Goal: Task Accomplishment & Management: Manage account settings

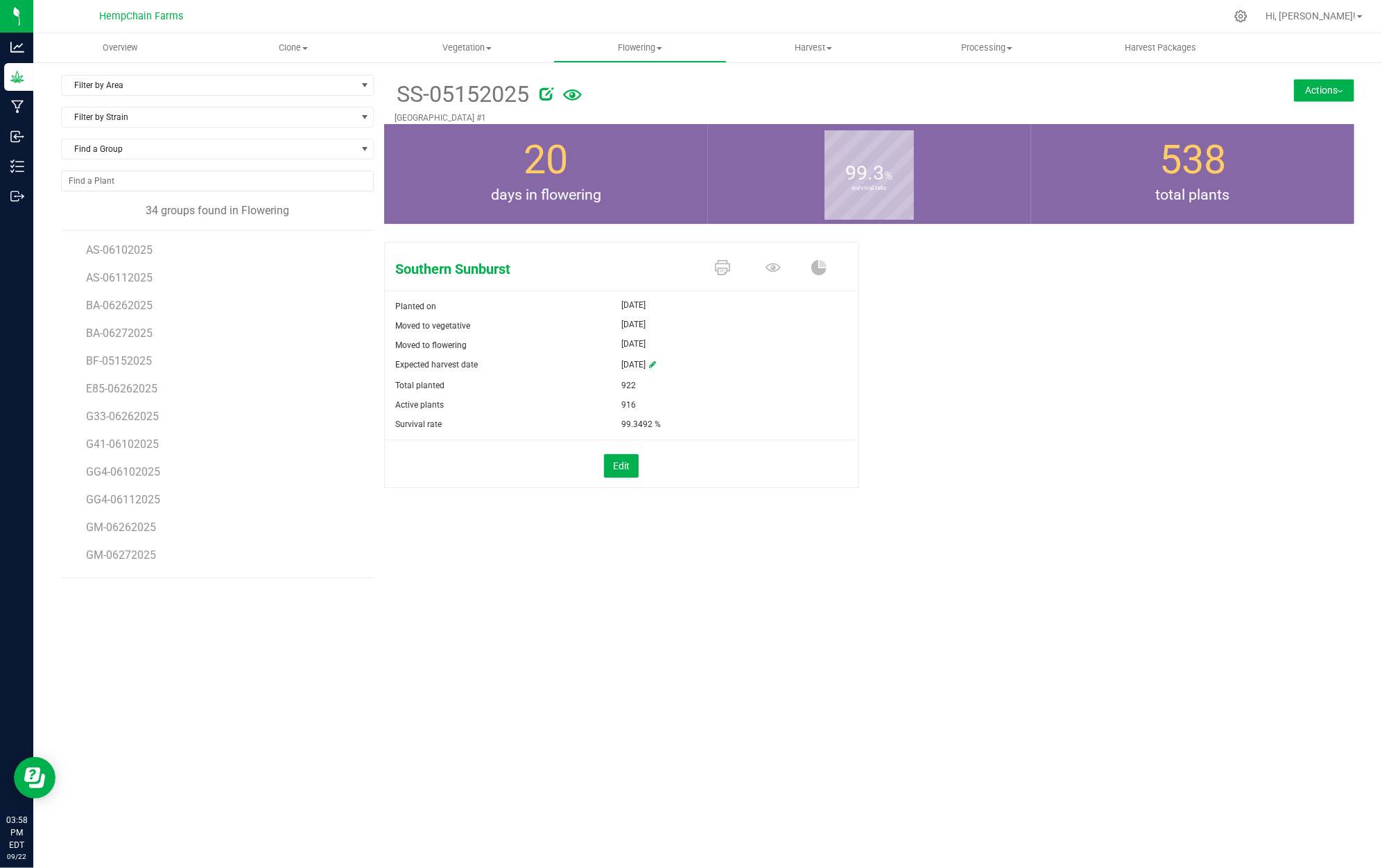
click at [1342, 92] on button "Actions" at bounding box center [1324, 89] width 60 height 22
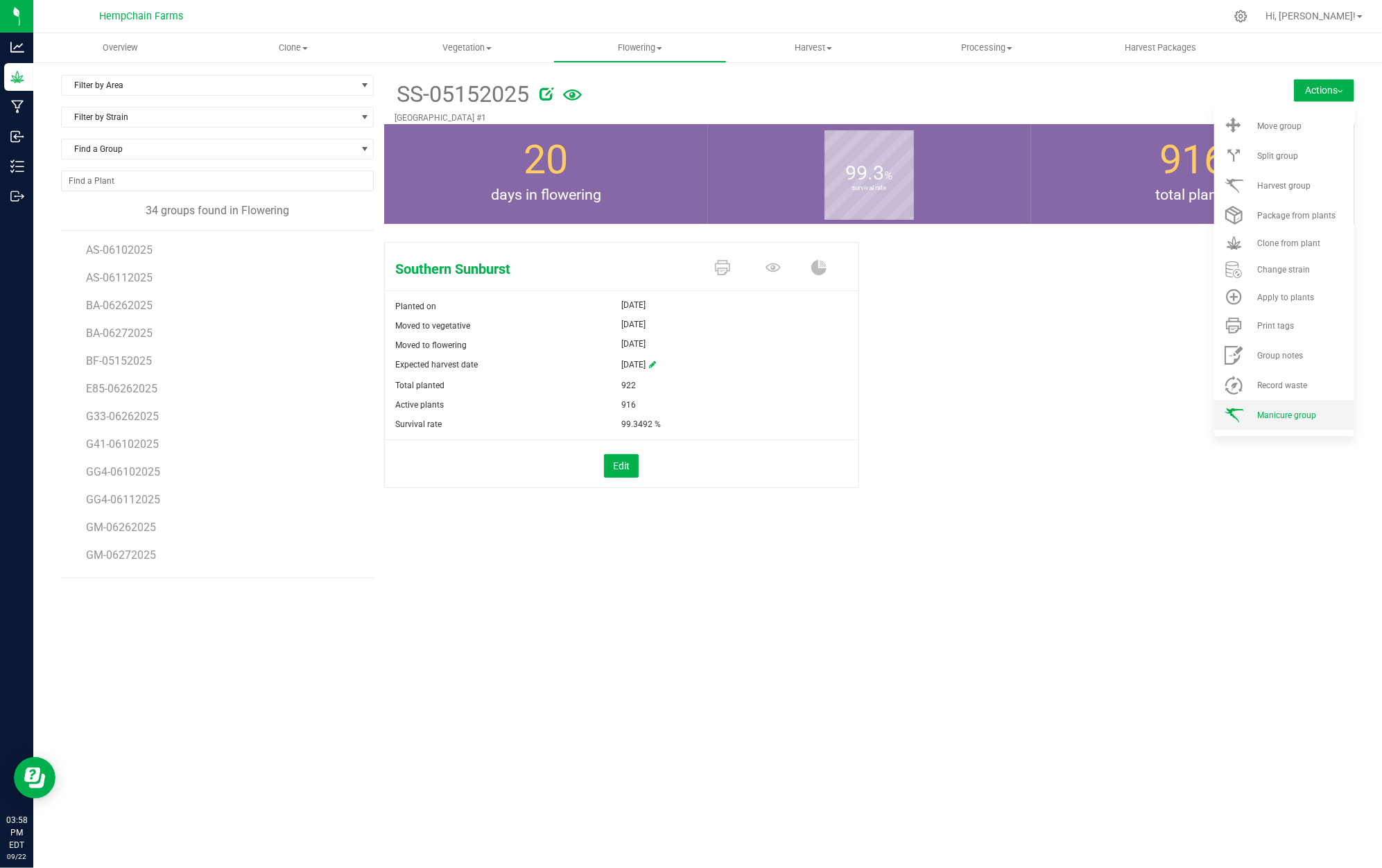
click at [1319, 405] on li "Manicure group" at bounding box center [1284, 414] width 140 height 30
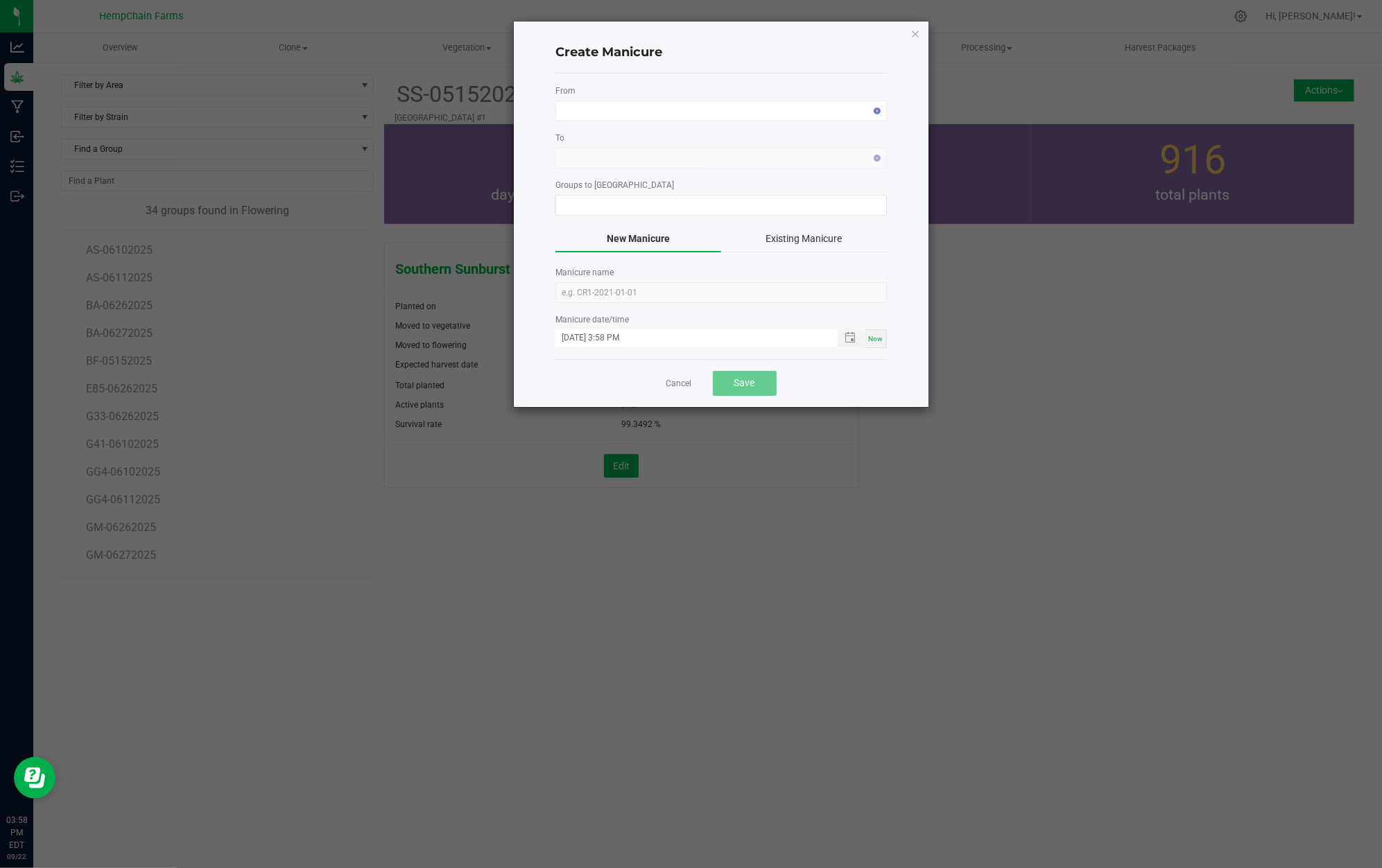
type input "SS-05152025"
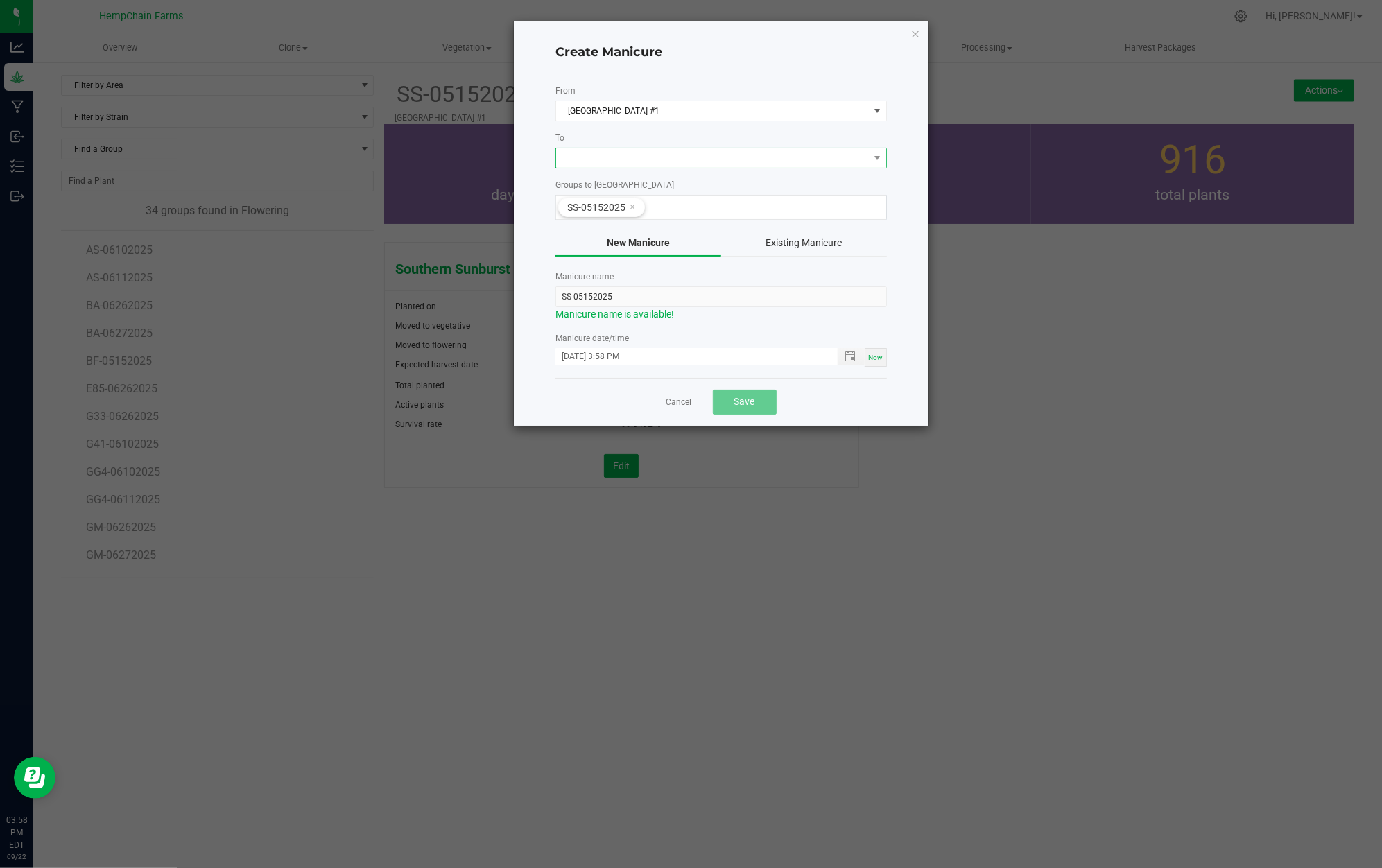
click at [608, 152] on span at bounding box center [712, 158] width 312 height 19
click at [910, 36] on icon "button" at bounding box center [915, 33] width 10 height 16
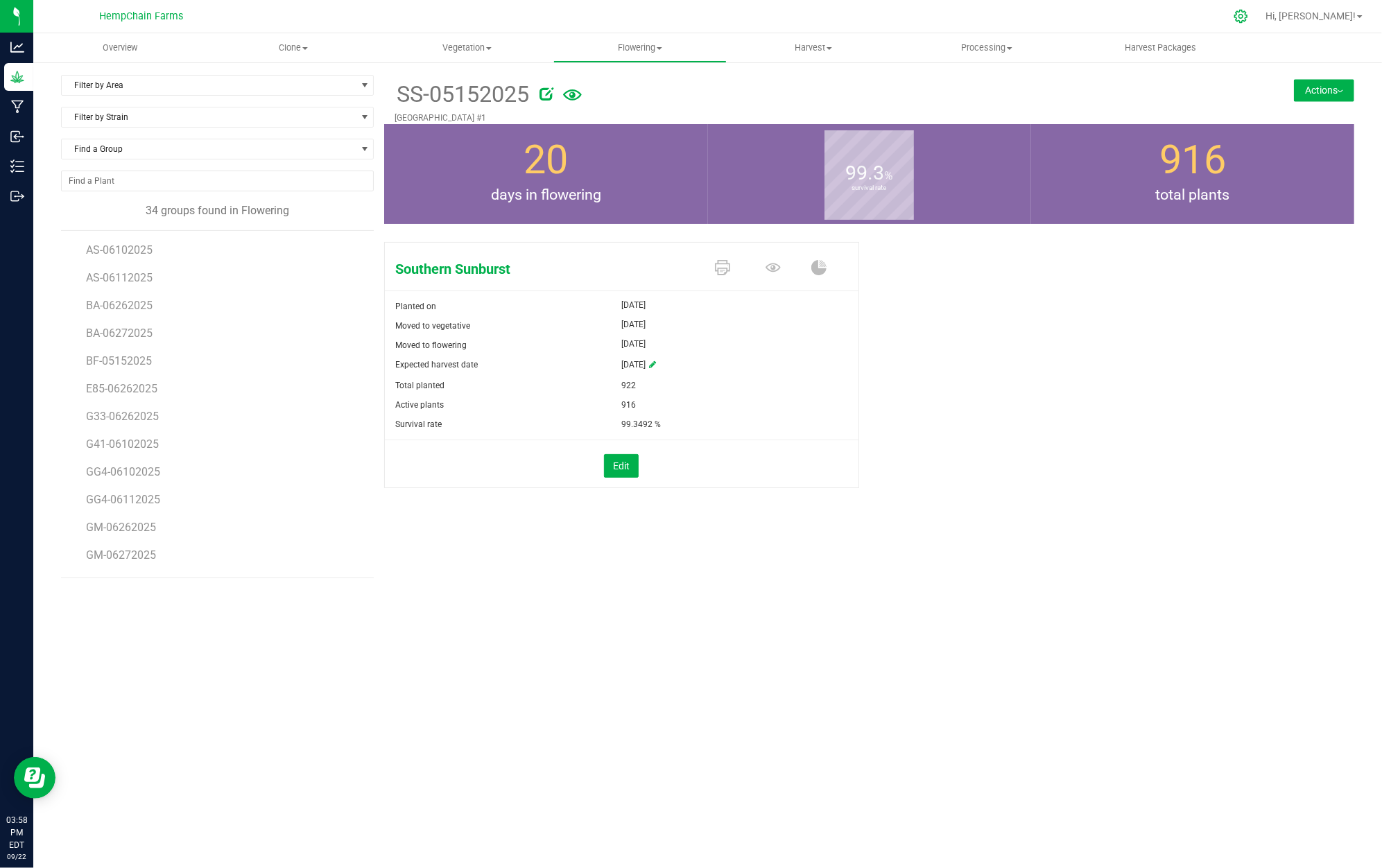
click at [1251, 14] on div at bounding box center [1241, 15] width 19 height 14
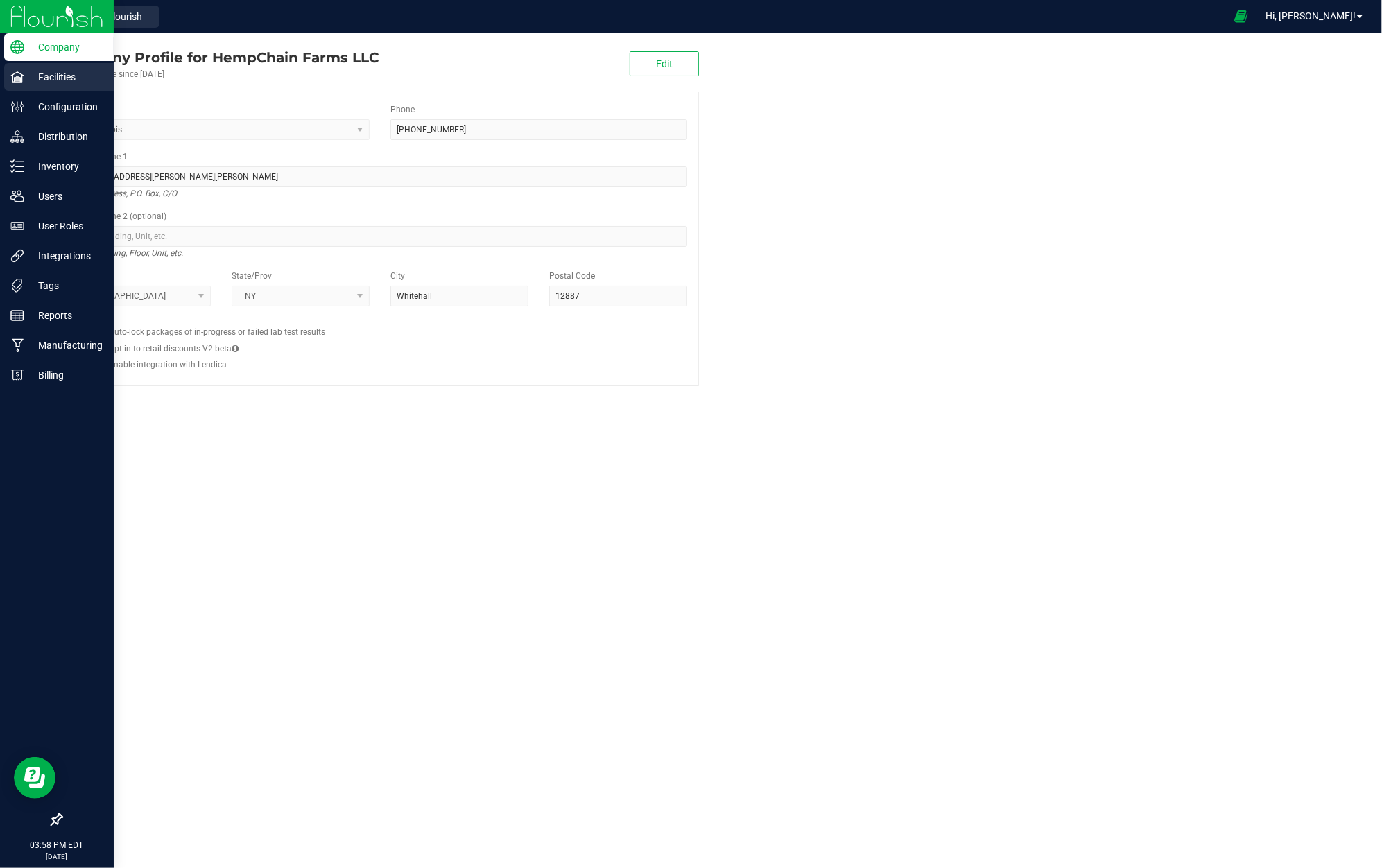
click at [54, 73] on p "Facilities" at bounding box center [65, 77] width 83 height 16
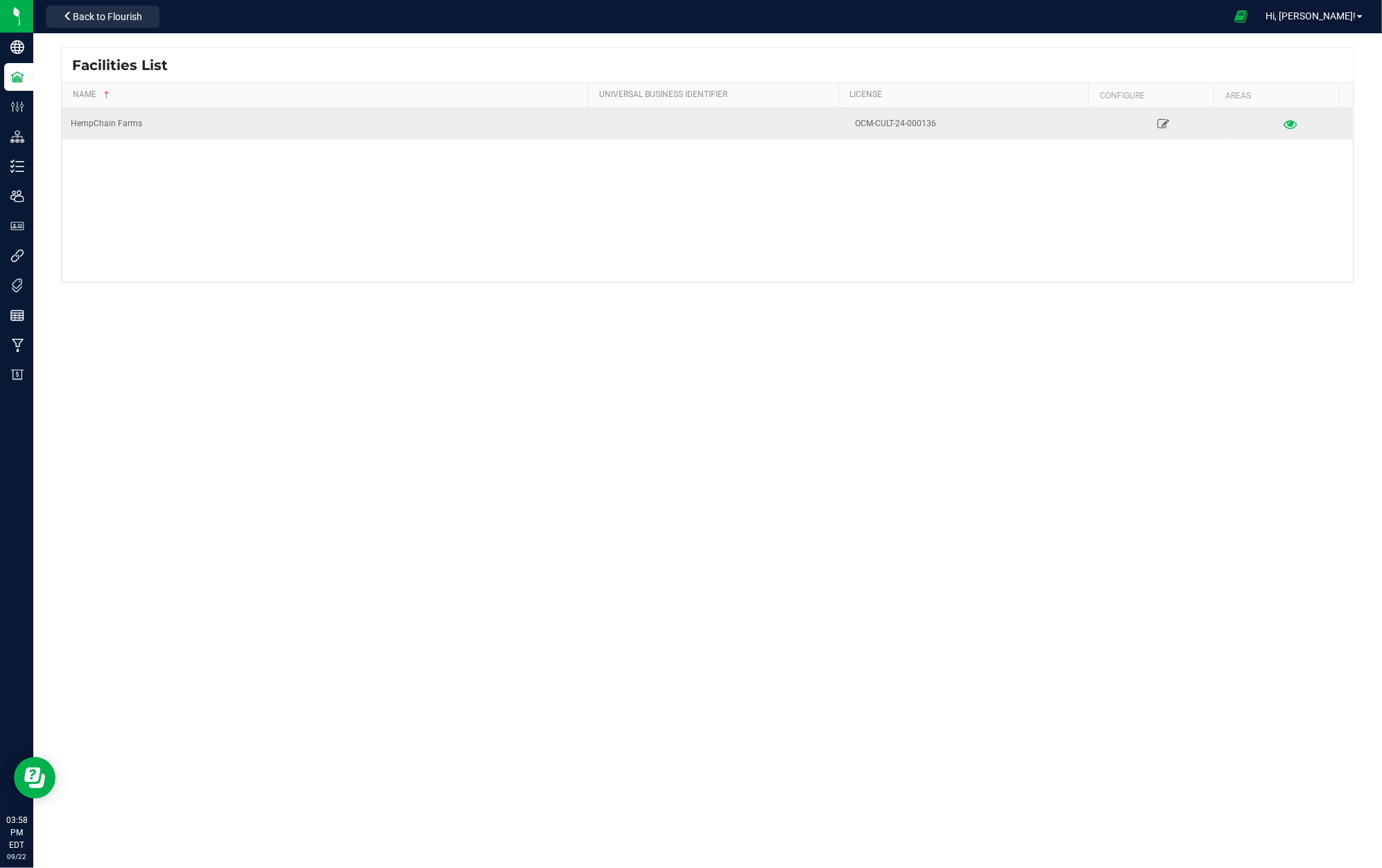
click at [1282, 119] on icon at bounding box center [1289, 124] width 13 height 10
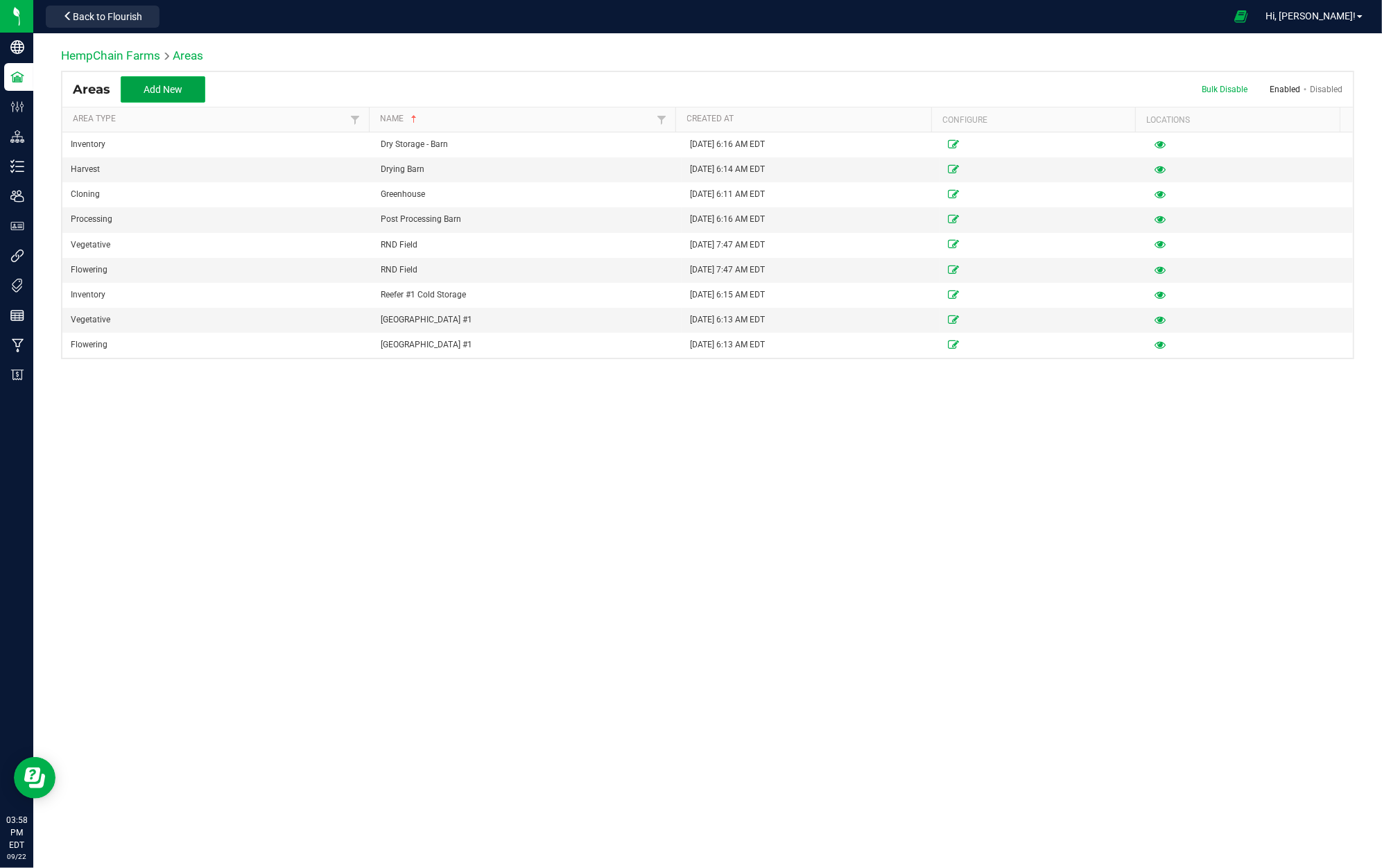
click at [177, 86] on span "Add New" at bounding box center [163, 90] width 39 height 11
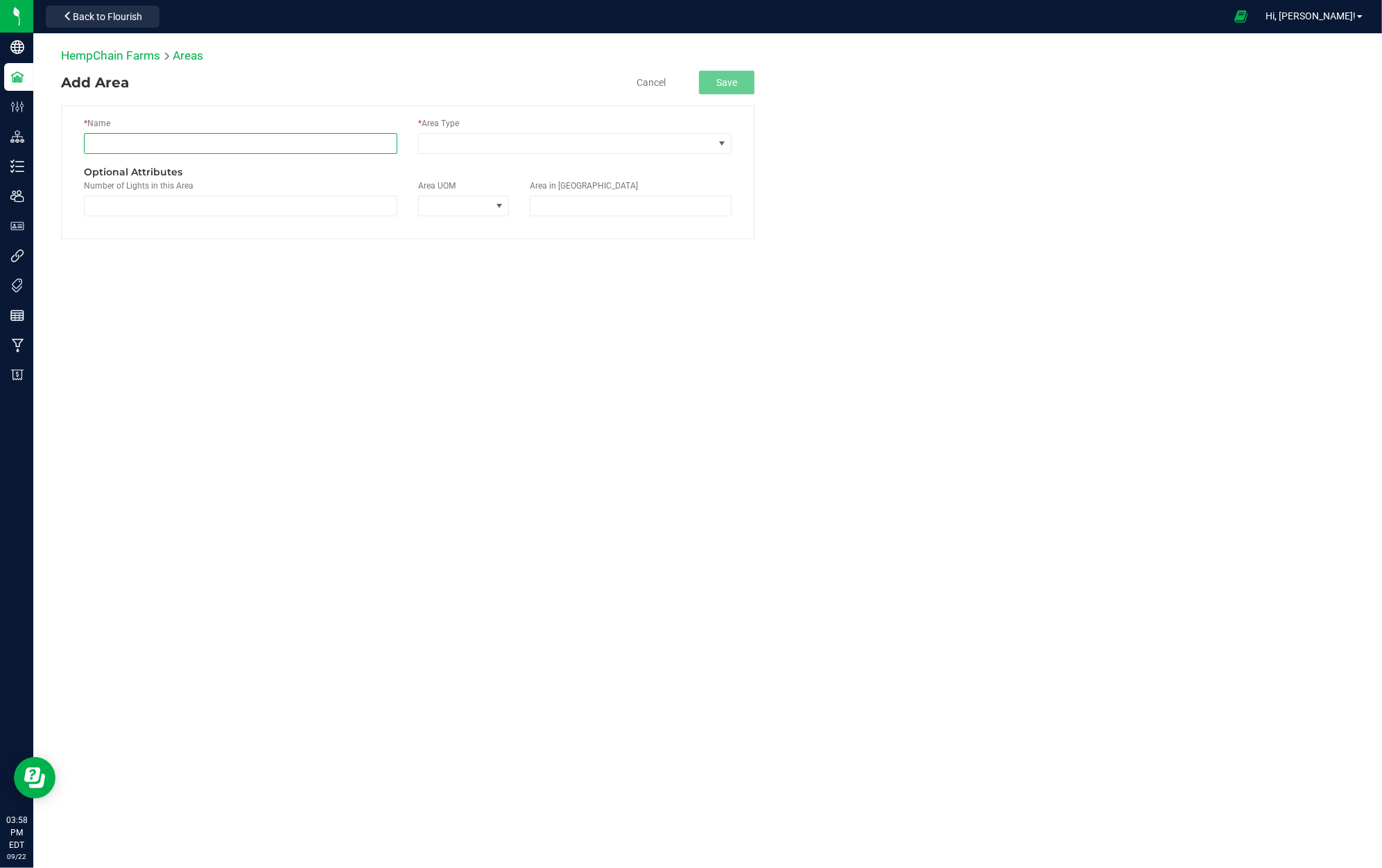
click at [212, 139] on input "text" at bounding box center [241, 144] width 313 height 21
click at [184, 54] on span "Areas" at bounding box center [188, 56] width 31 height 13
drag, startPoint x: 184, startPoint y: 54, endPoint x: 192, endPoint y: 54, distance: 8.0
click at [192, 54] on span "Areas" at bounding box center [188, 56] width 31 height 13
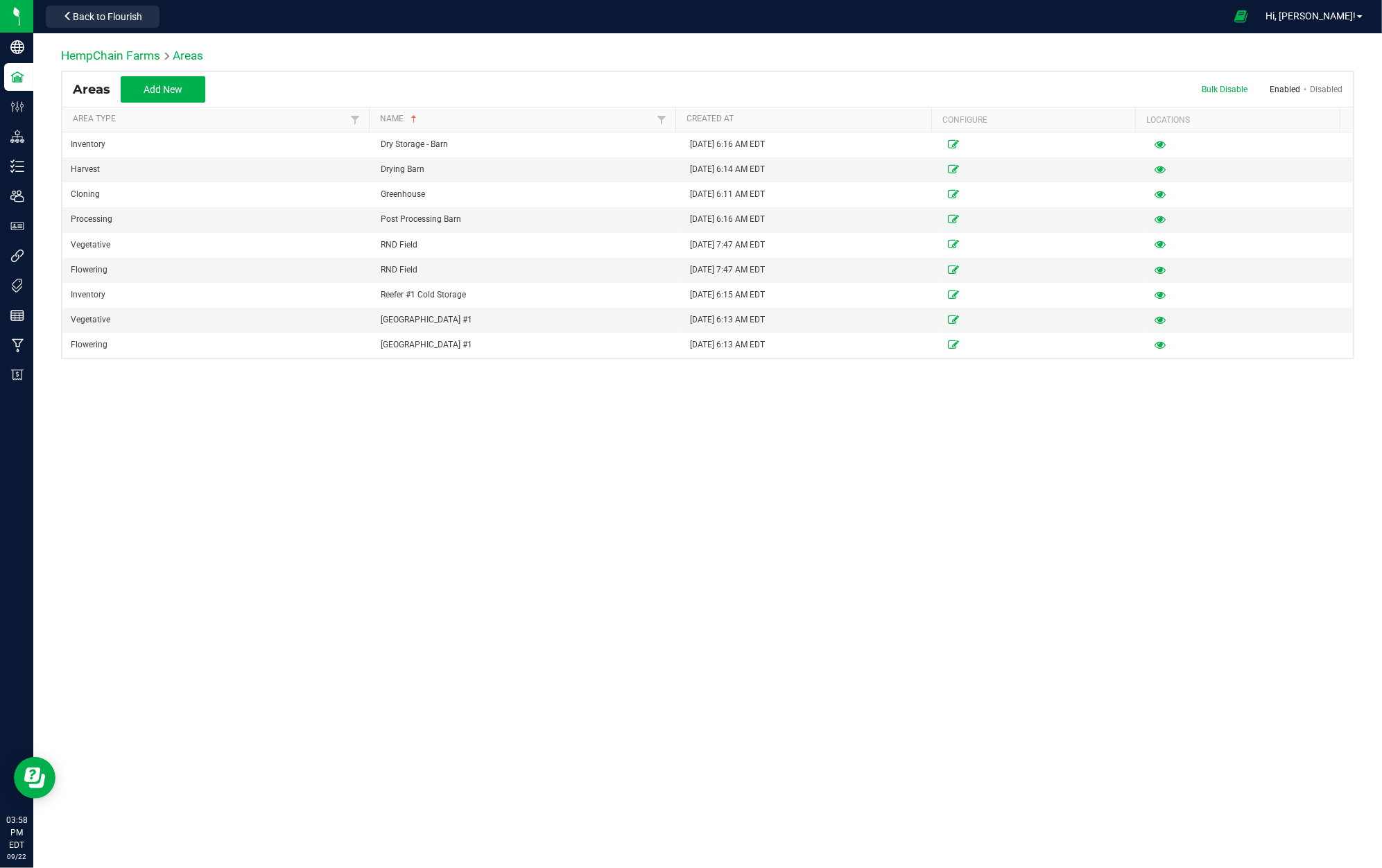
click at [401, 53] on div "HempChain Farms Areas" at bounding box center [707, 58] width 1293 height 24
click at [192, 86] on button "Add New" at bounding box center [163, 89] width 84 height 26
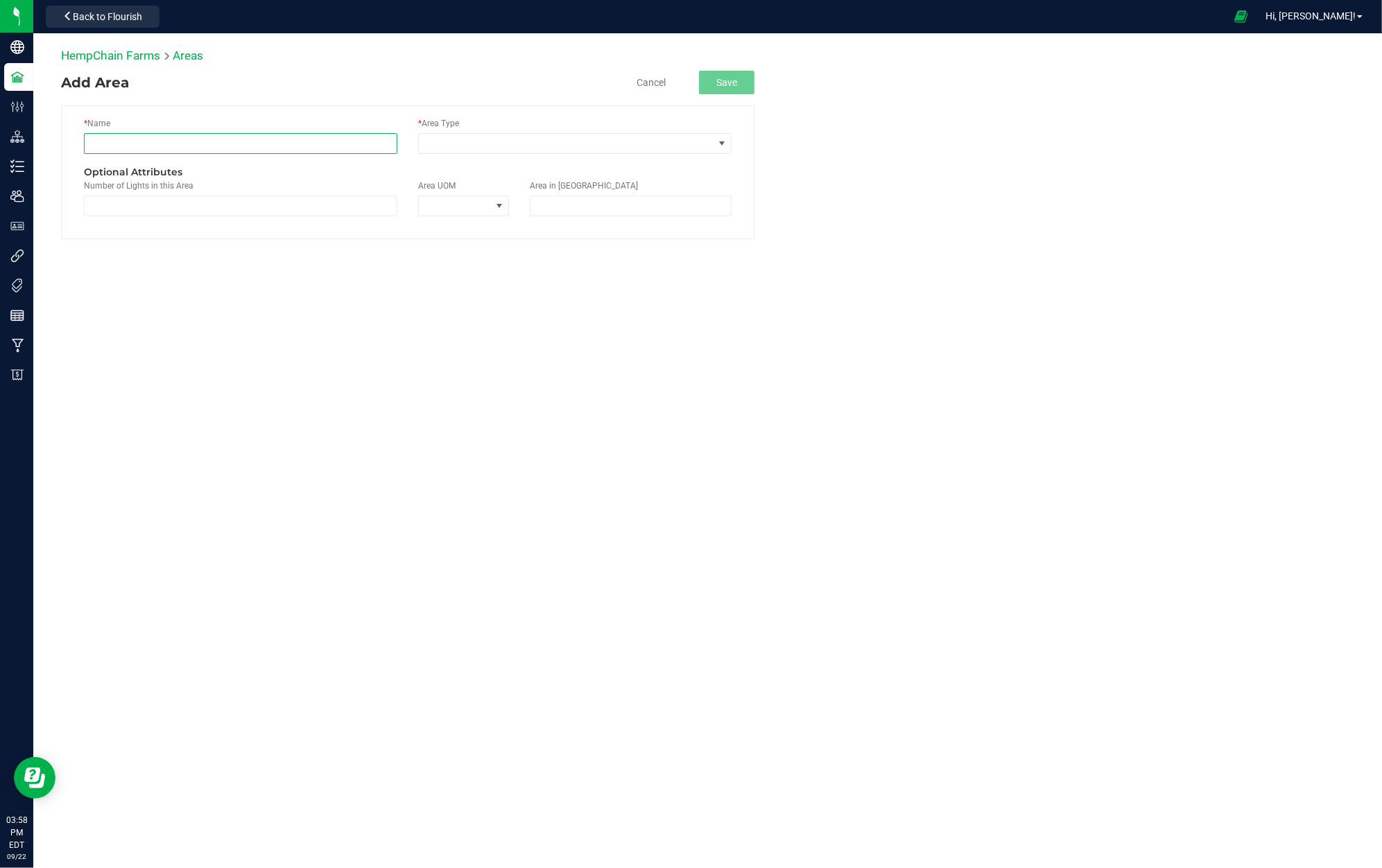
click at [265, 147] on input "text" at bounding box center [241, 144] width 313 height 21
type input "Reefer #1 Cold Storage"
click at [439, 146] on span at bounding box center [565, 144] width 294 height 19
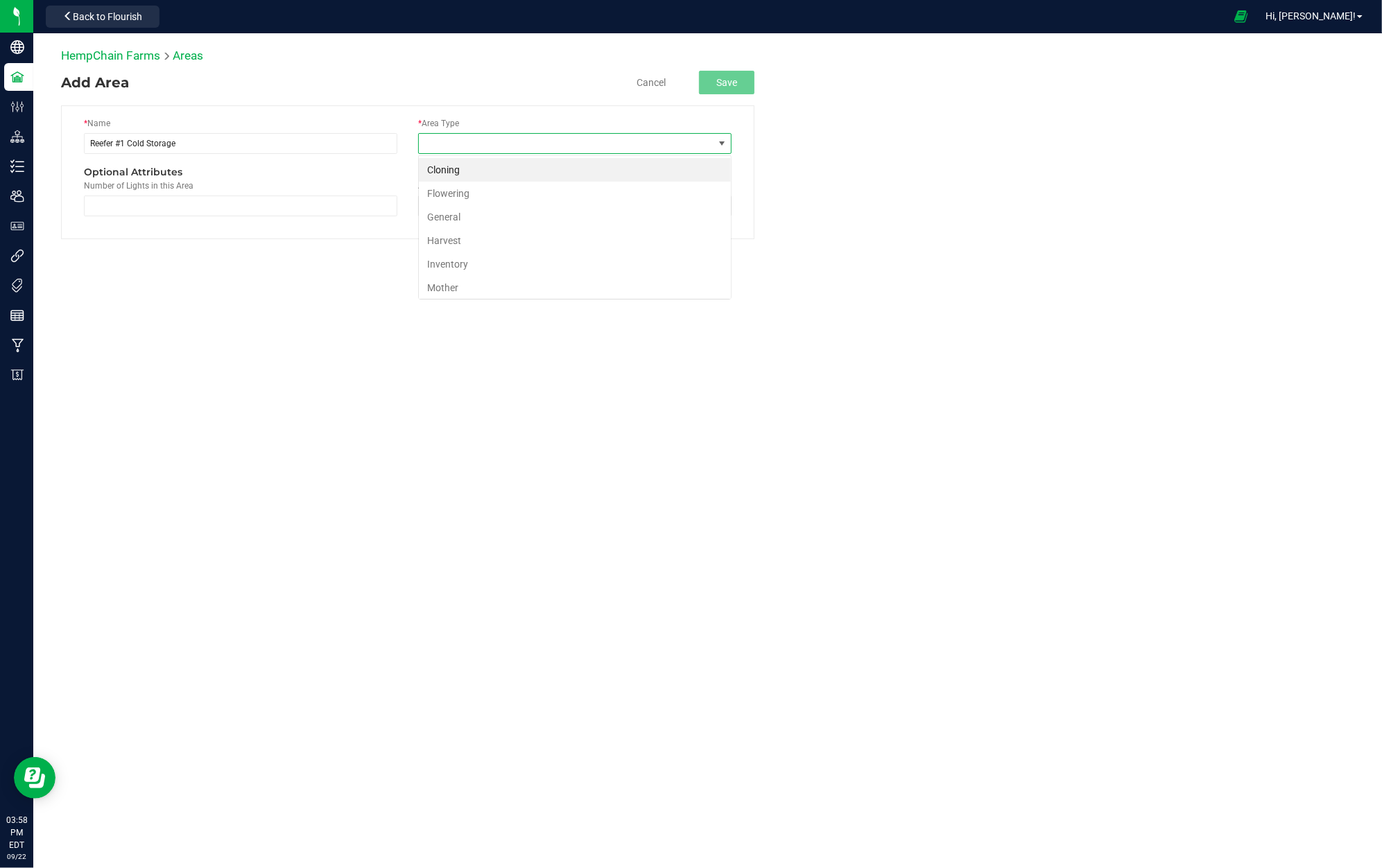
scroll to position [21, 313]
click at [507, 239] on li "Harvest" at bounding box center [574, 240] width 311 height 24
click at [733, 86] on button "Save" at bounding box center [726, 82] width 56 height 24
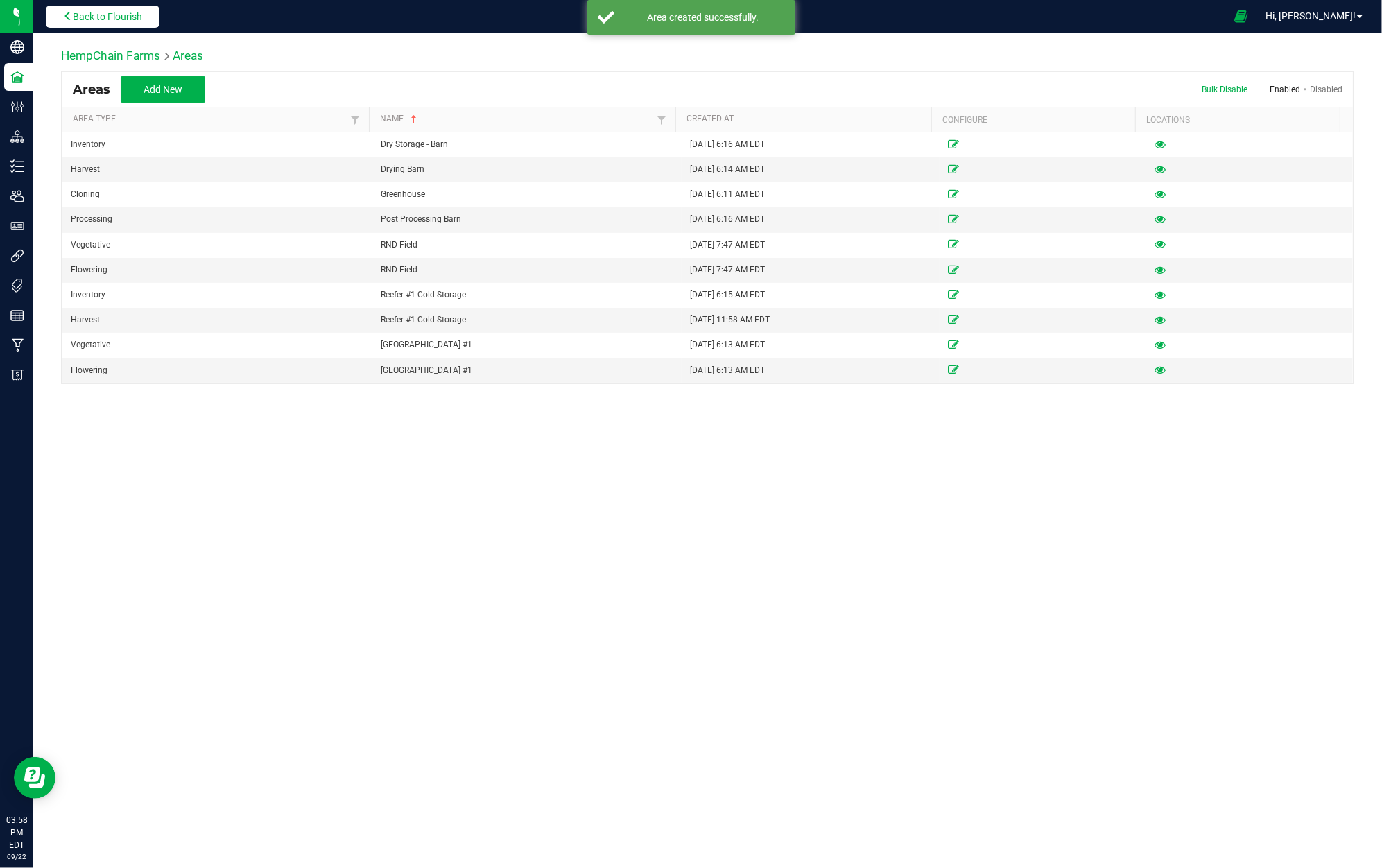
click at [92, 26] on button "Back to Flourish" at bounding box center [103, 16] width 114 height 22
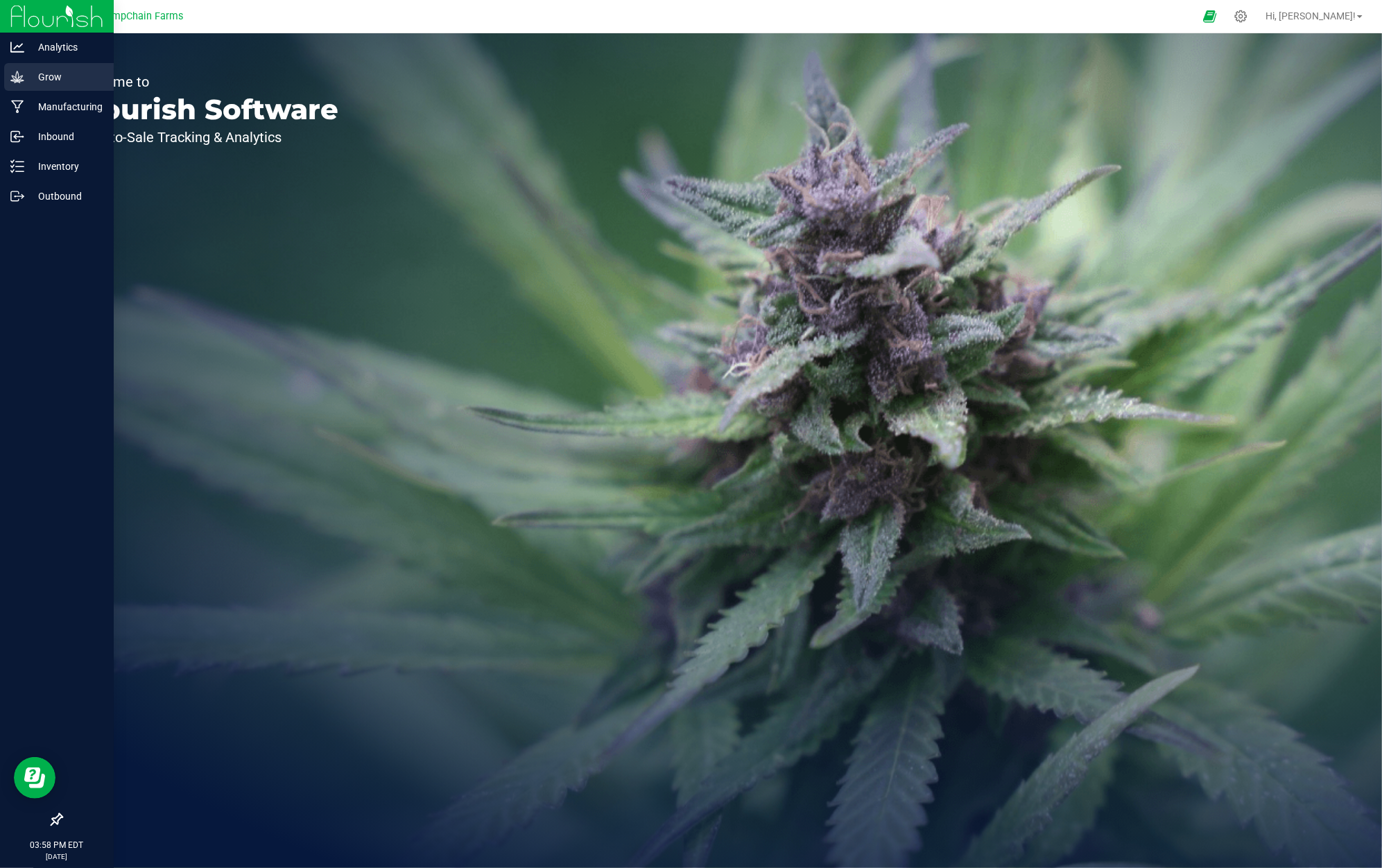
click at [69, 73] on p "Grow" at bounding box center [65, 77] width 83 height 16
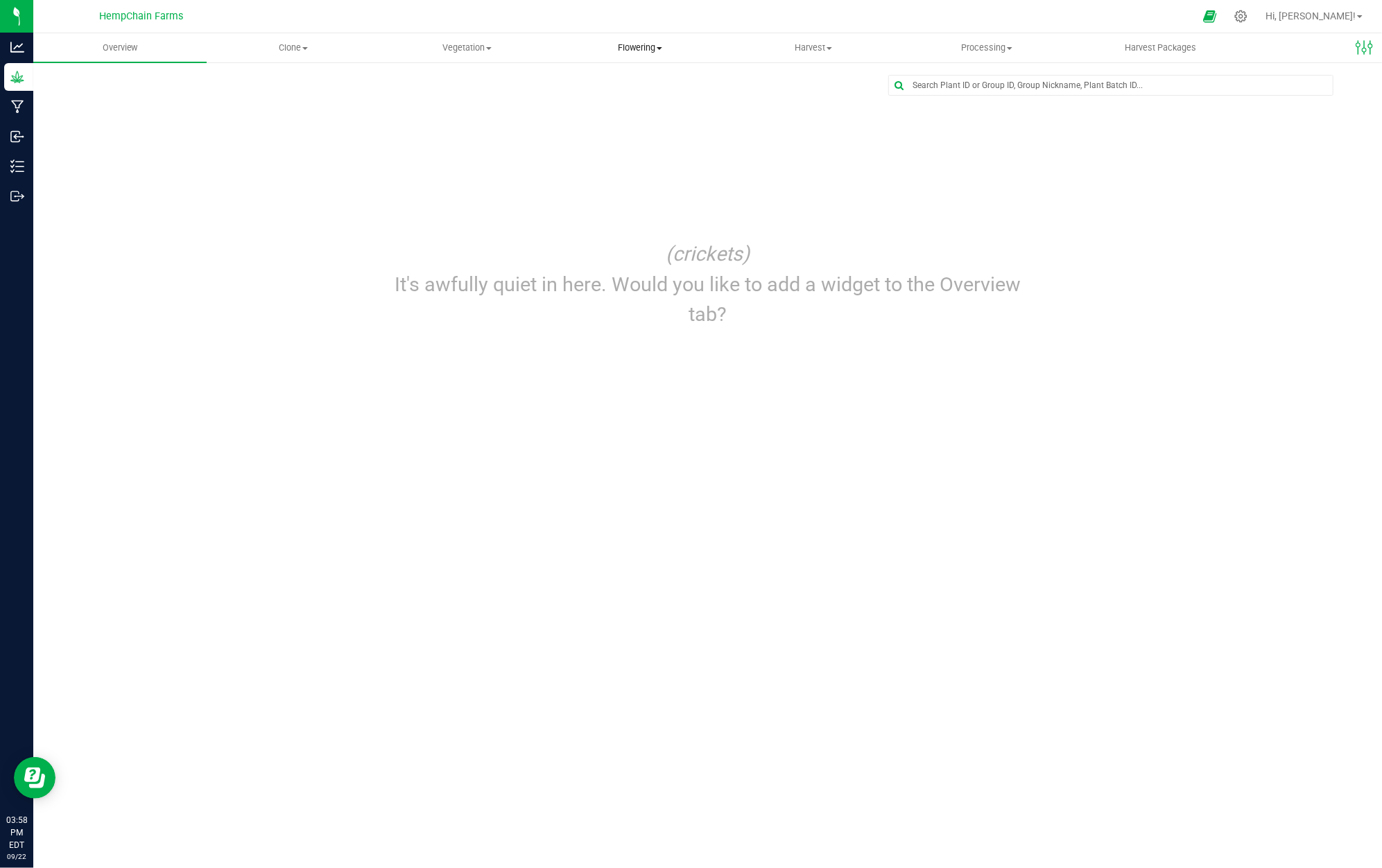
click at [611, 47] on span "Flowering" at bounding box center [639, 47] width 172 height 12
click at [637, 99] on span "Flowering groups" at bounding box center [610, 100] width 115 height 11
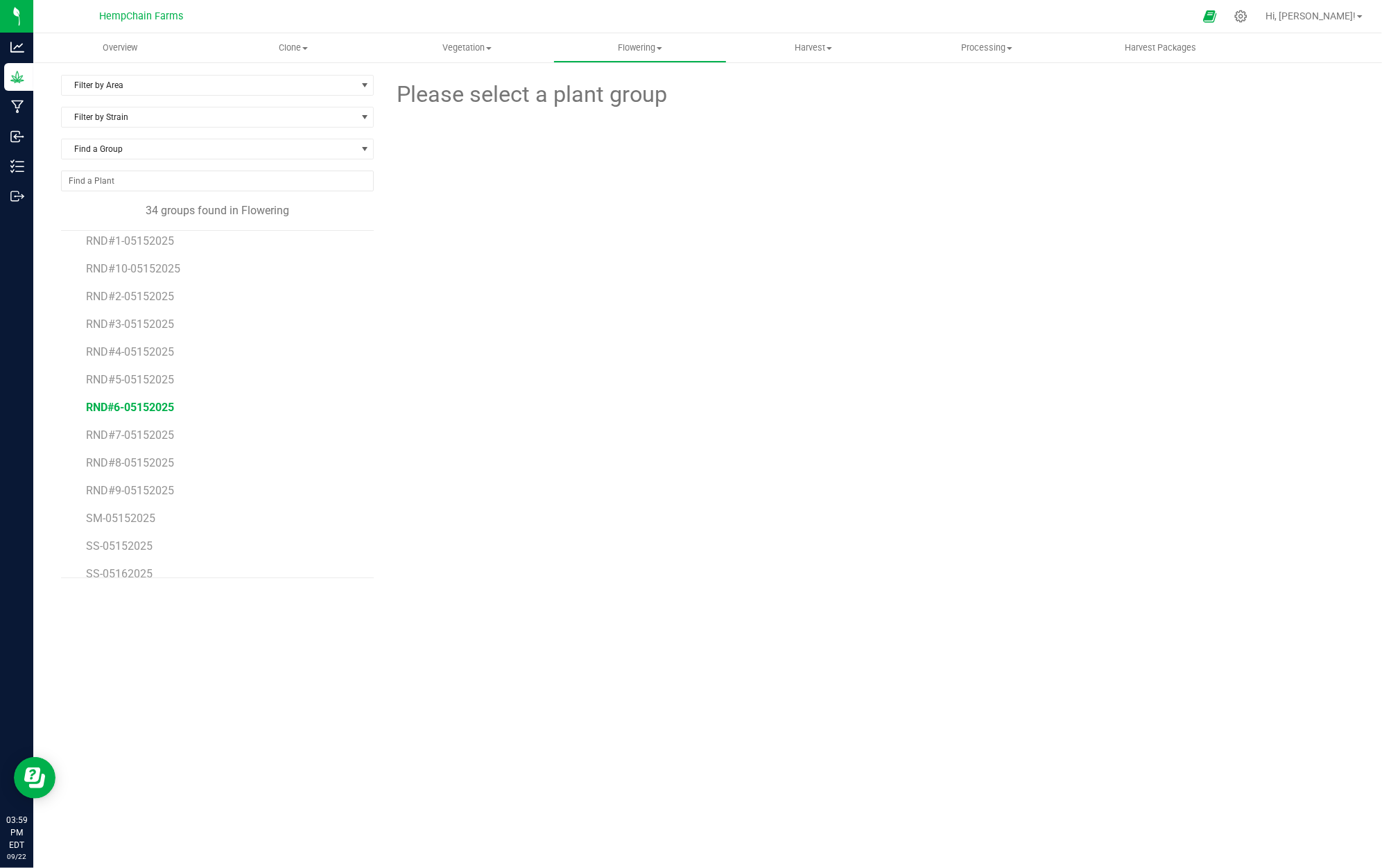
scroll to position [607, 0]
click at [133, 474] on span "SS-05152025" at bounding box center [120, 474] width 68 height 13
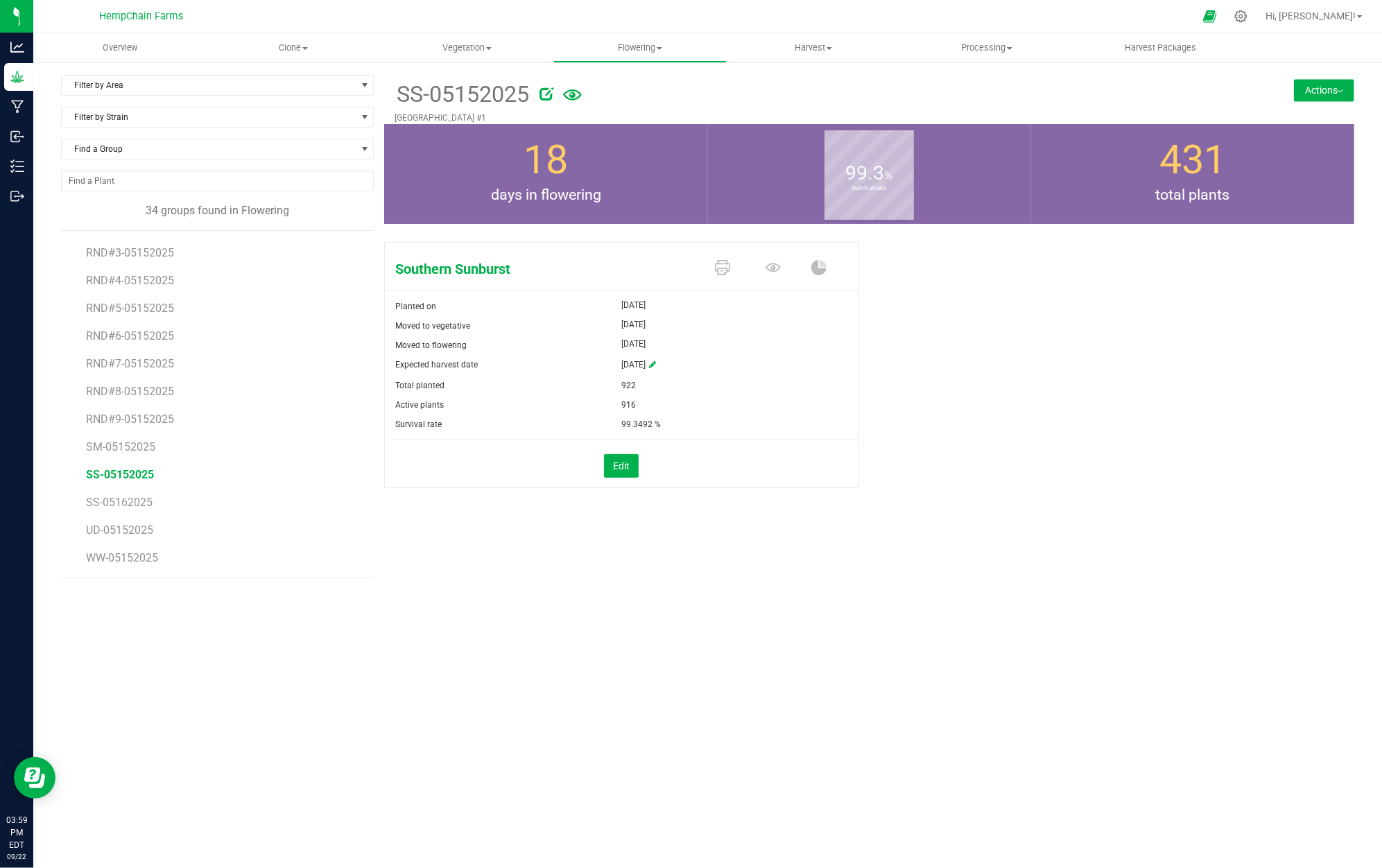
click at [1312, 84] on button "Actions" at bounding box center [1324, 89] width 60 height 22
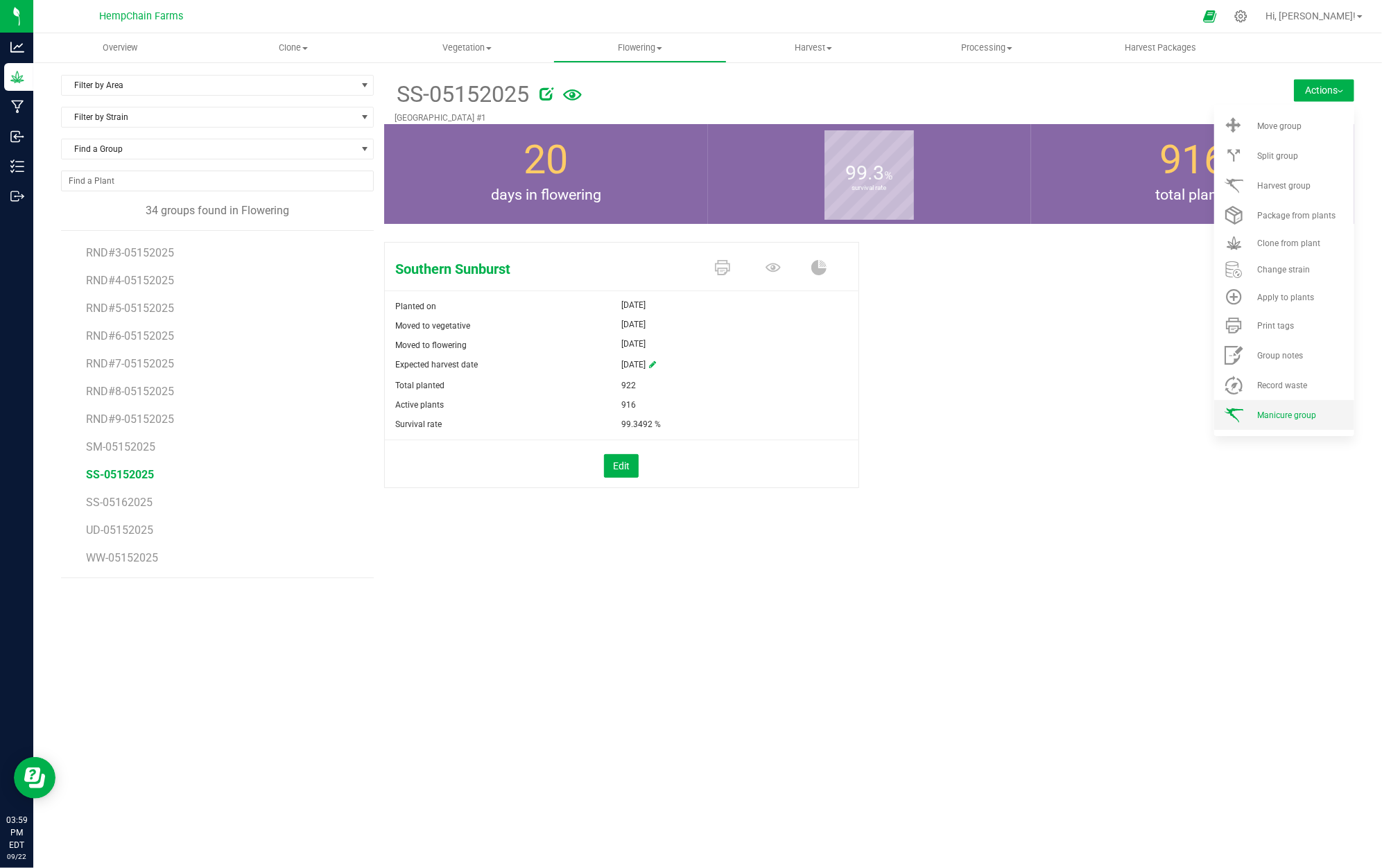
click at [1299, 404] on li "Manicure group" at bounding box center [1284, 414] width 140 height 30
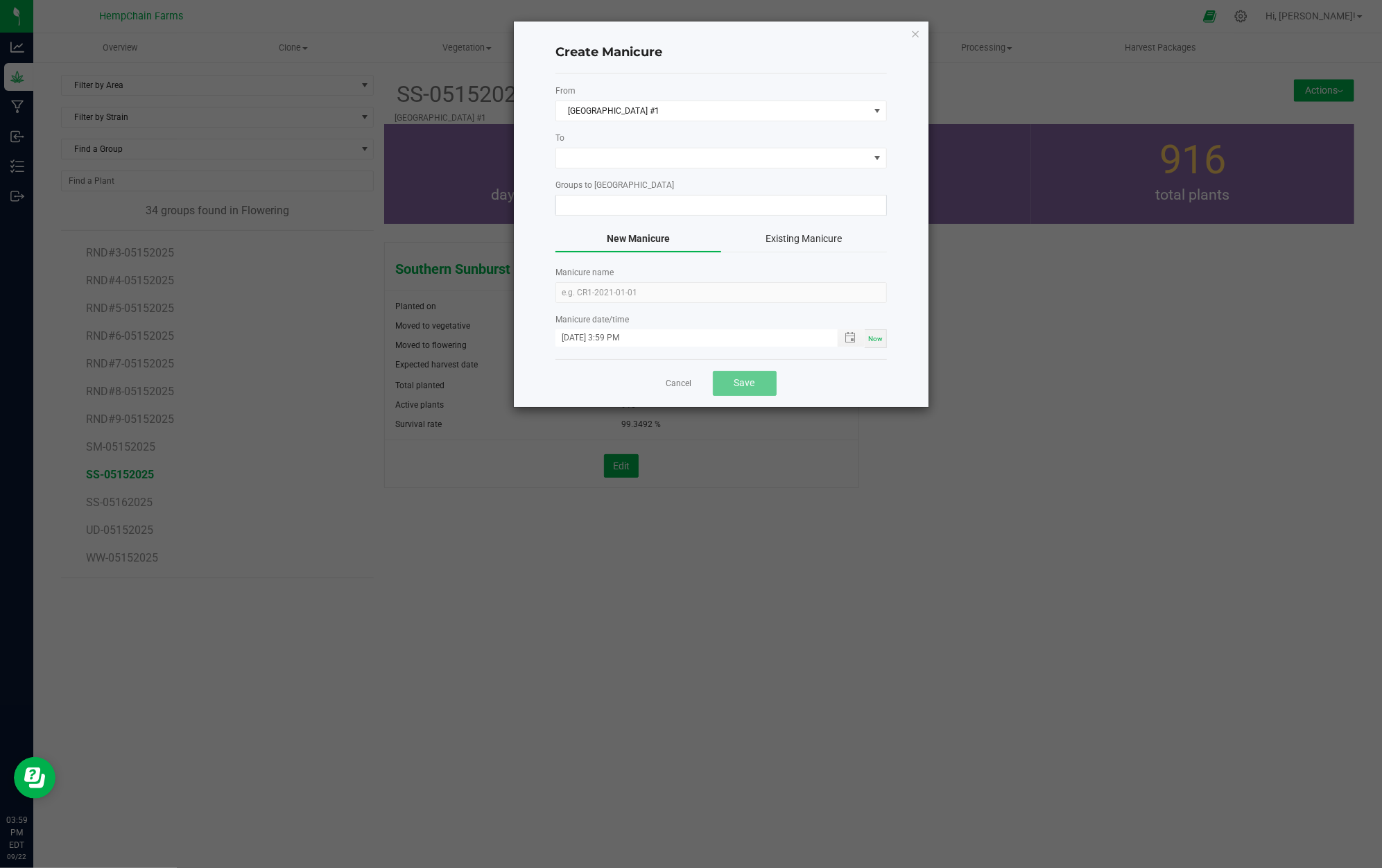
type input "SS-05152025"
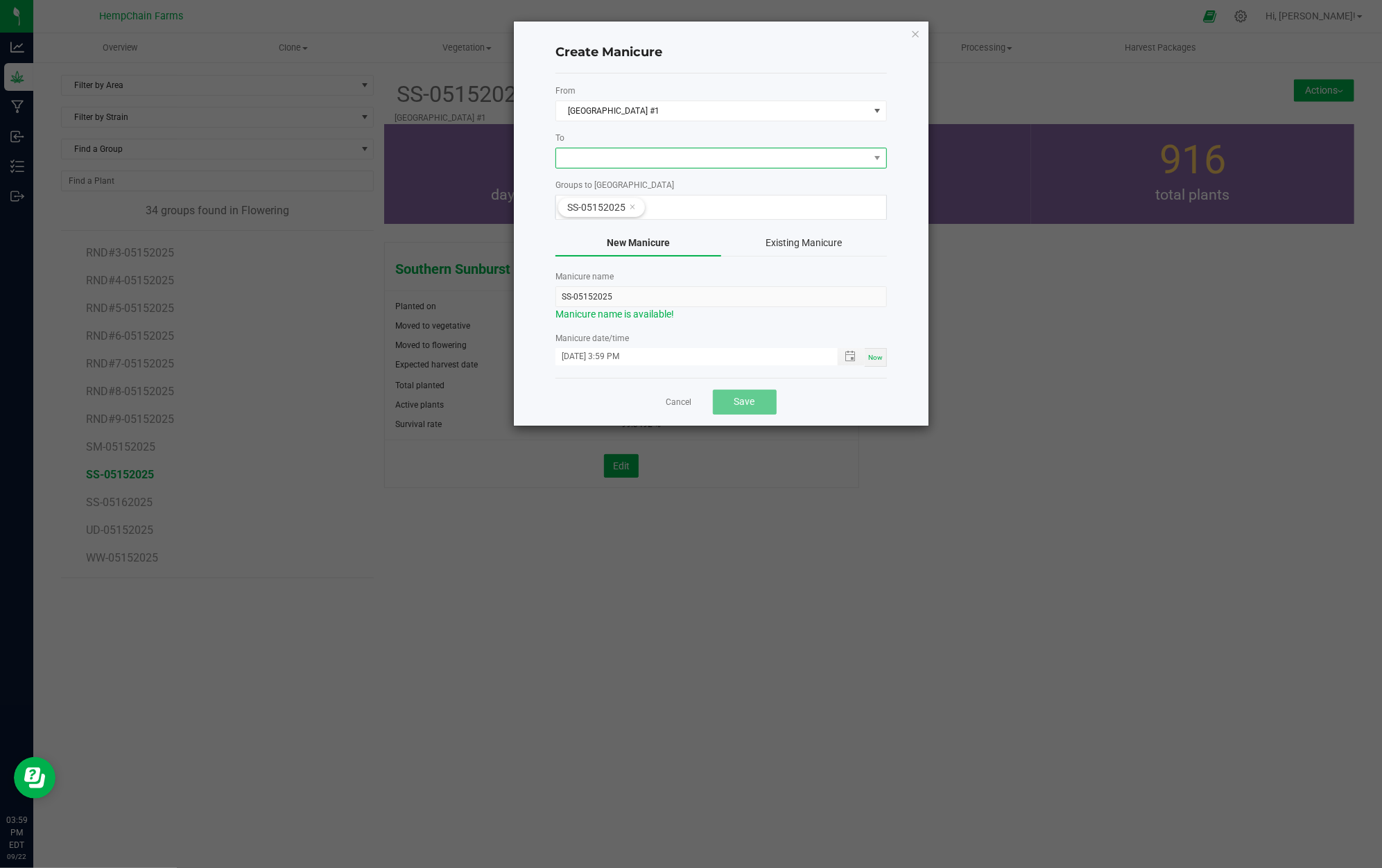
click at [641, 162] on span at bounding box center [712, 158] width 312 height 19
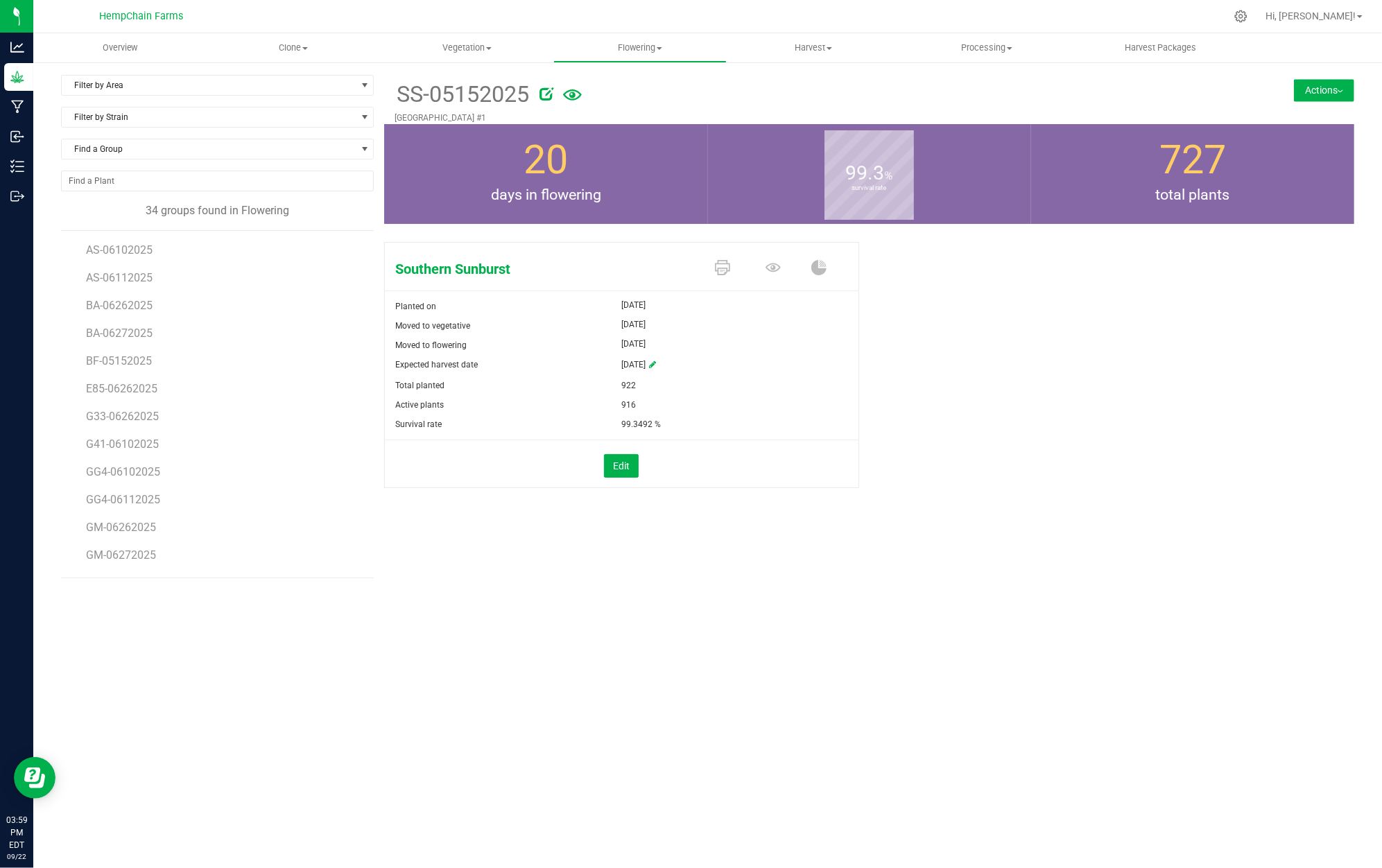
click at [1315, 89] on button "Actions" at bounding box center [1324, 89] width 60 height 22
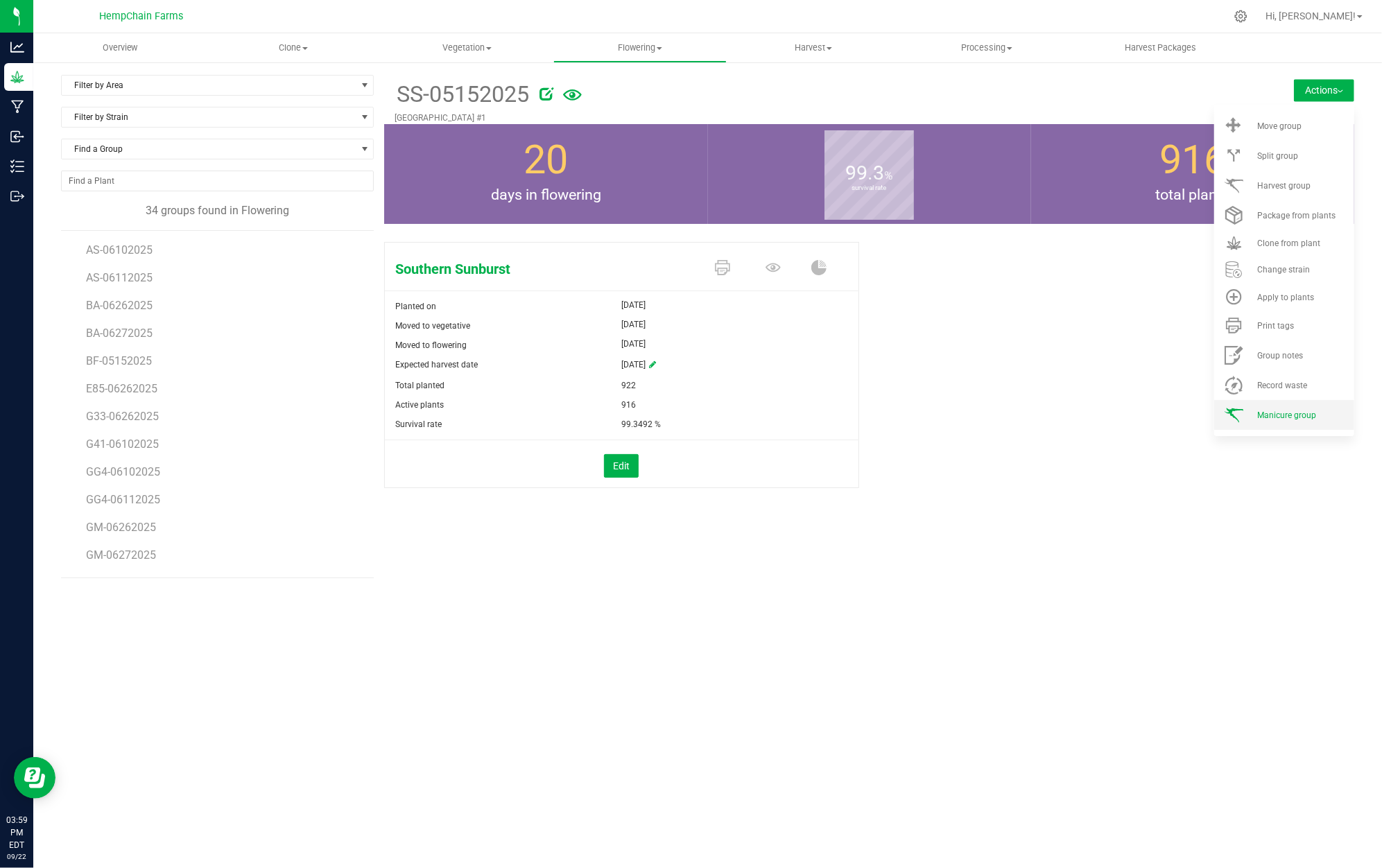
click at [1312, 407] on li "Manicure group" at bounding box center [1284, 414] width 140 height 30
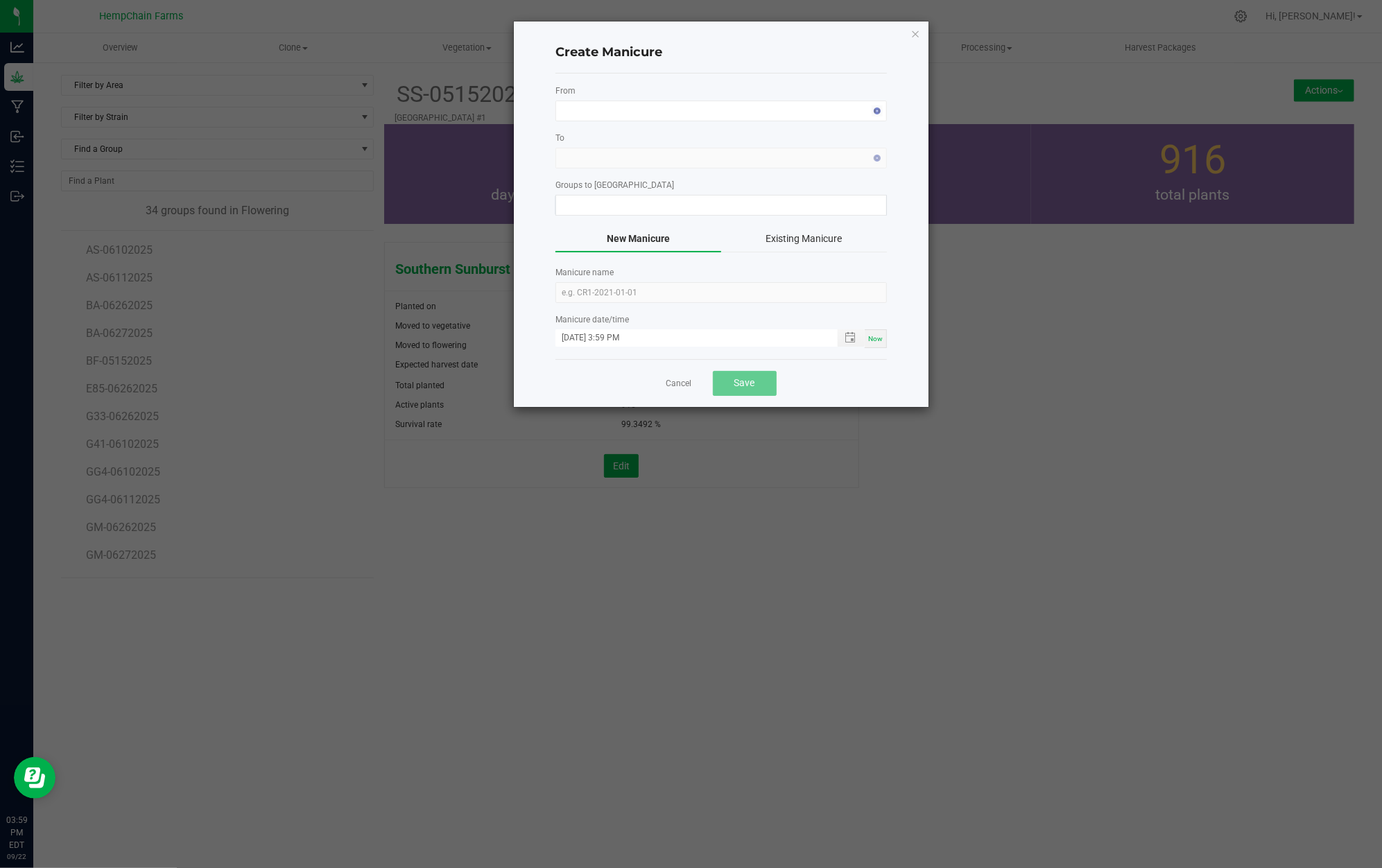
type input "SS-05152025"
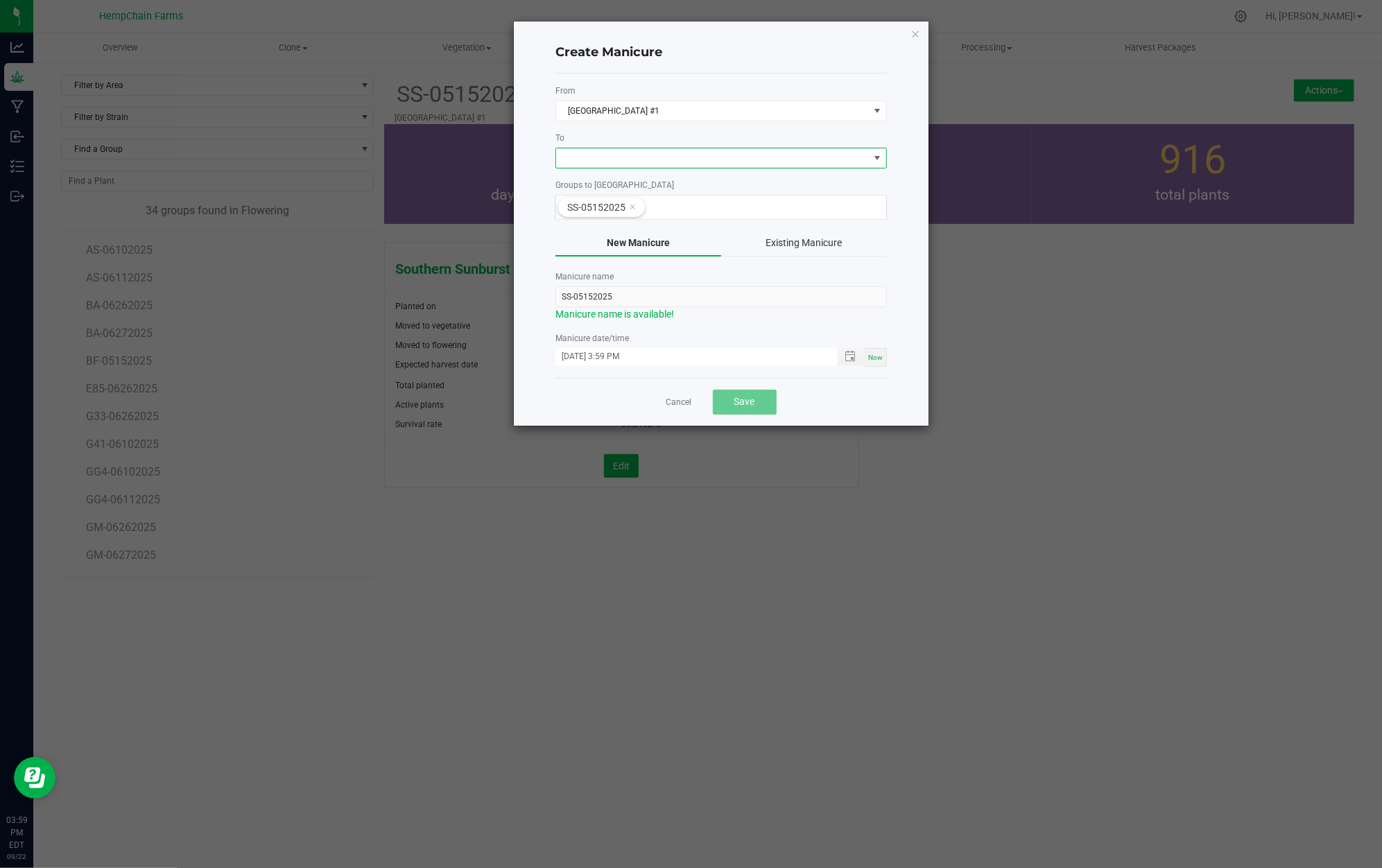
click at [618, 158] on span at bounding box center [712, 158] width 312 height 19
click at [630, 240] on li "Reefer #1 Cold Storage" at bounding box center [722, 241] width 330 height 24
click at [630, 205] on icon at bounding box center [633, 207] width 7 height 11
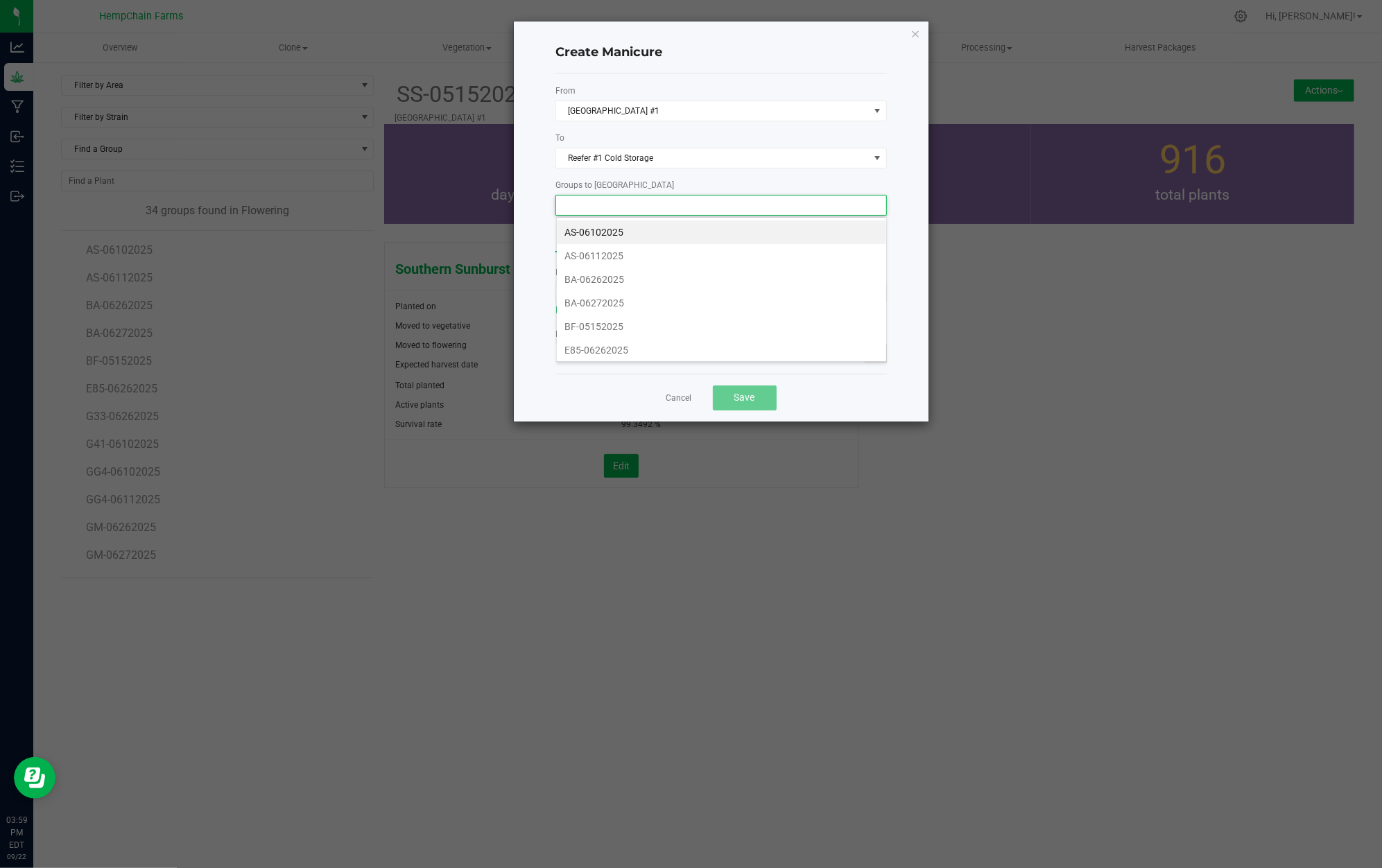
click at [715, 184] on label "Groups to [GEOGRAPHIC_DATA]" at bounding box center [721, 185] width 332 height 12
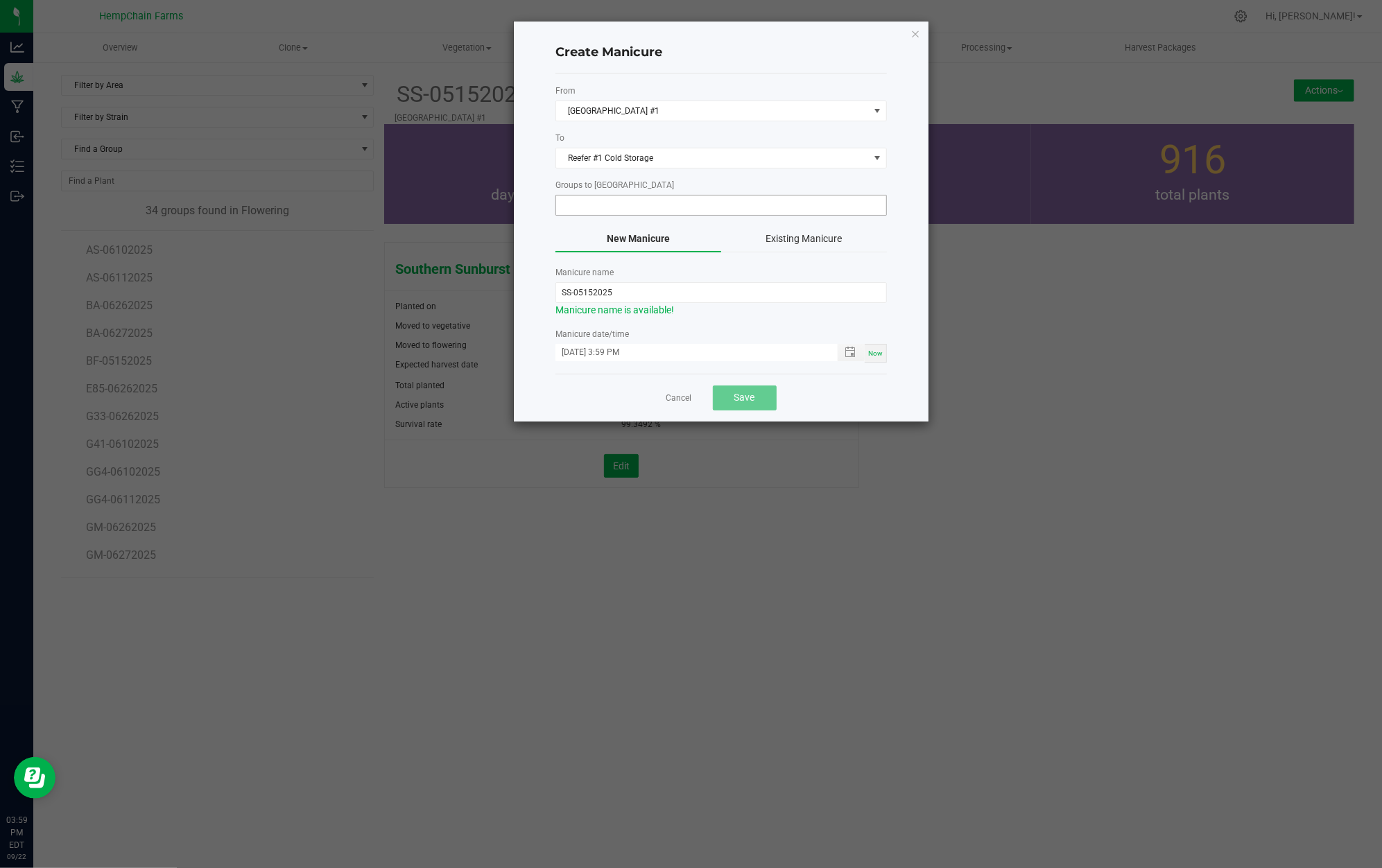
click at [680, 217] on body "Analytics Grow Manufacturing Inbound Inventory Outbound 03:59 PM EDT [DATE] 09/…" at bounding box center [691, 434] width 1382 height 868
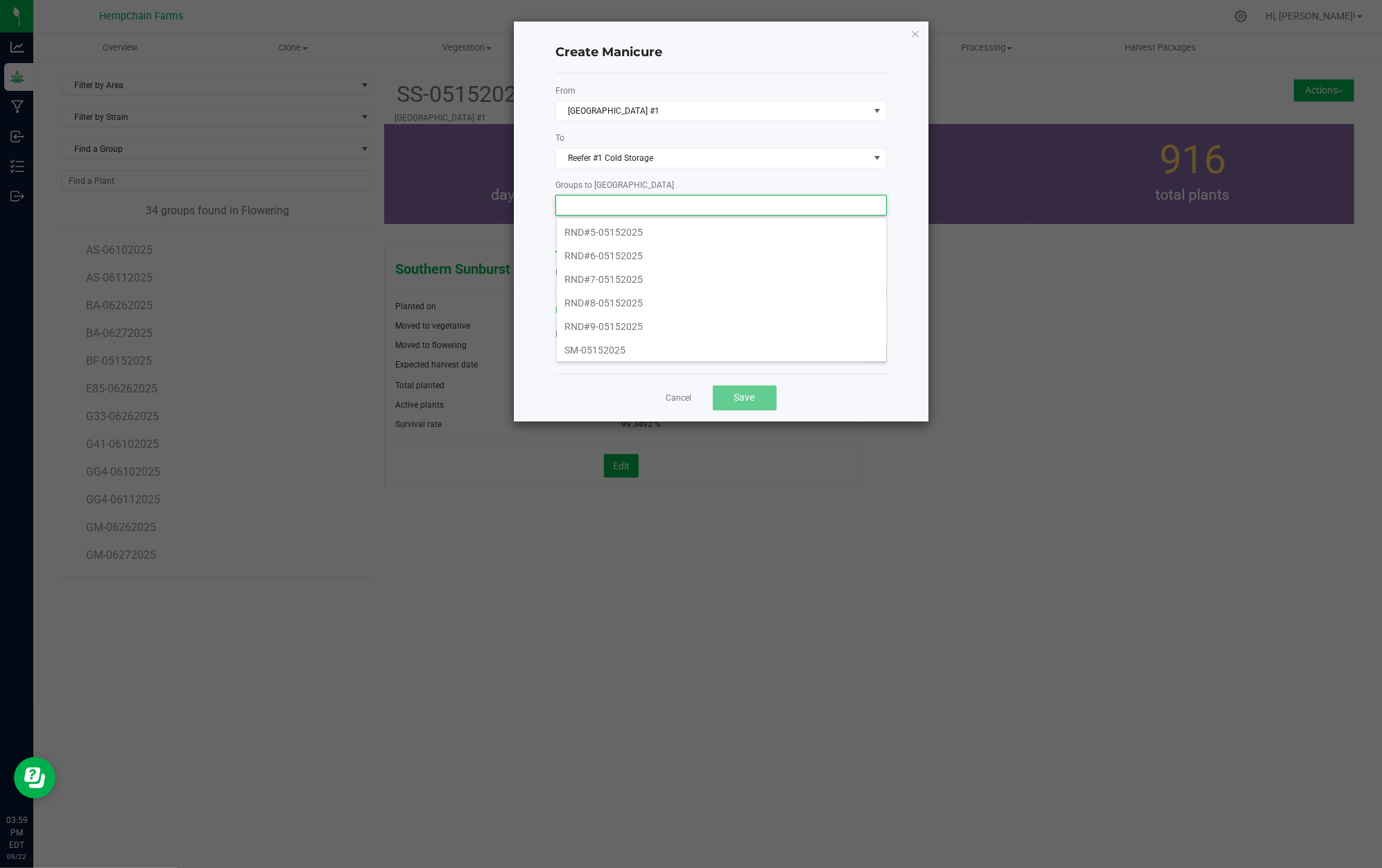
scroll to position [677, 0]
click at [633, 267] on li "SS-05152025" at bounding box center [722, 276] width 330 height 24
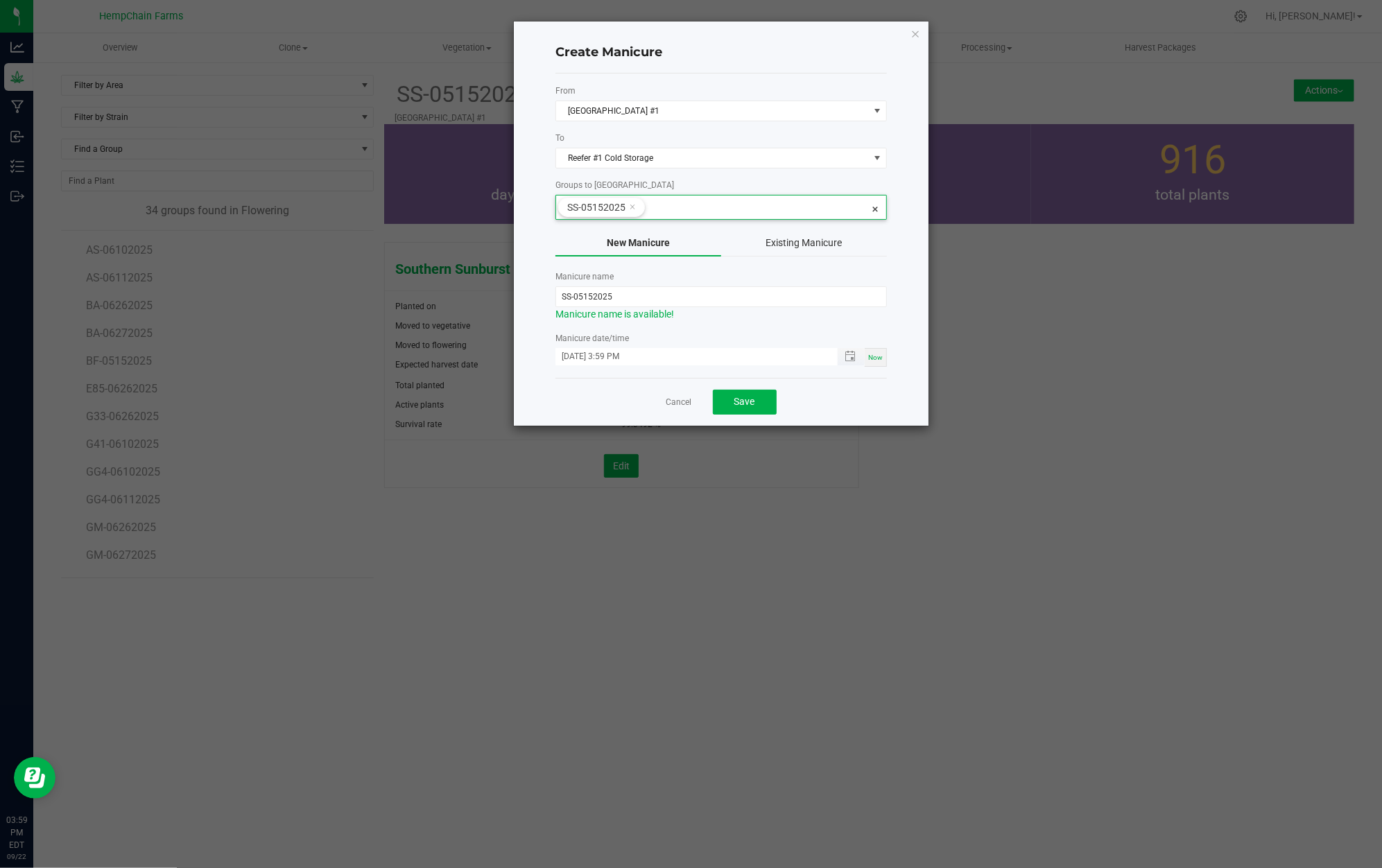
click at [580, 358] on input "[DATE] 3:59 PM" at bounding box center [688, 356] width 267 height 17
type input "[DATE] 3:59 PM"
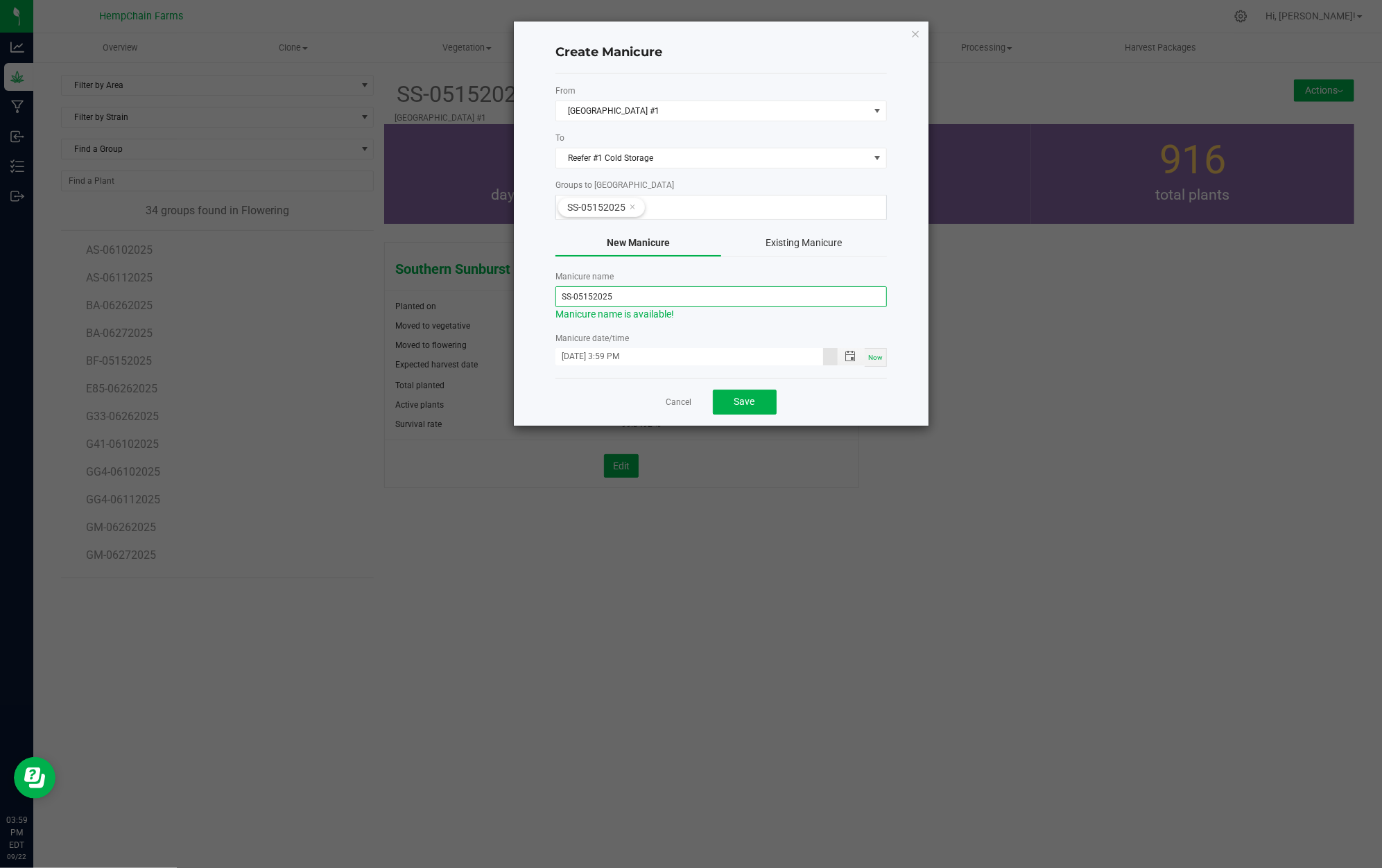
click at [667, 298] on input "SS-05152025" at bounding box center [721, 297] width 332 height 21
type input "HFFF-S-SS-2509"
click at [913, 34] on icon "button" at bounding box center [915, 33] width 10 height 16
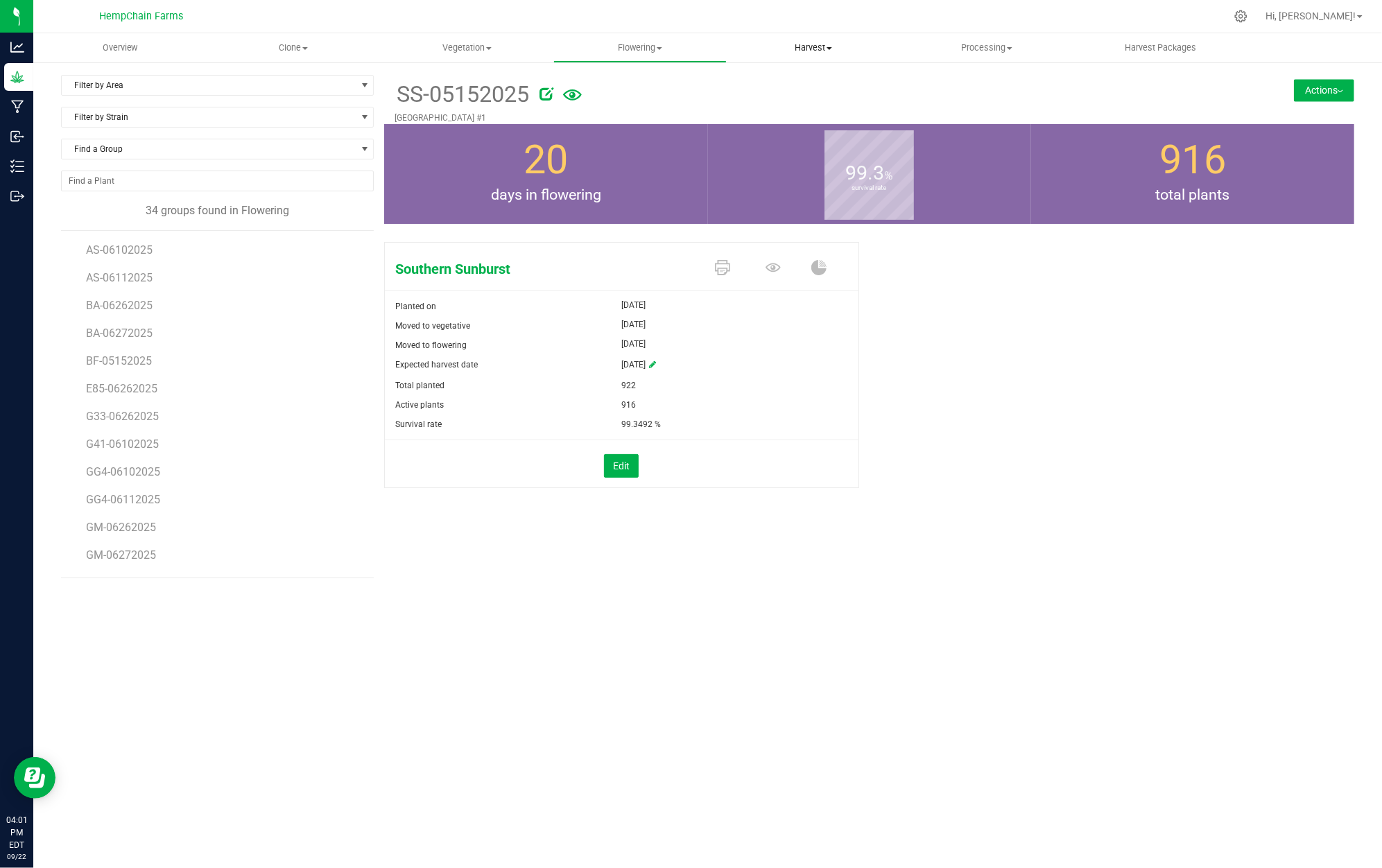
click at [813, 37] on uib-tab-heading "Harvest Harvests Harvested plants" at bounding box center [813, 47] width 172 height 28
click at [830, 102] on span "Harvested plants" at bounding box center [783, 100] width 114 height 11
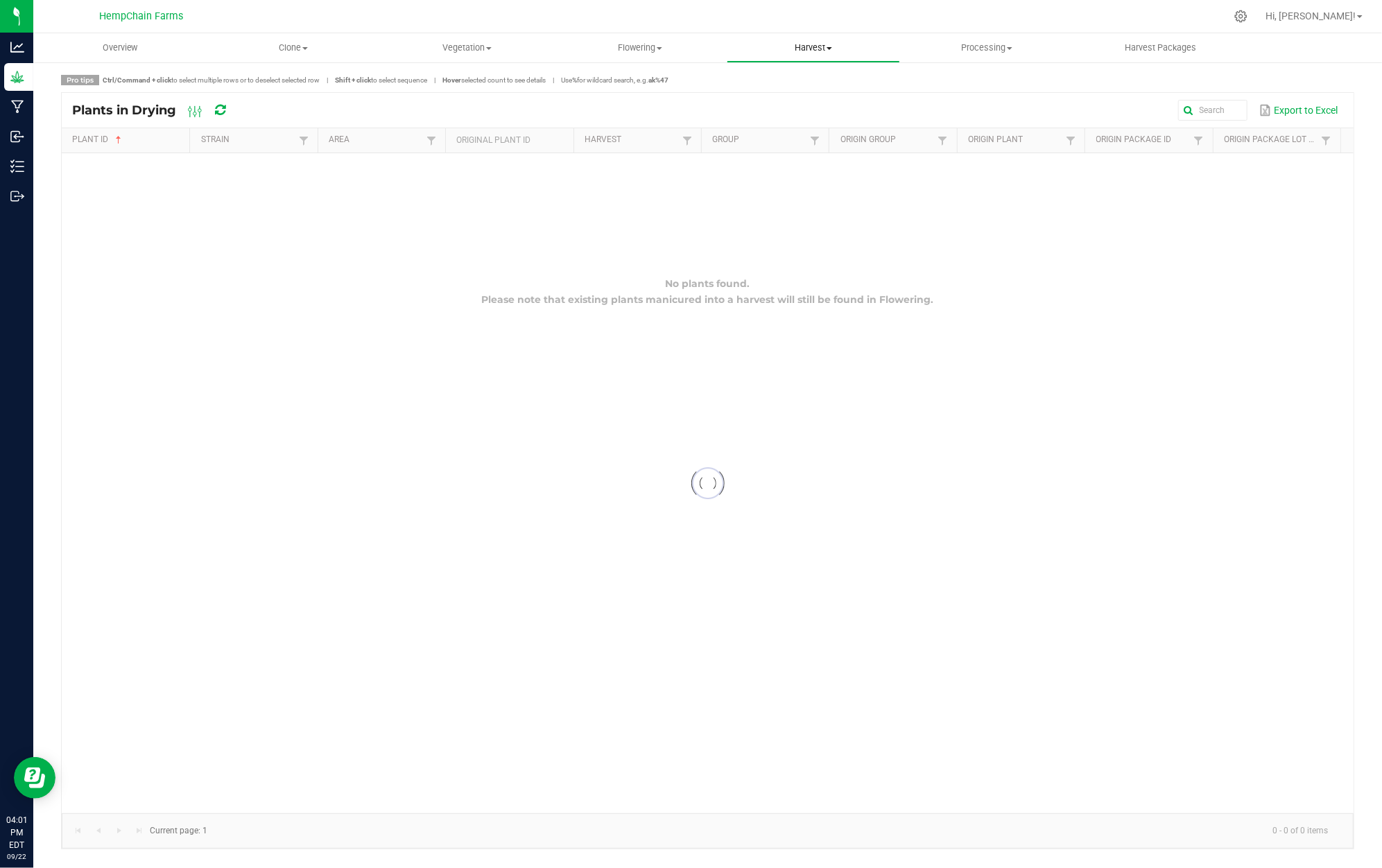
click at [818, 48] on span "Harvest" at bounding box center [813, 47] width 172 height 12
click at [817, 81] on li "Harvests" at bounding box center [813, 83] width 173 height 16
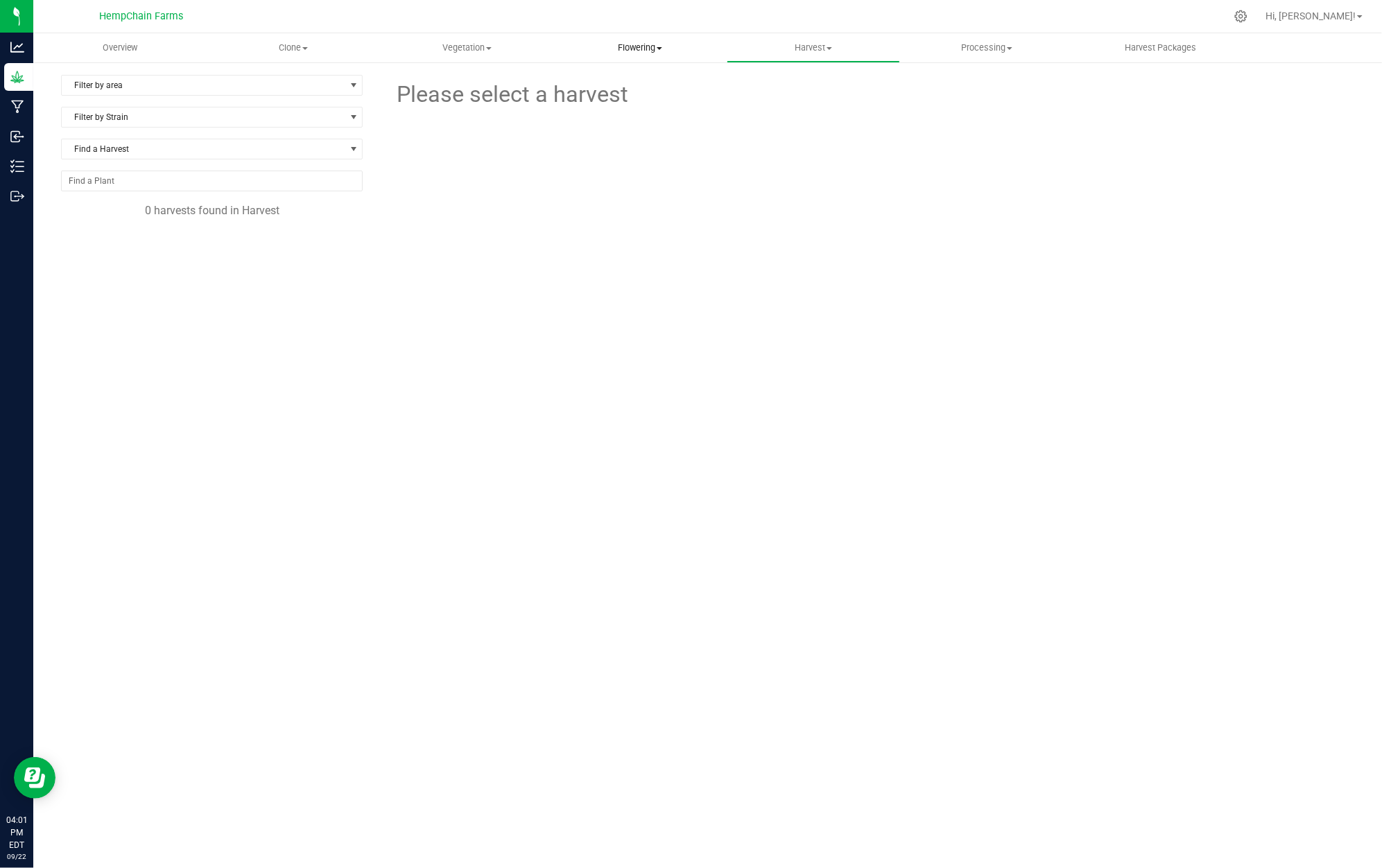
click at [627, 41] on span "Flowering" at bounding box center [639, 47] width 172 height 12
click at [661, 103] on span "Flowering groups" at bounding box center [610, 100] width 115 height 11
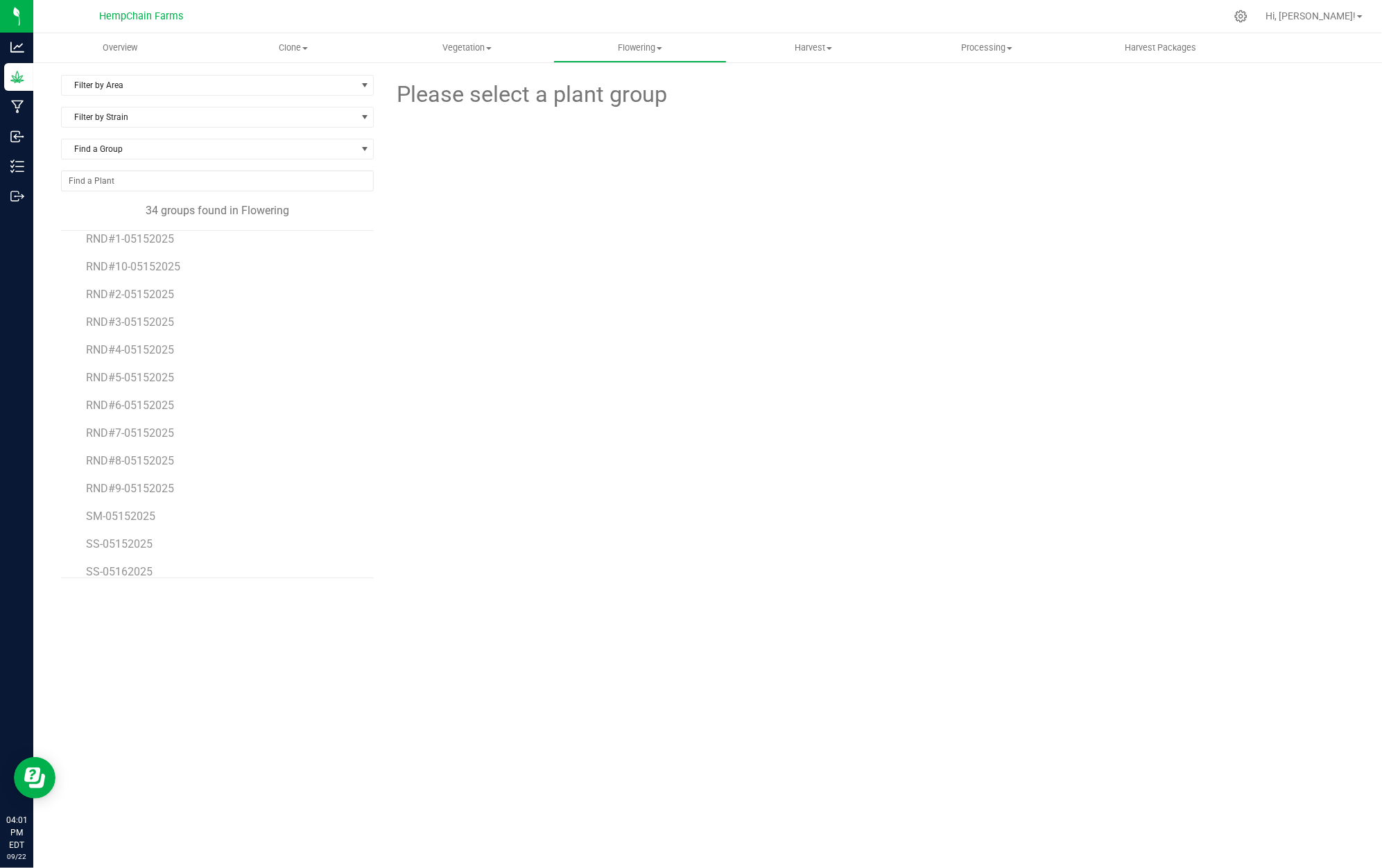
scroll to position [607, 0]
click at [134, 478] on span "SS-05152025" at bounding box center [120, 474] width 68 height 13
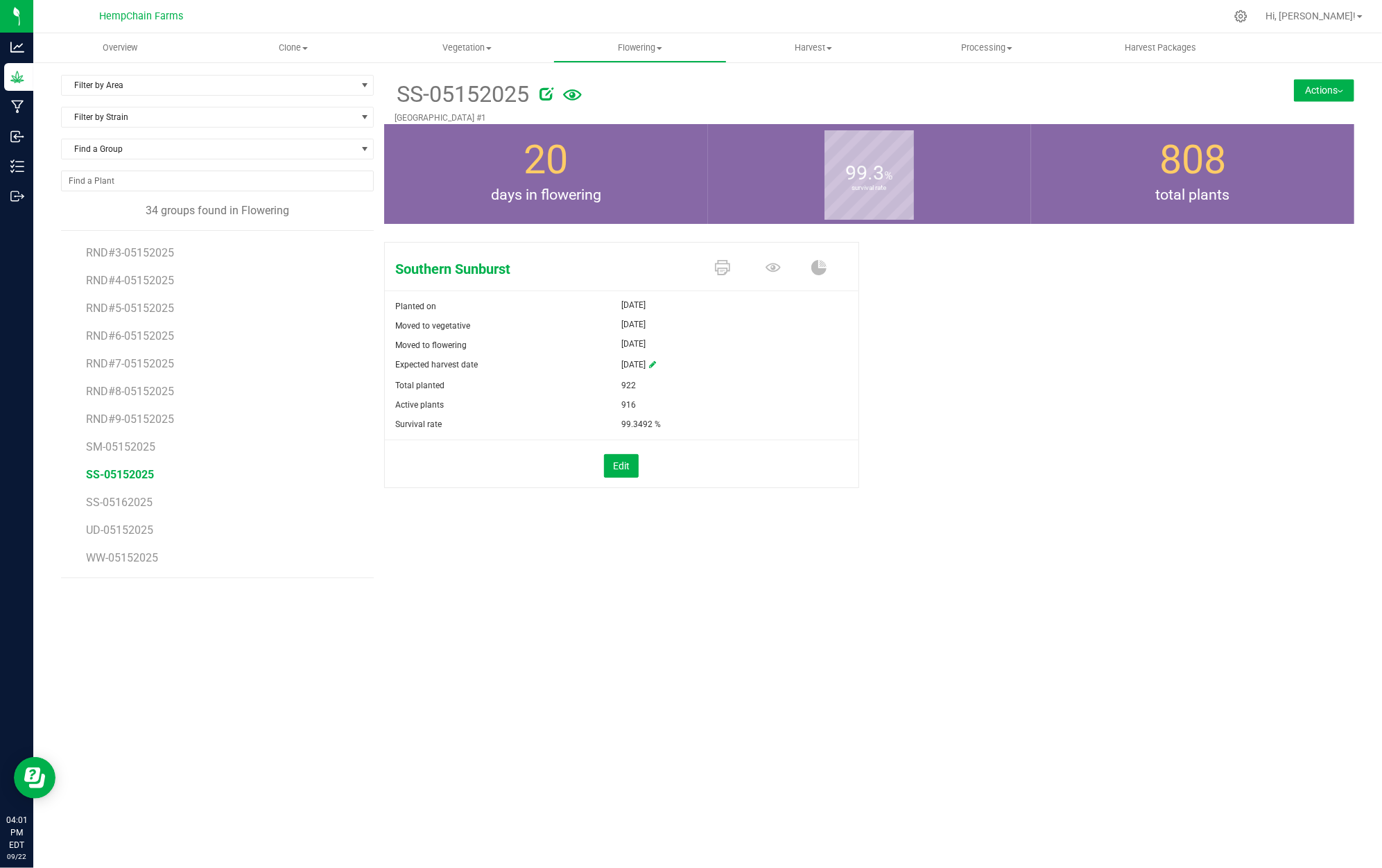
click at [1326, 79] on button "Actions" at bounding box center [1324, 89] width 60 height 22
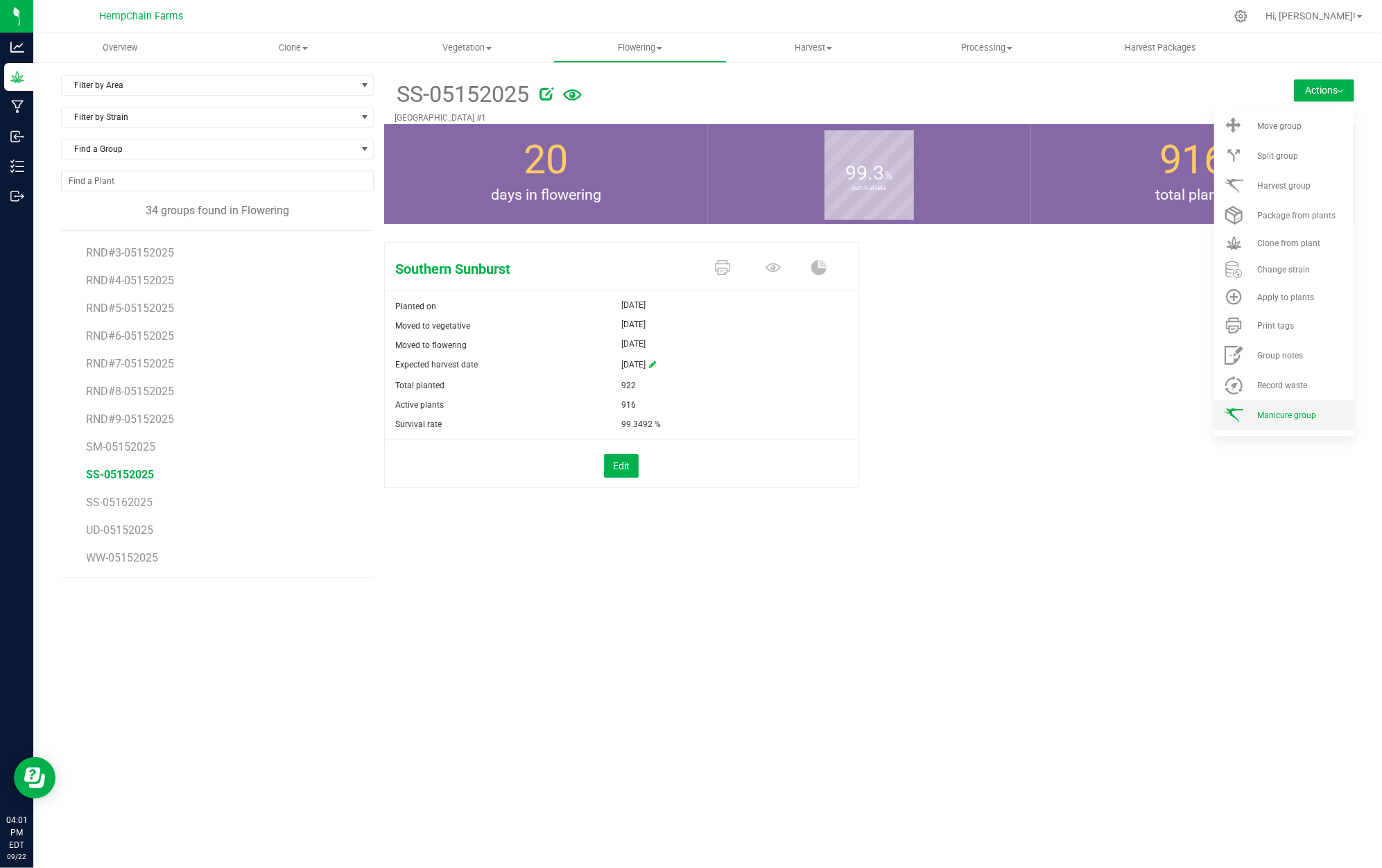
click at [1301, 420] on li "Manicure group" at bounding box center [1284, 414] width 140 height 30
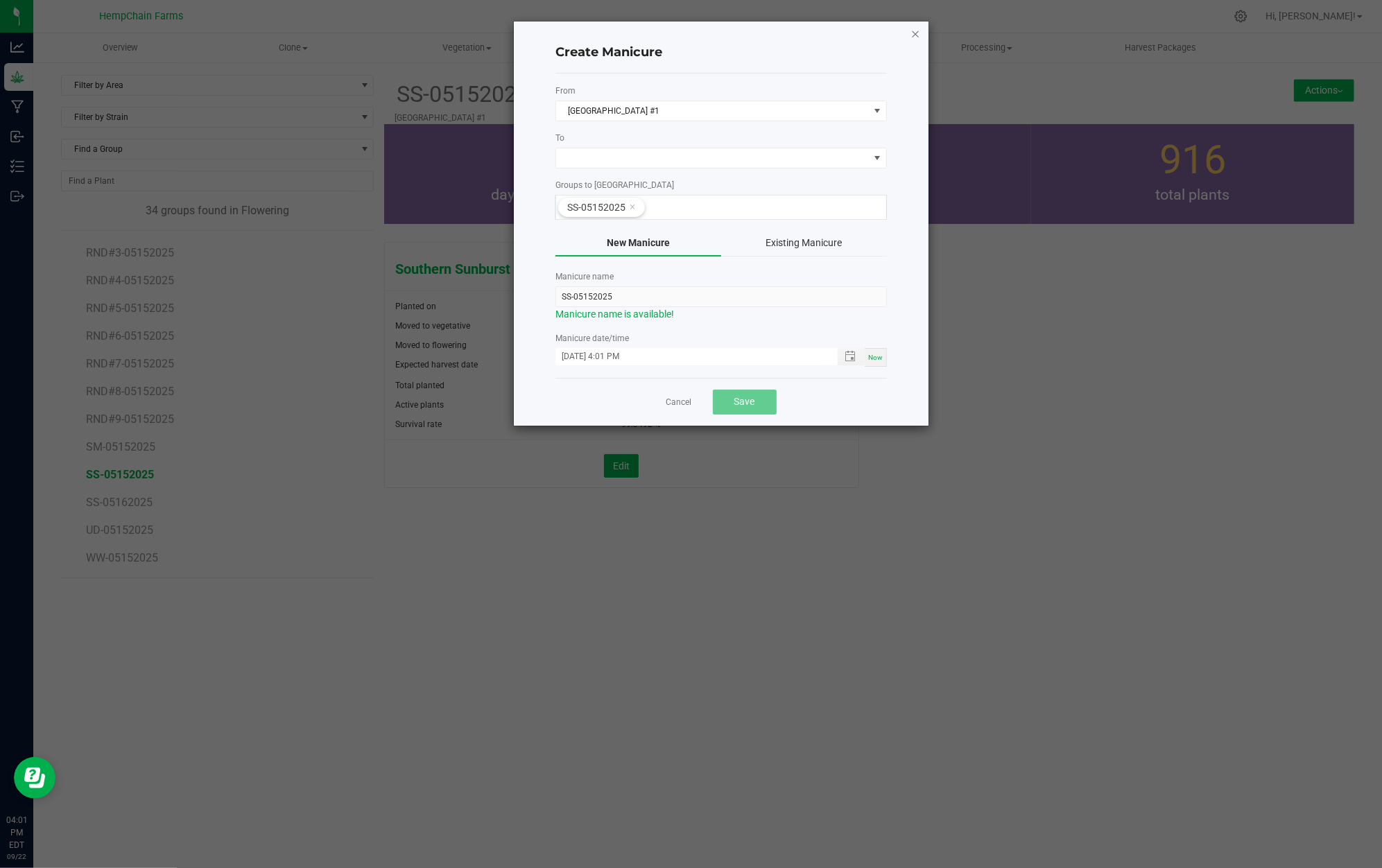
click at [913, 26] on icon "button" at bounding box center [915, 33] width 10 height 16
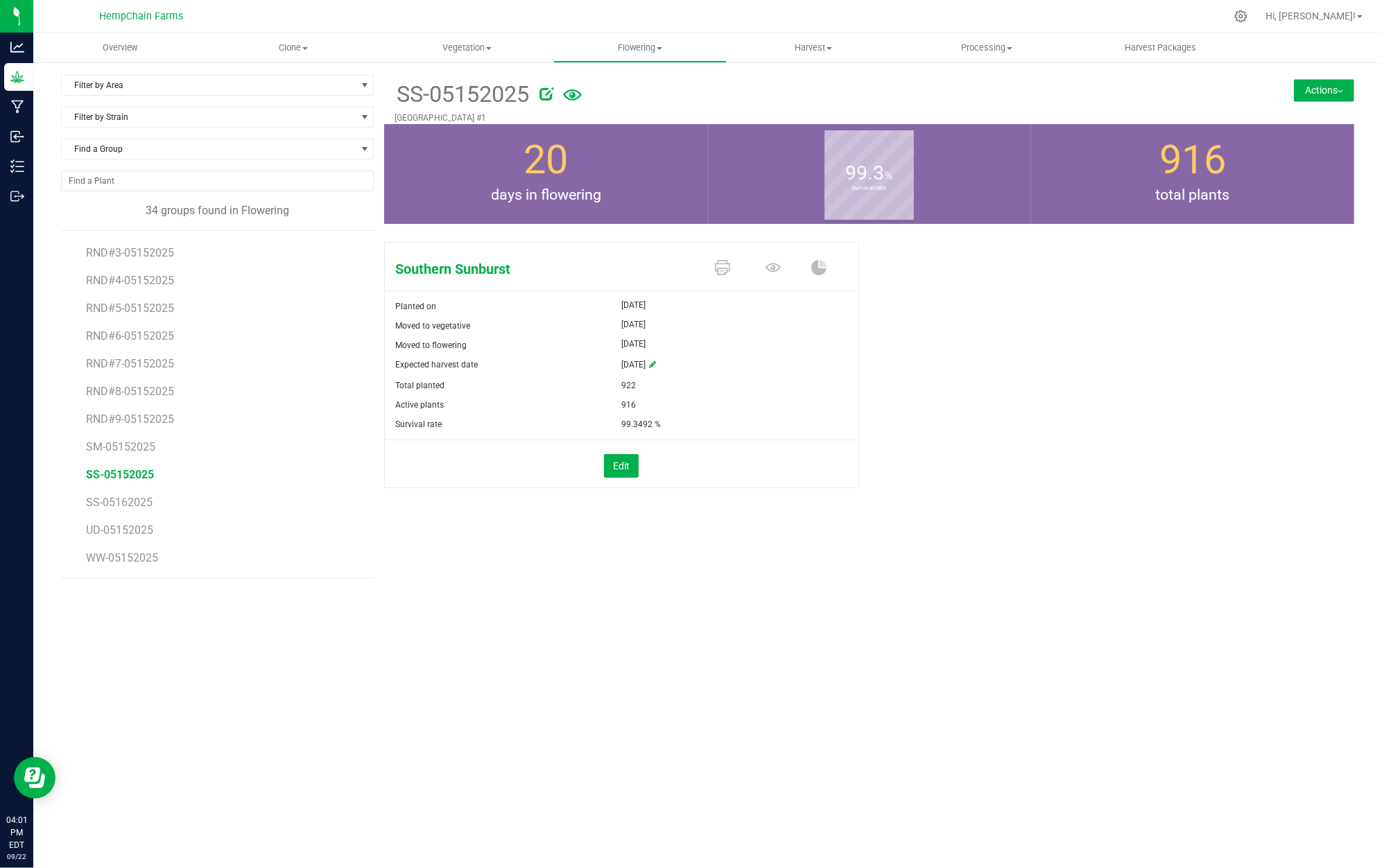
click at [572, 99] on icon at bounding box center [572, 95] width 19 height 30
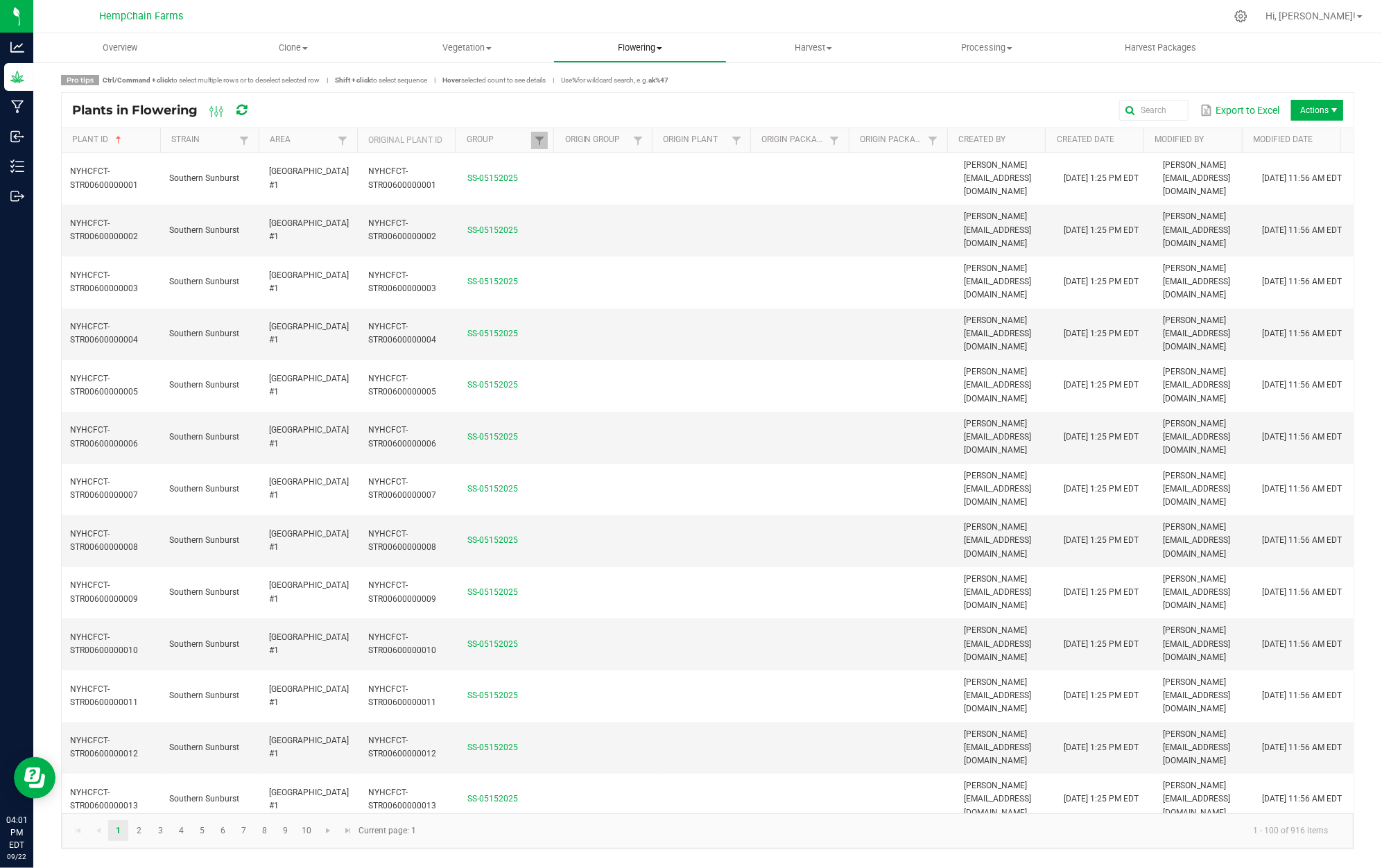
click at [631, 44] on span "Flowering" at bounding box center [639, 47] width 172 height 12
click at [628, 100] on span "Flowering groups" at bounding box center [610, 100] width 115 height 11
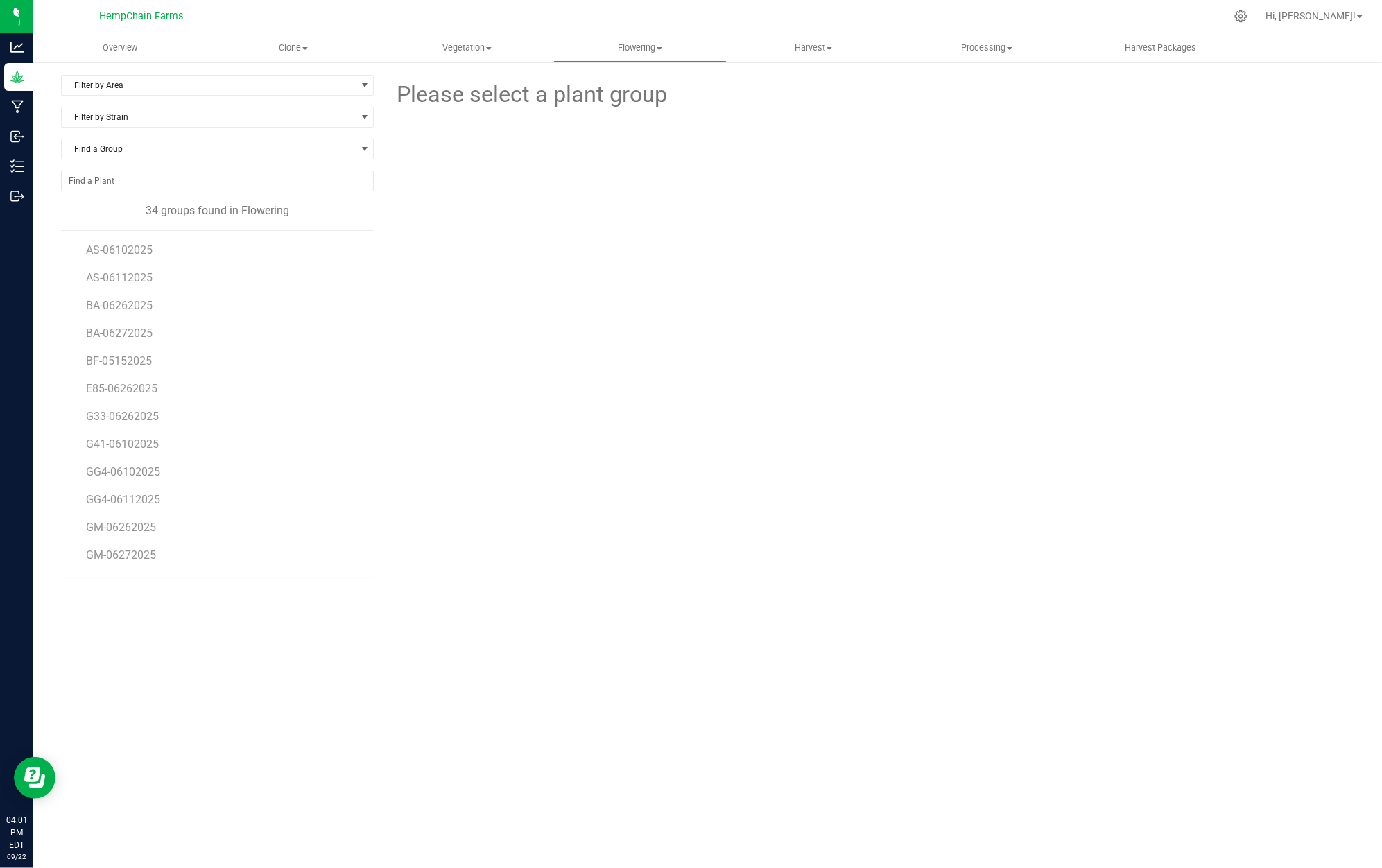
scroll to position [607, 0]
click at [131, 474] on span "SS-05152025" at bounding box center [120, 474] width 68 height 13
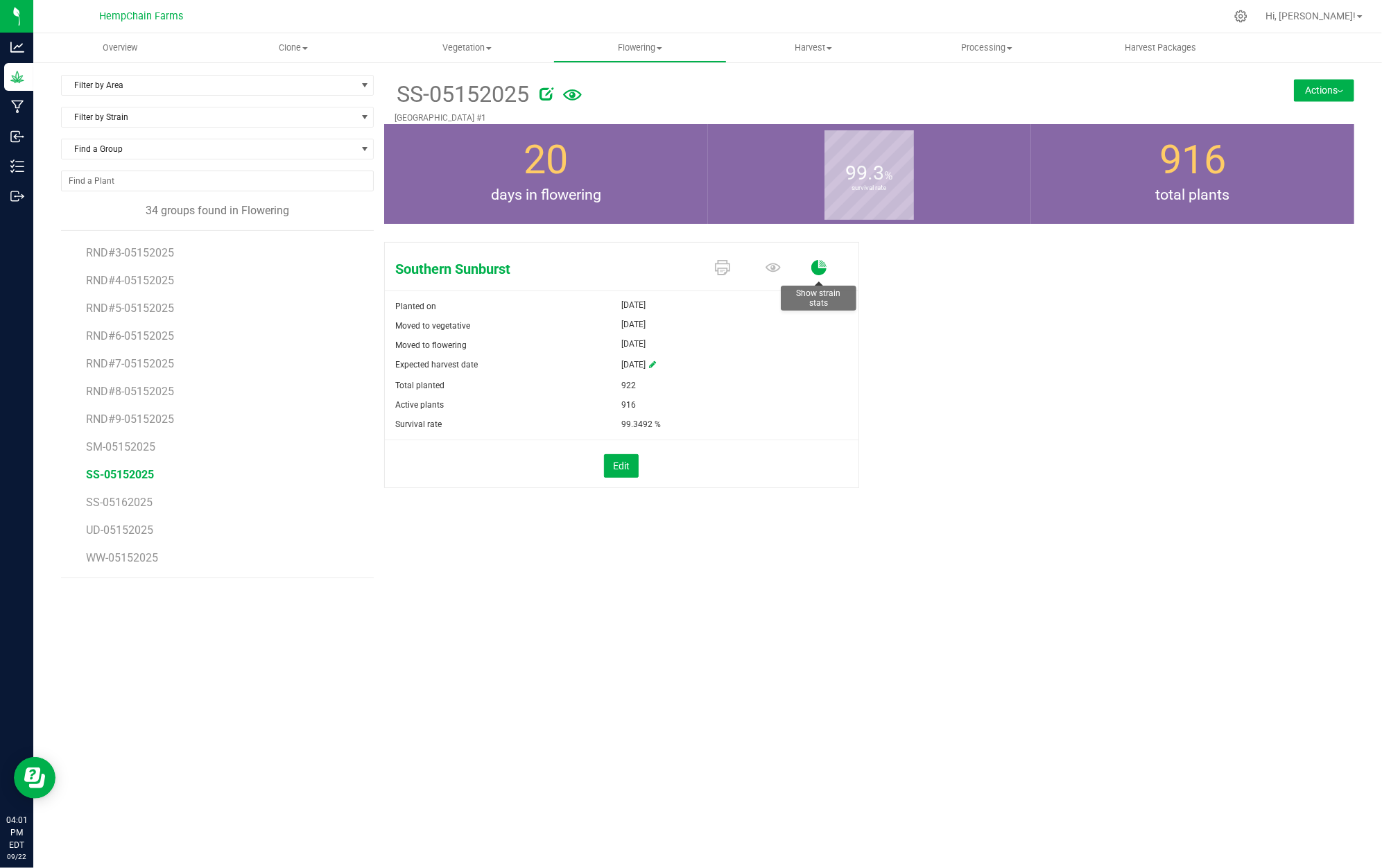
click at [818, 266] on icon at bounding box center [818, 267] width 15 height 15
click at [819, 269] on icon at bounding box center [818, 267] width 15 height 15
click at [819, 270] on icon at bounding box center [818, 267] width 15 height 15
click at [821, 272] on icon at bounding box center [818, 267] width 15 height 15
click at [550, 95] on icon at bounding box center [546, 93] width 13 height 13
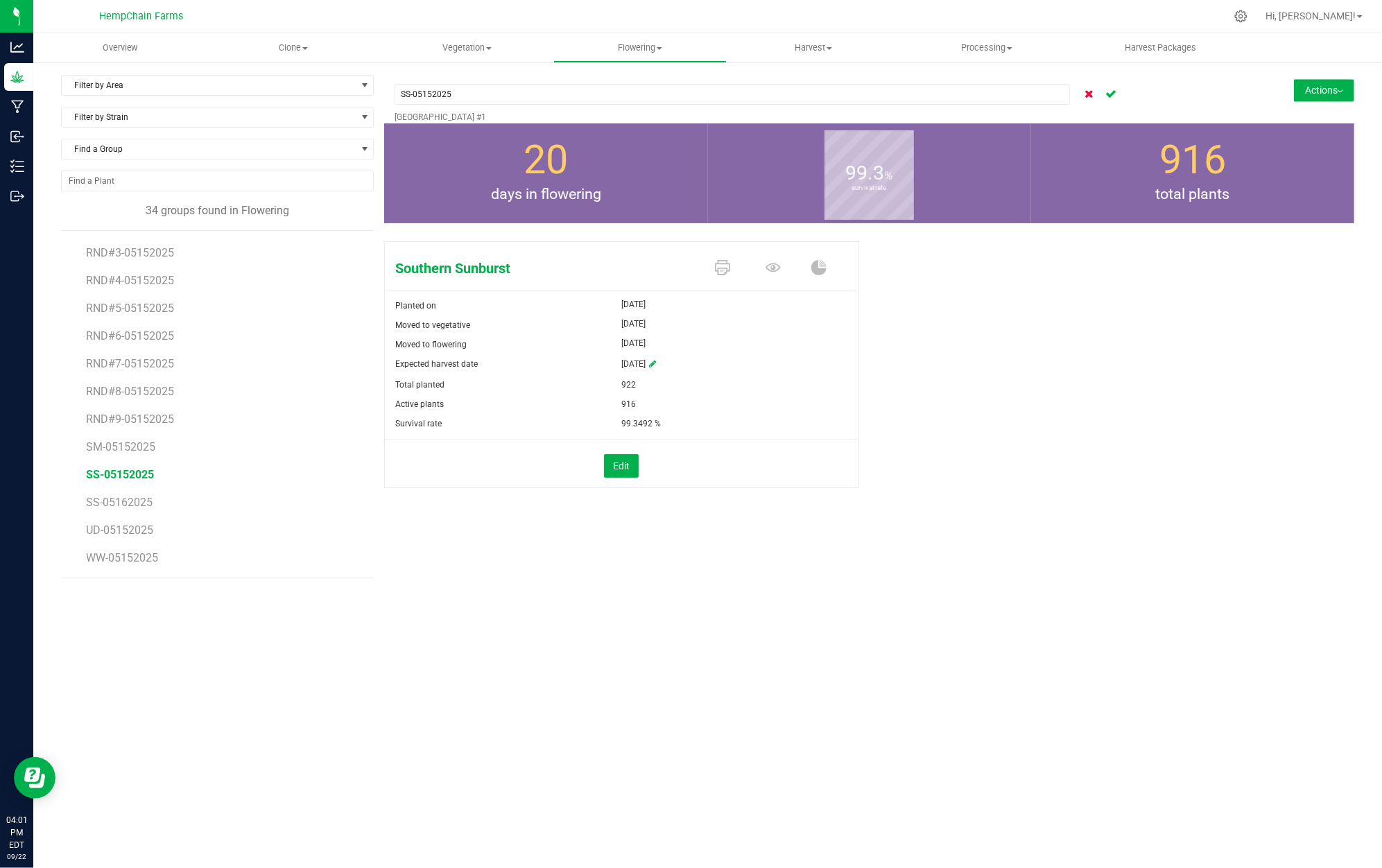
click at [1090, 95] on icon "Cancel button" at bounding box center [1089, 93] width 9 height 9
click at [1210, 79] on div "SS-05152025 [GEOGRAPHIC_DATA] #1 Actions Move group Split group" at bounding box center [869, 99] width 970 height 49
click at [1309, 86] on button "Actions" at bounding box center [1324, 89] width 60 height 22
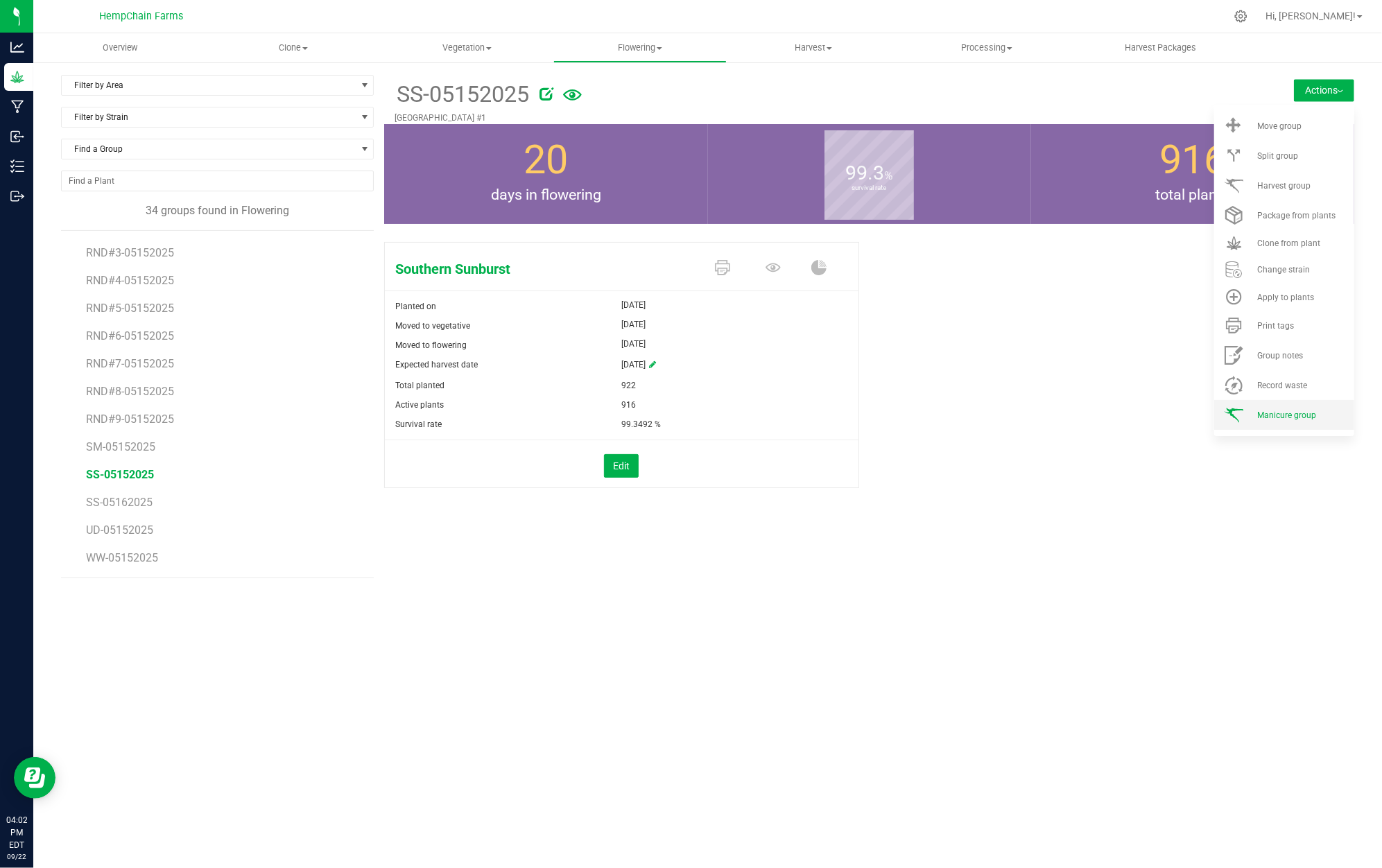
click at [1293, 404] on li "Manicure group" at bounding box center [1284, 414] width 140 height 30
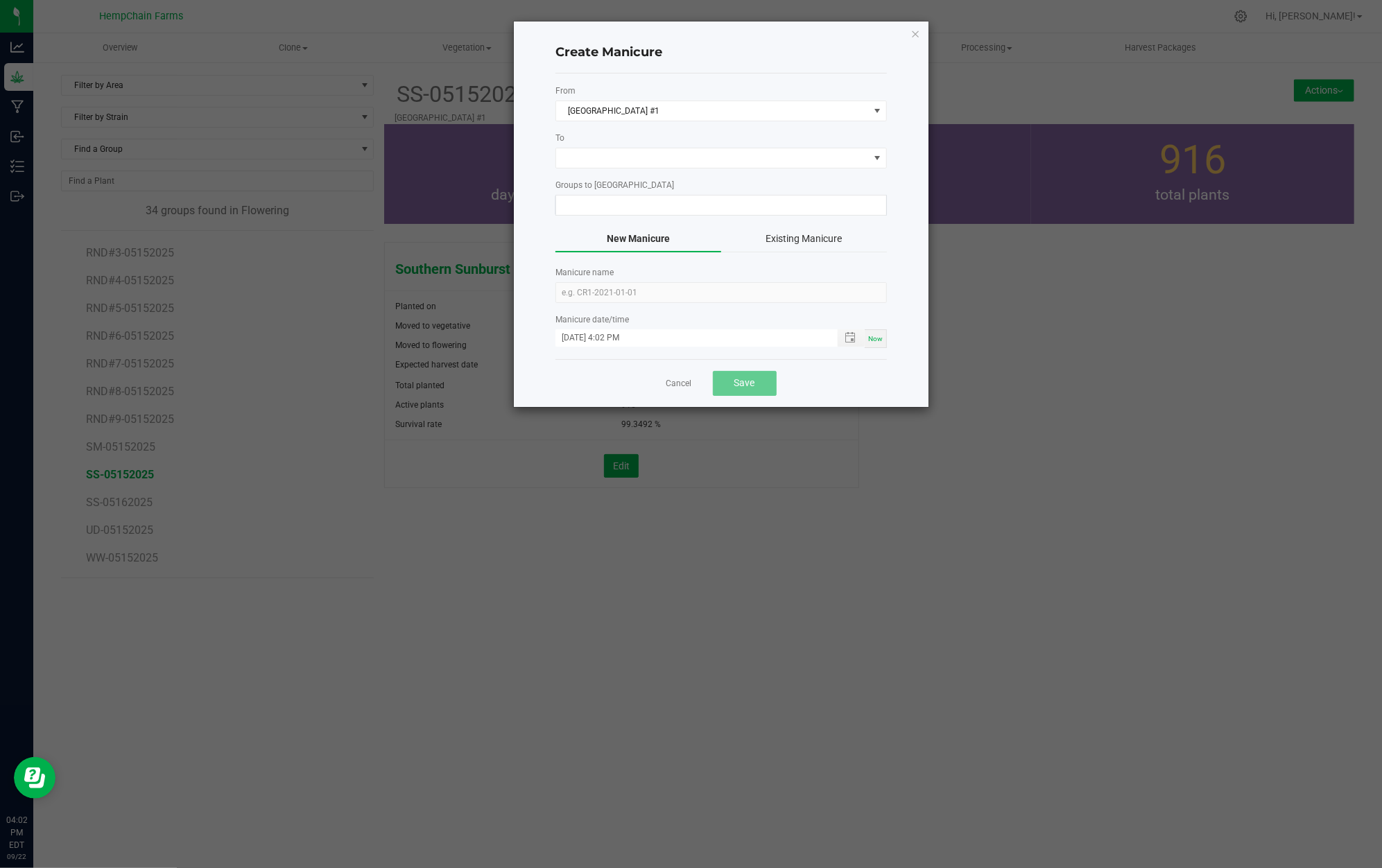
type input "SS-05152025"
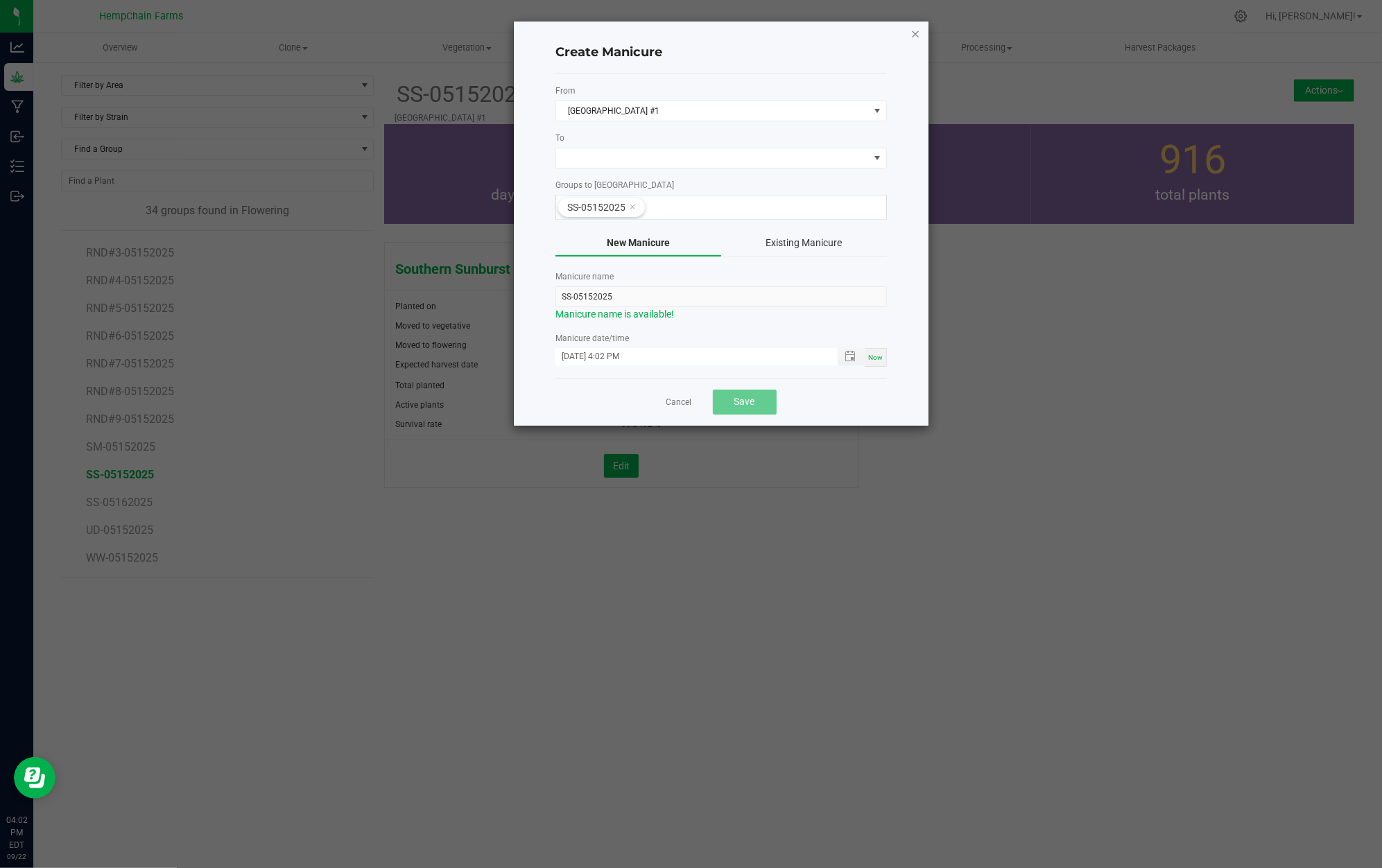
click at [913, 32] on icon "button" at bounding box center [915, 33] width 10 height 16
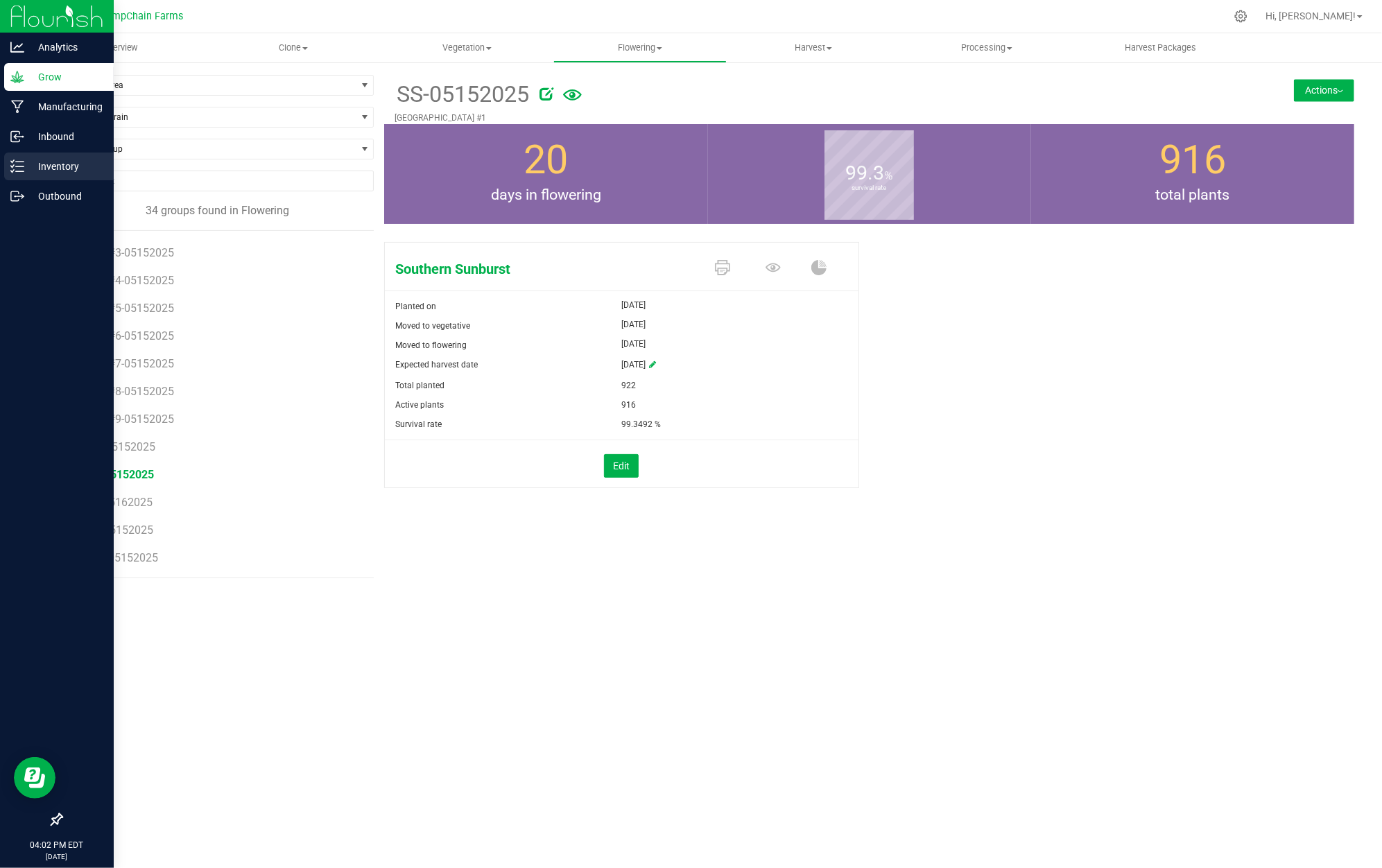
click at [76, 156] on div "Inventory" at bounding box center [58, 166] width 109 height 28
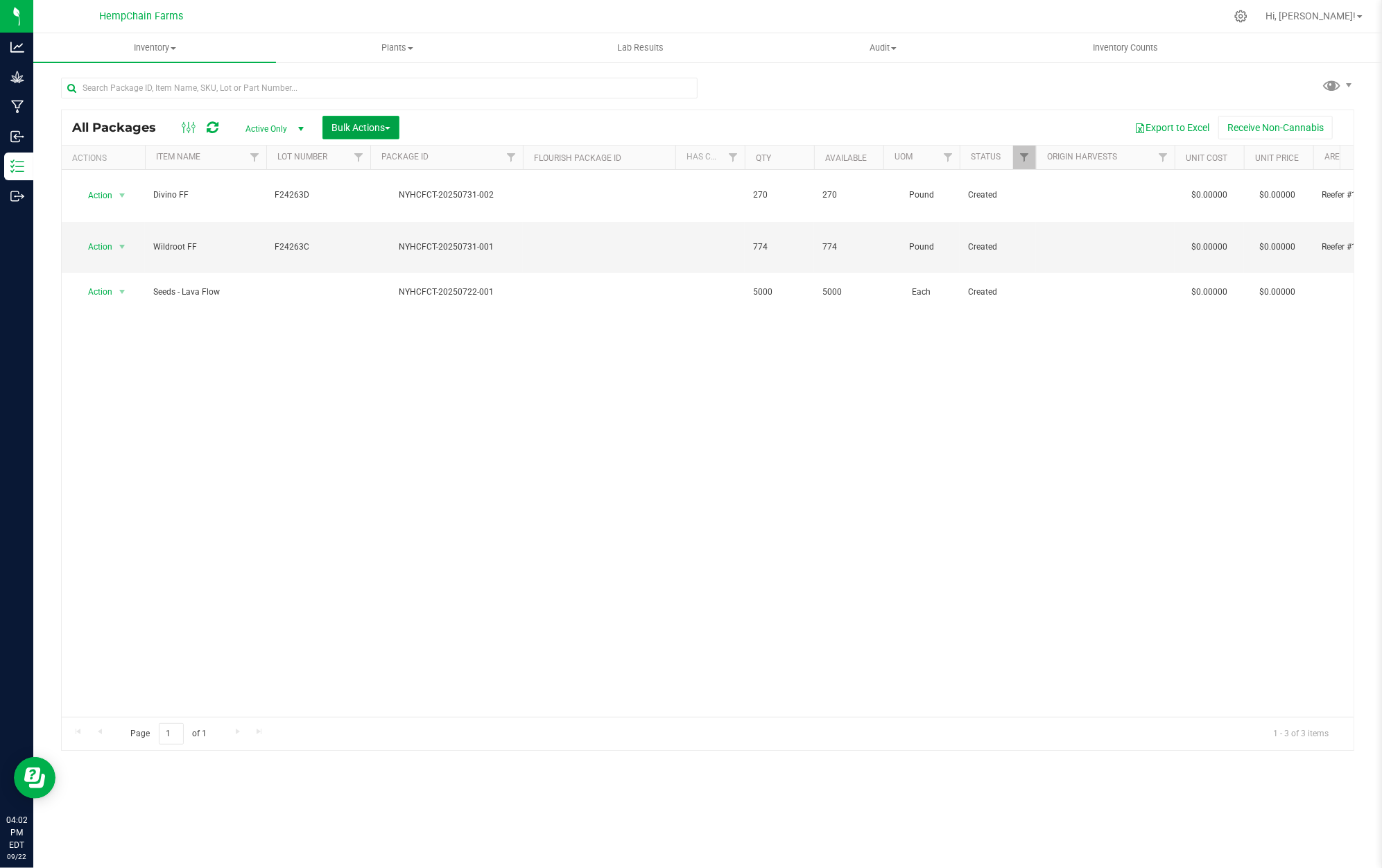
click at [385, 136] on button "Bulk Actions" at bounding box center [360, 127] width 77 height 24
click at [536, 111] on div "All Packages Active Only Active Only Lab Samples Locked All Bulk Actions Add to…" at bounding box center [707, 127] width 1292 height 34
click at [353, 122] on span "Bulk Actions" at bounding box center [360, 127] width 58 height 11
click at [391, 48] on span "Plants" at bounding box center [398, 47] width 242 height 12
click at [377, 81] on li "All plants" at bounding box center [397, 83] width 242 height 16
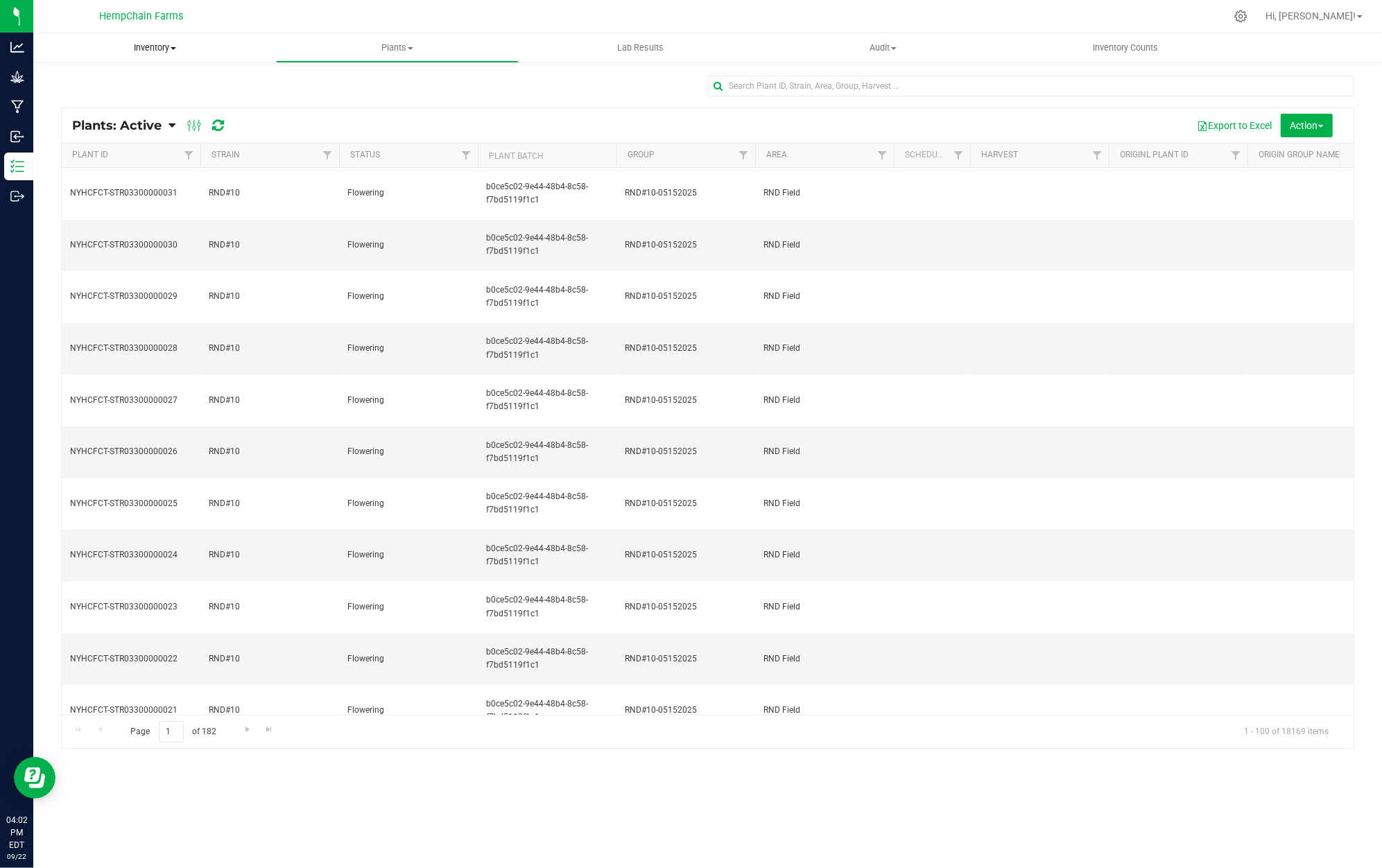
click at [167, 49] on span "Inventory" at bounding box center [154, 47] width 242 height 12
click at [109, 144] on span "From packages" at bounding box center [81, 149] width 97 height 11
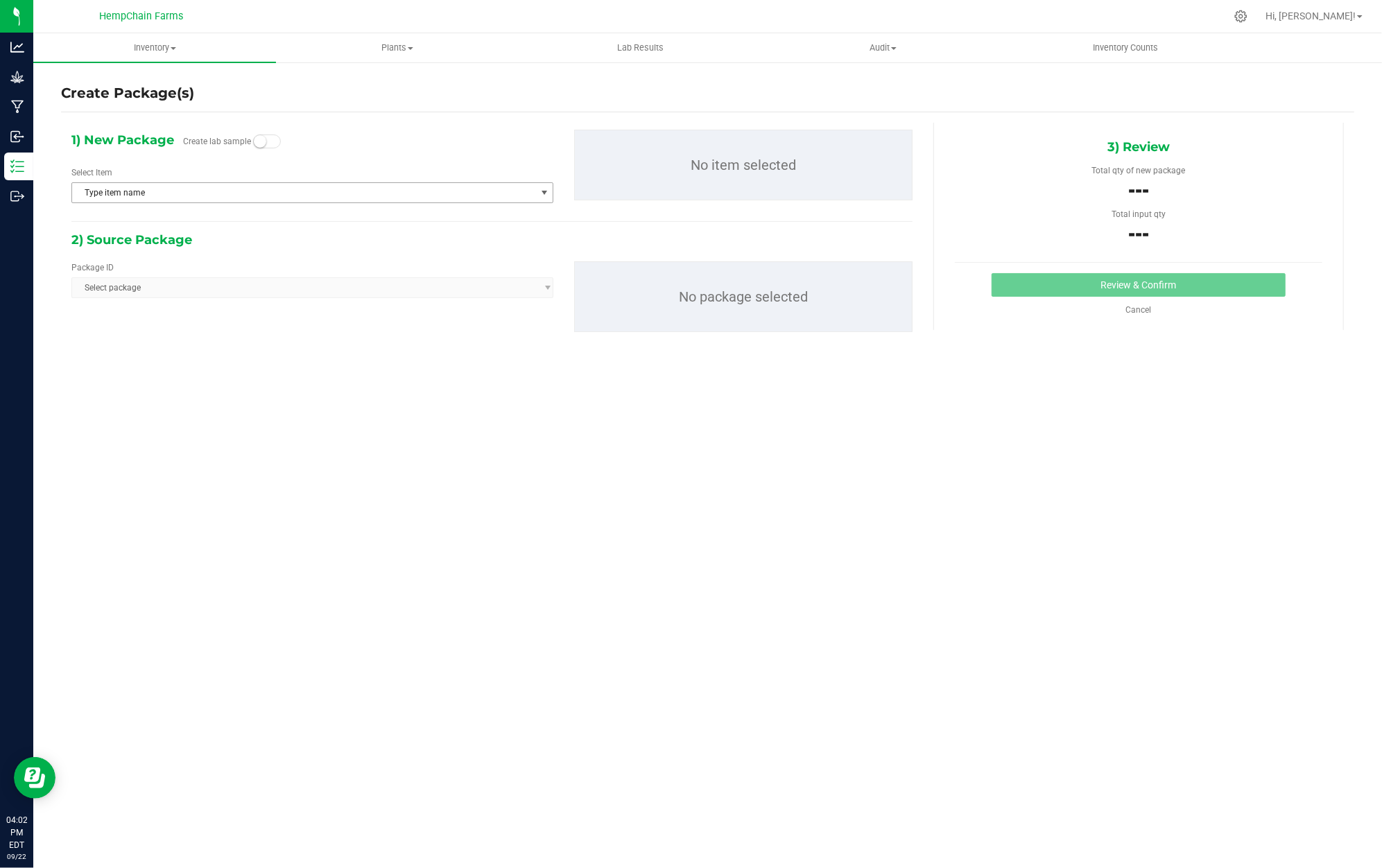
click at [273, 187] on span "Type item name" at bounding box center [303, 193] width 463 height 19
click at [337, 354] on div "2) Source Package Package ID Select package No package selected" at bounding box center [492, 291] width 841 height 125
click at [240, 186] on span "Type item name" at bounding box center [303, 193] width 463 height 19
click at [317, 148] on div "1) New Package Create lab sample Select Item Type item name Bulk Flower - Top G…" at bounding box center [312, 171] width 502 height 84
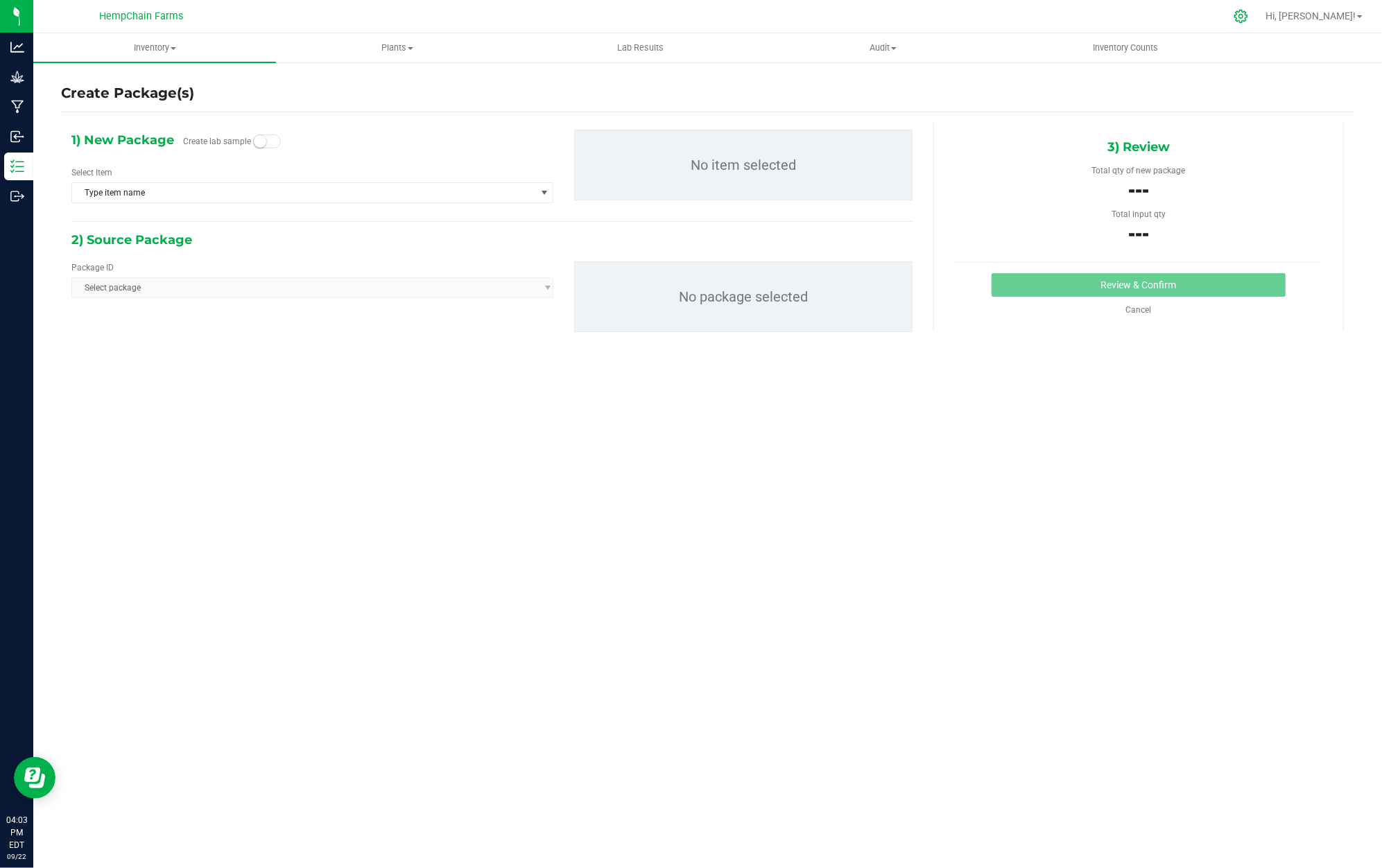
click at [1251, 11] on div at bounding box center [1241, 15] width 19 height 14
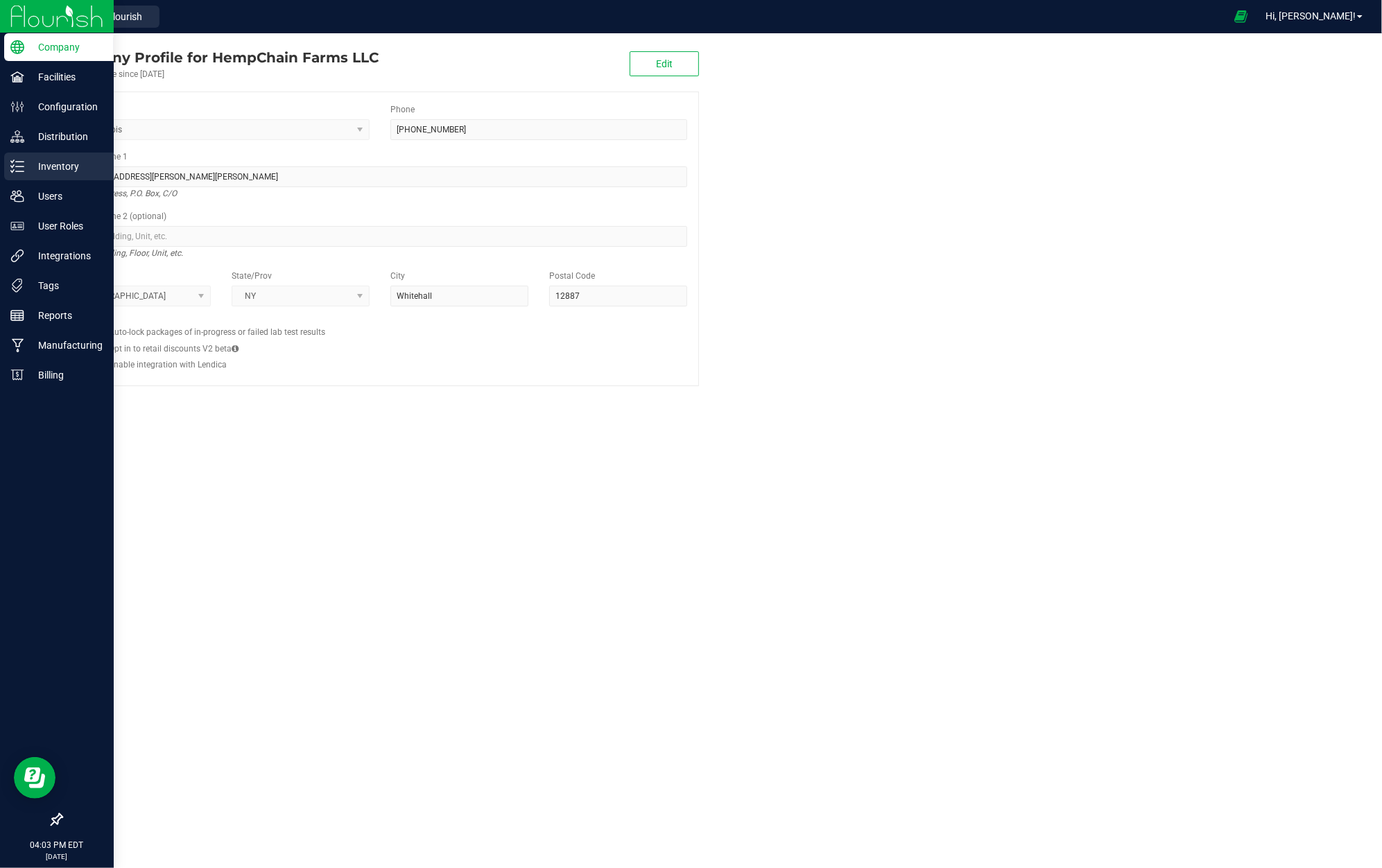
click at [84, 158] on p "Inventory" at bounding box center [65, 166] width 83 height 16
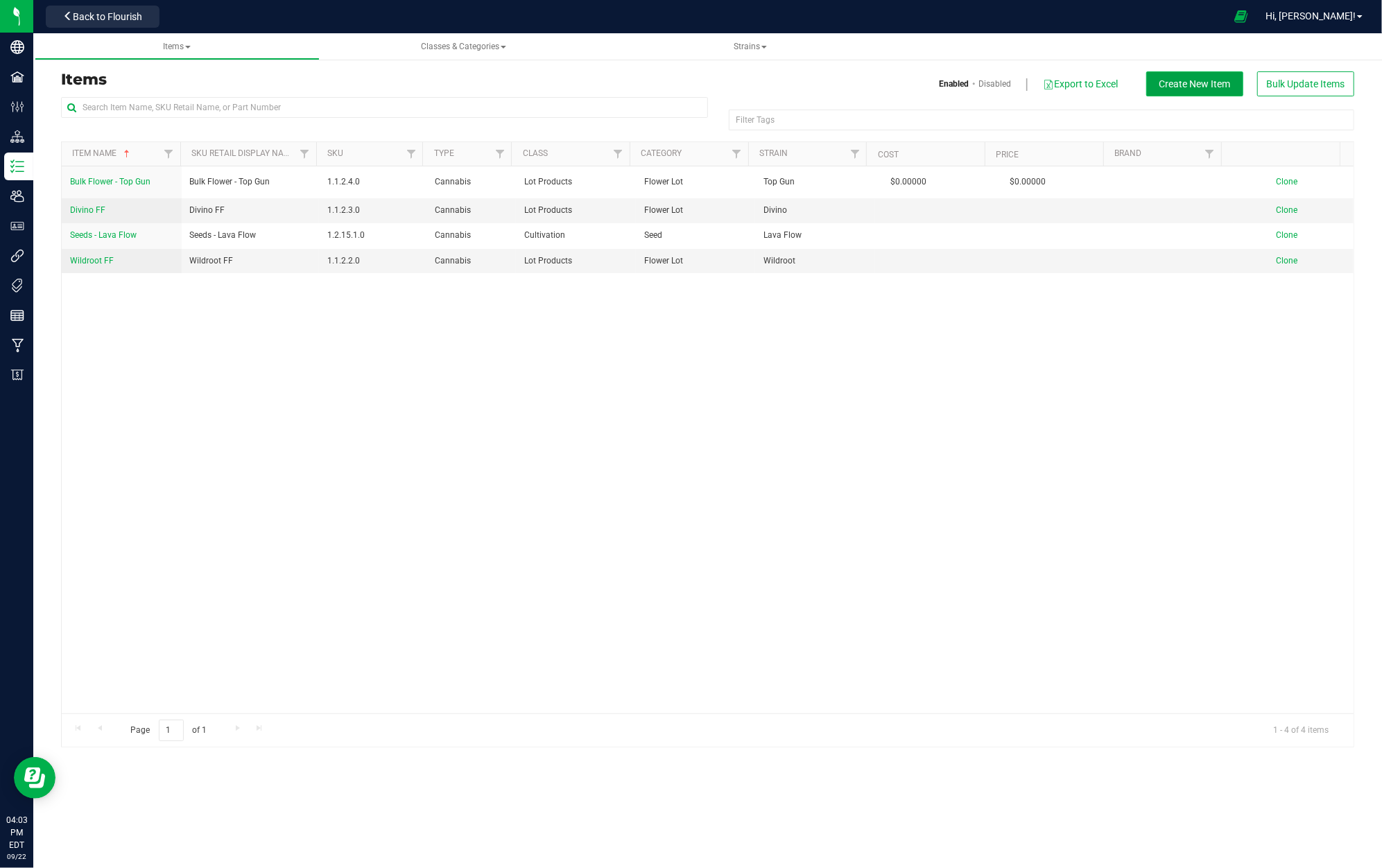
click at [1196, 81] on span "Create New Item" at bounding box center [1194, 84] width 72 height 11
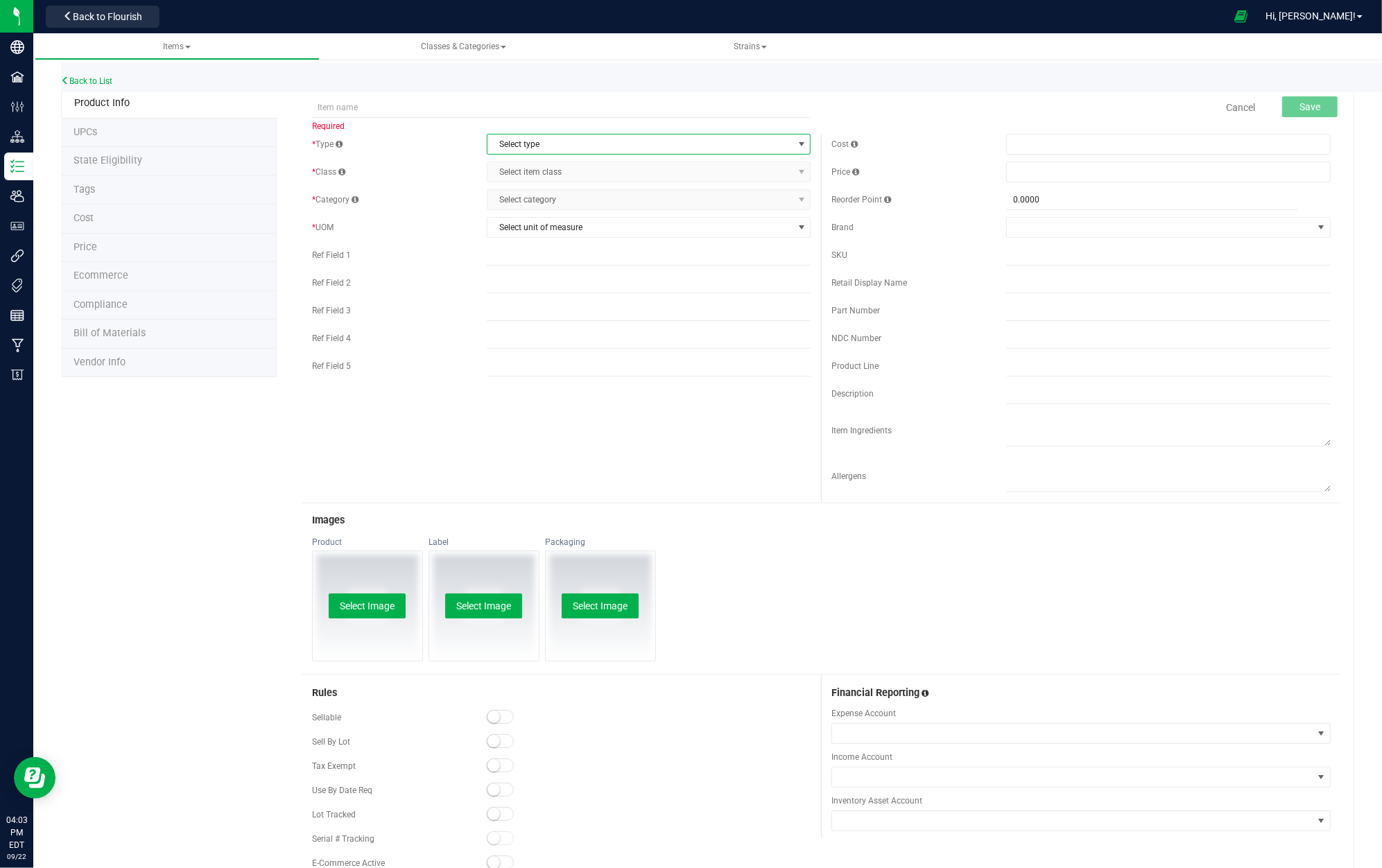
click at [614, 144] on span "Select type" at bounding box center [639, 144] width 306 height 19
click at [593, 161] on li "Cannabis" at bounding box center [641, 170] width 319 height 21
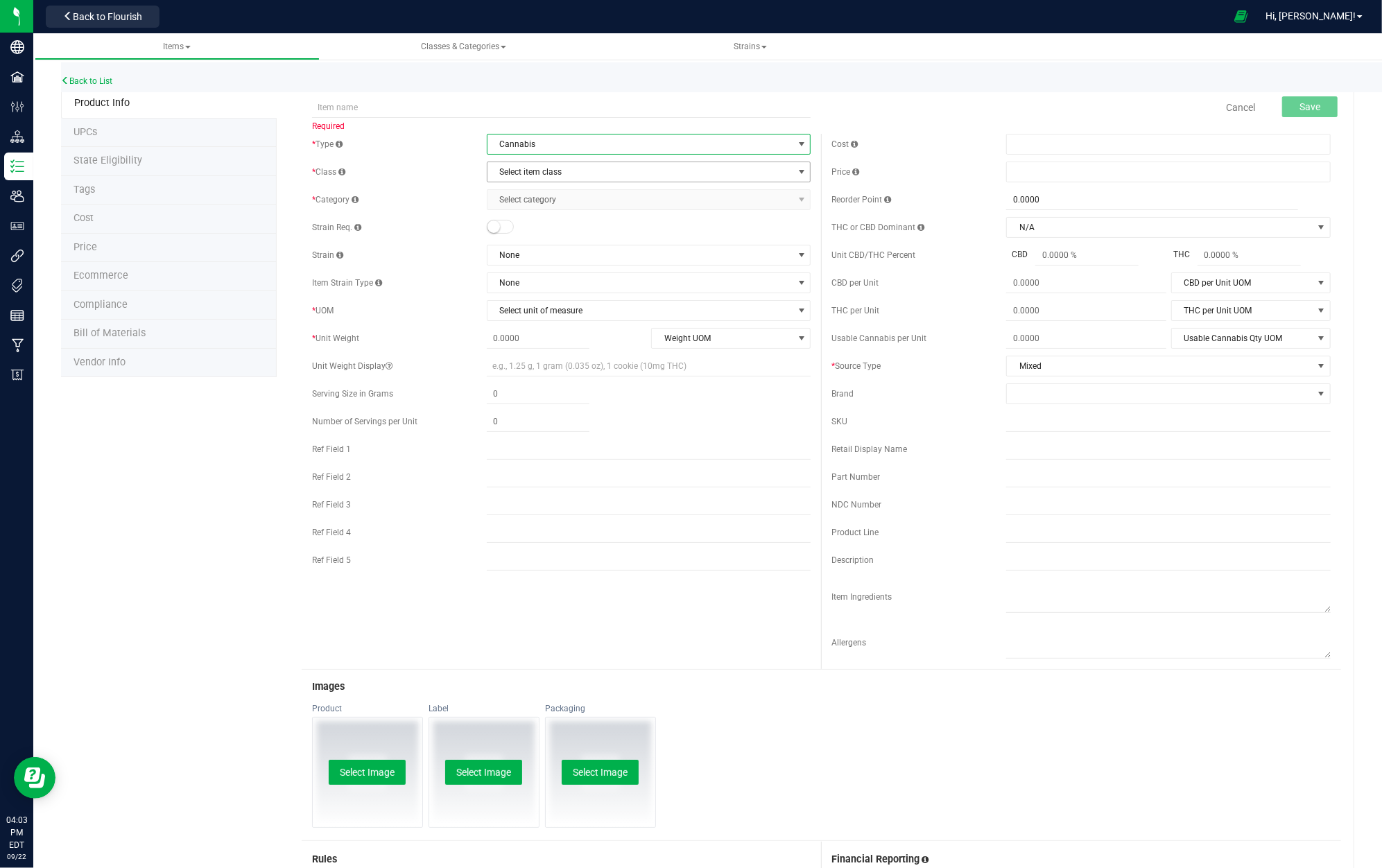
click at [587, 176] on span "Select item class" at bounding box center [639, 171] width 306 height 19
click at [580, 251] on li "Lot Products" at bounding box center [641, 260] width 319 height 21
click at [572, 200] on span "Select category" at bounding box center [639, 199] width 306 height 19
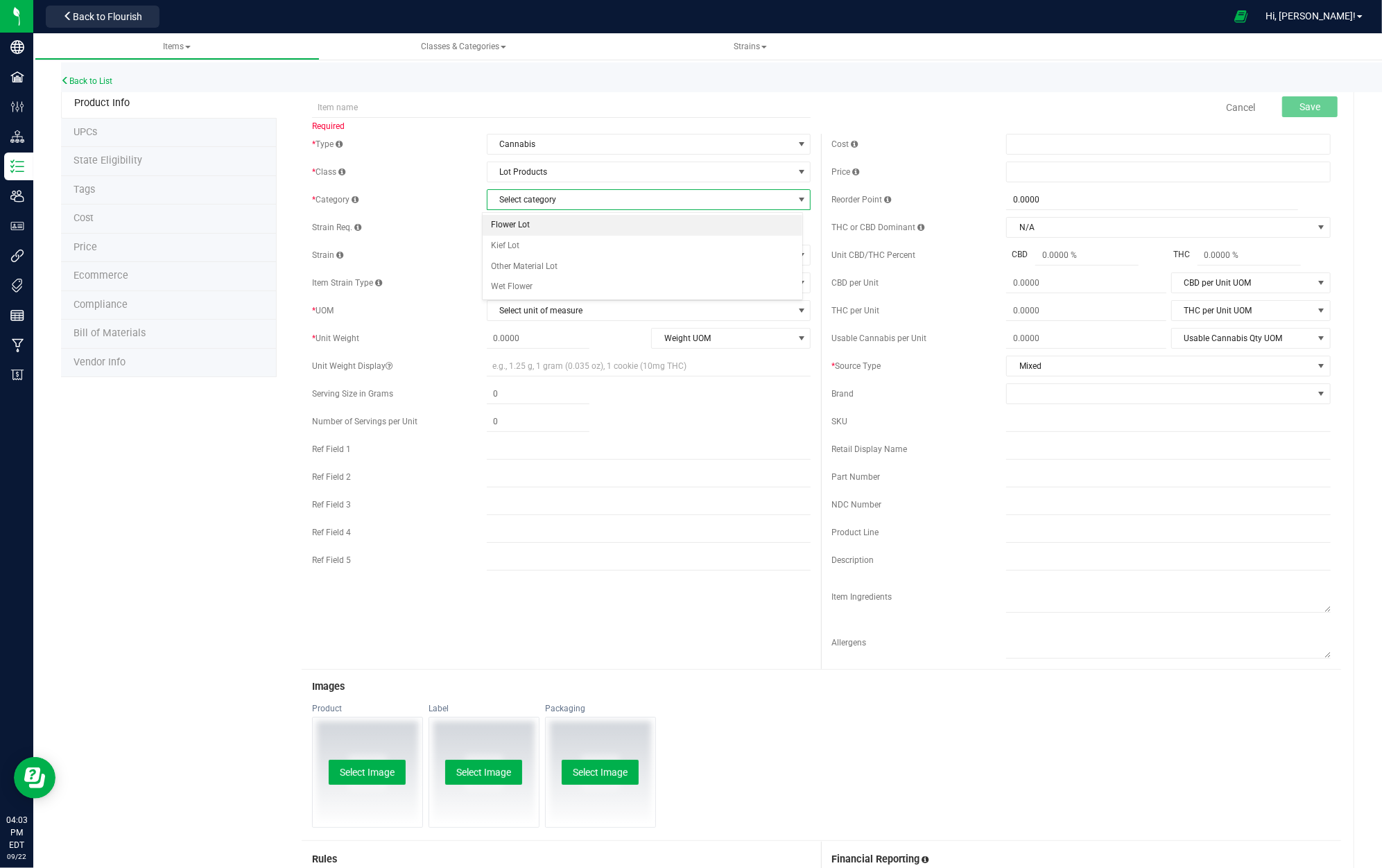
click at [556, 232] on li "Flower Lot" at bounding box center [641, 225] width 319 height 21
click at [543, 259] on span "None" at bounding box center [639, 255] width 306 height 19
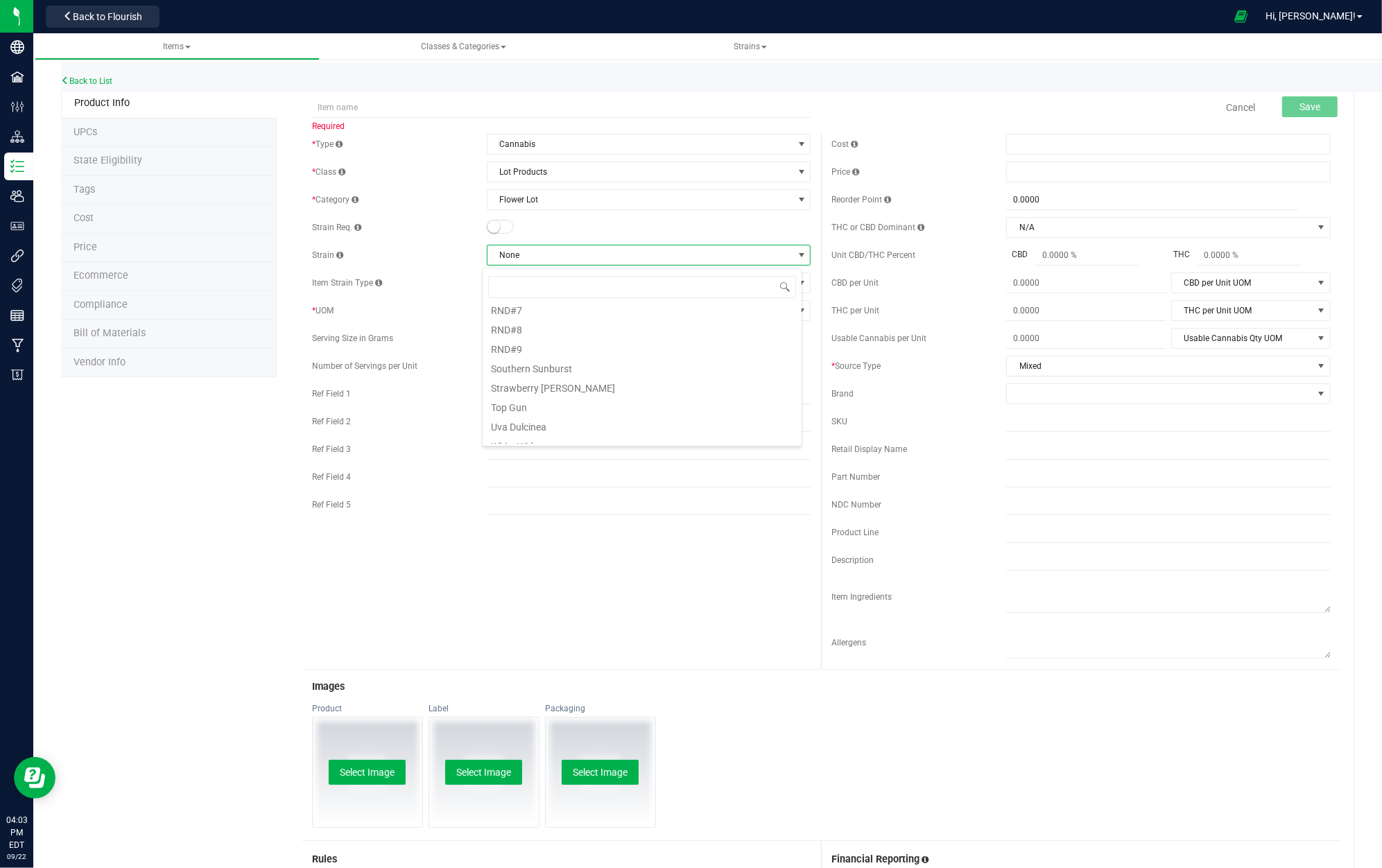
scroll to position [521, 0]
click at [566, 339] on li "Southern Sunburst" at bounding box center [641, 336] width 319 height 19
click at [544, 284] on span "None" at bounding box center [639, 283] width 306 height 19
click at [560, 286] on span "None" at bounding box center [639, 283] width 306 height 19
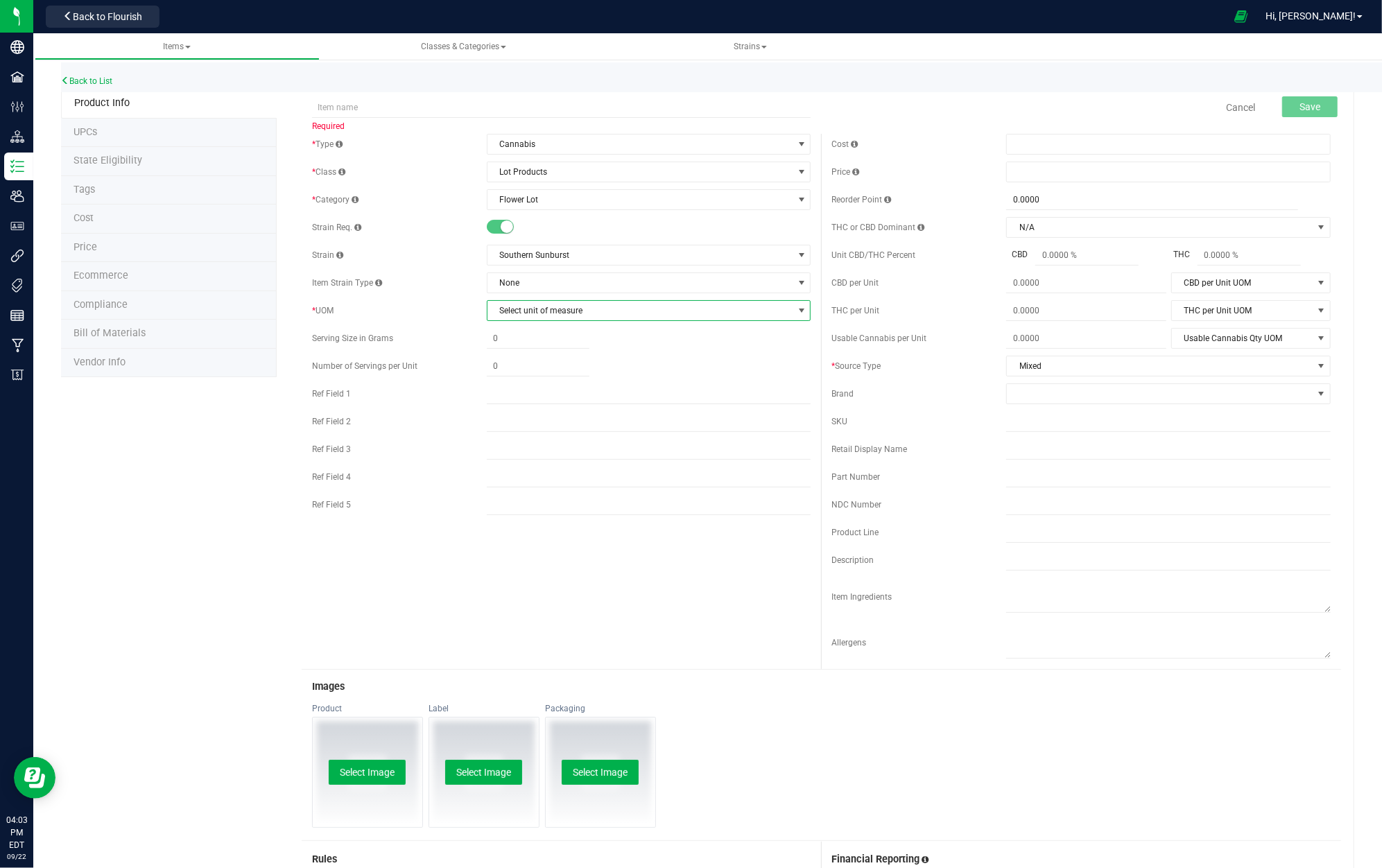
click at [546, 319] on span "Select unit of measure" at bounding box center [639, 310] width 306 height 19
click at [564, 442] on li "Pound" at bounding box center [641, 441] width 319 height 21
click at [1066, 367] on span "Mixed" at bounding box center [1159, 366] width 306 height 19
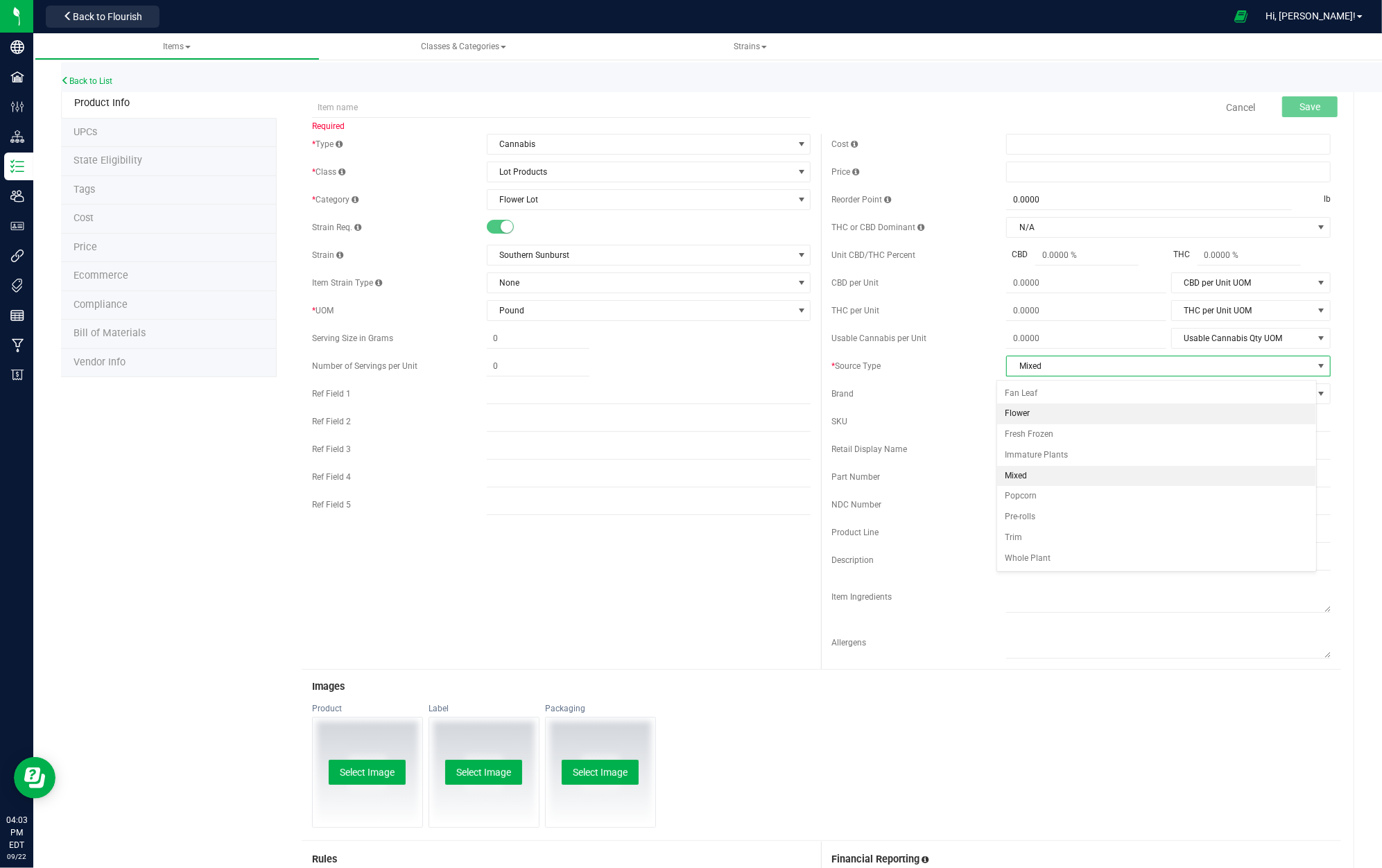
click at [1066, 414] on li "Flower" at bounding box center [1156, 414] width 319 height 21
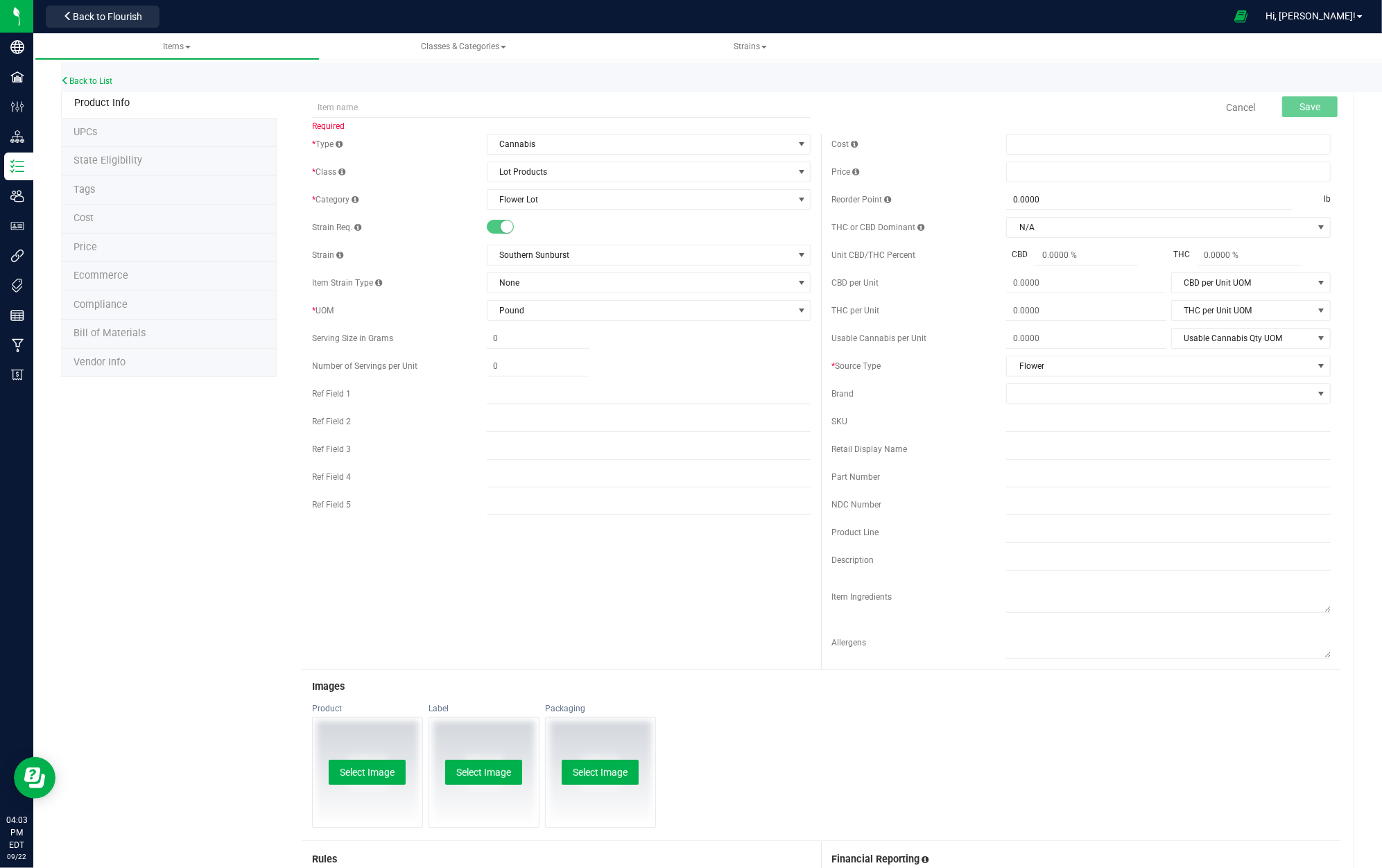
click at [619, 335] on div at bounding box center [649, 338] width 325 height 20
click at [635, 367] on div at bounding box center [649, 366] width 325 height 20
click at [612, 316] on span "Pound" at bounding box center [639, 310] width 306 height 19
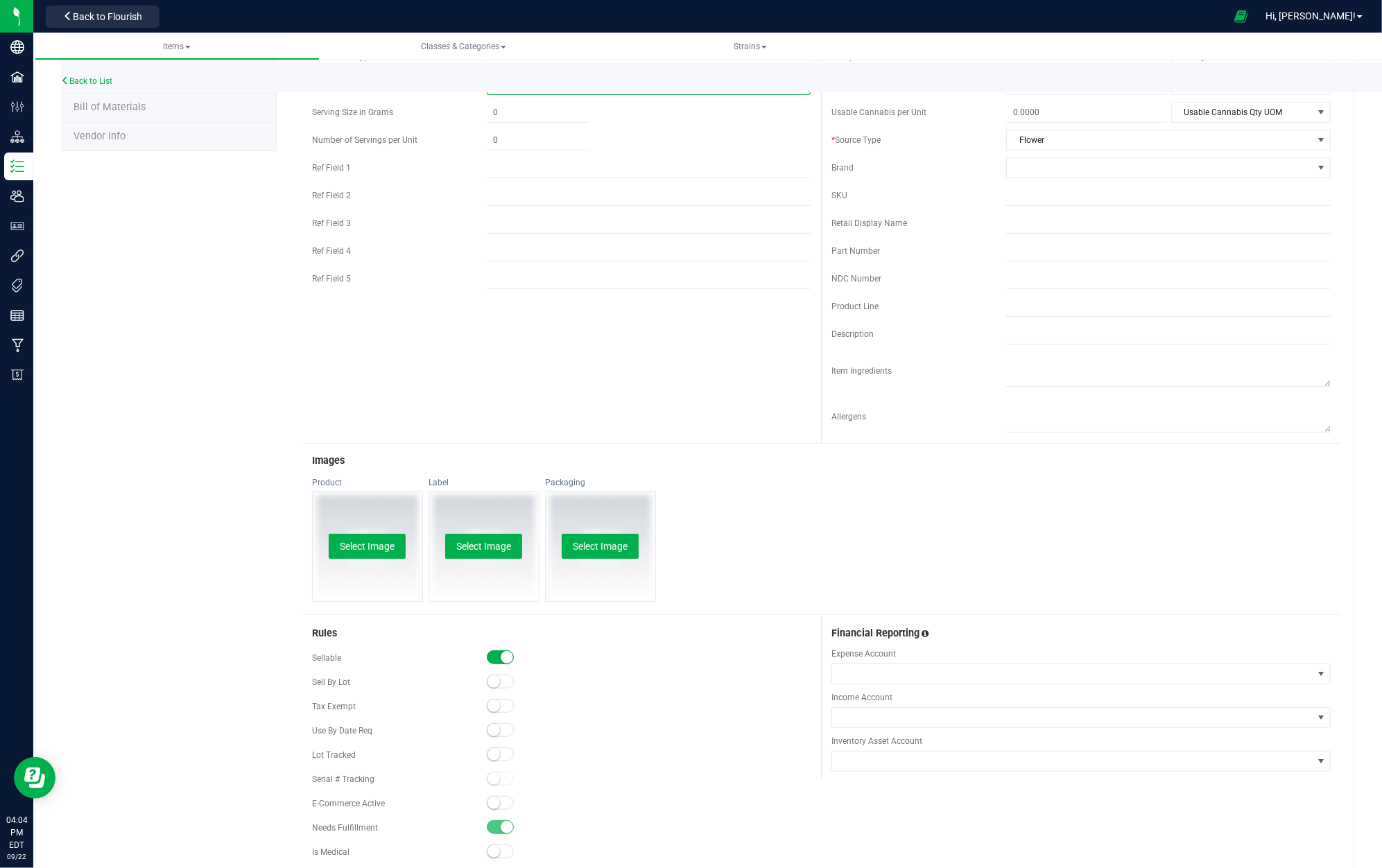
scroll to position [0, 0]
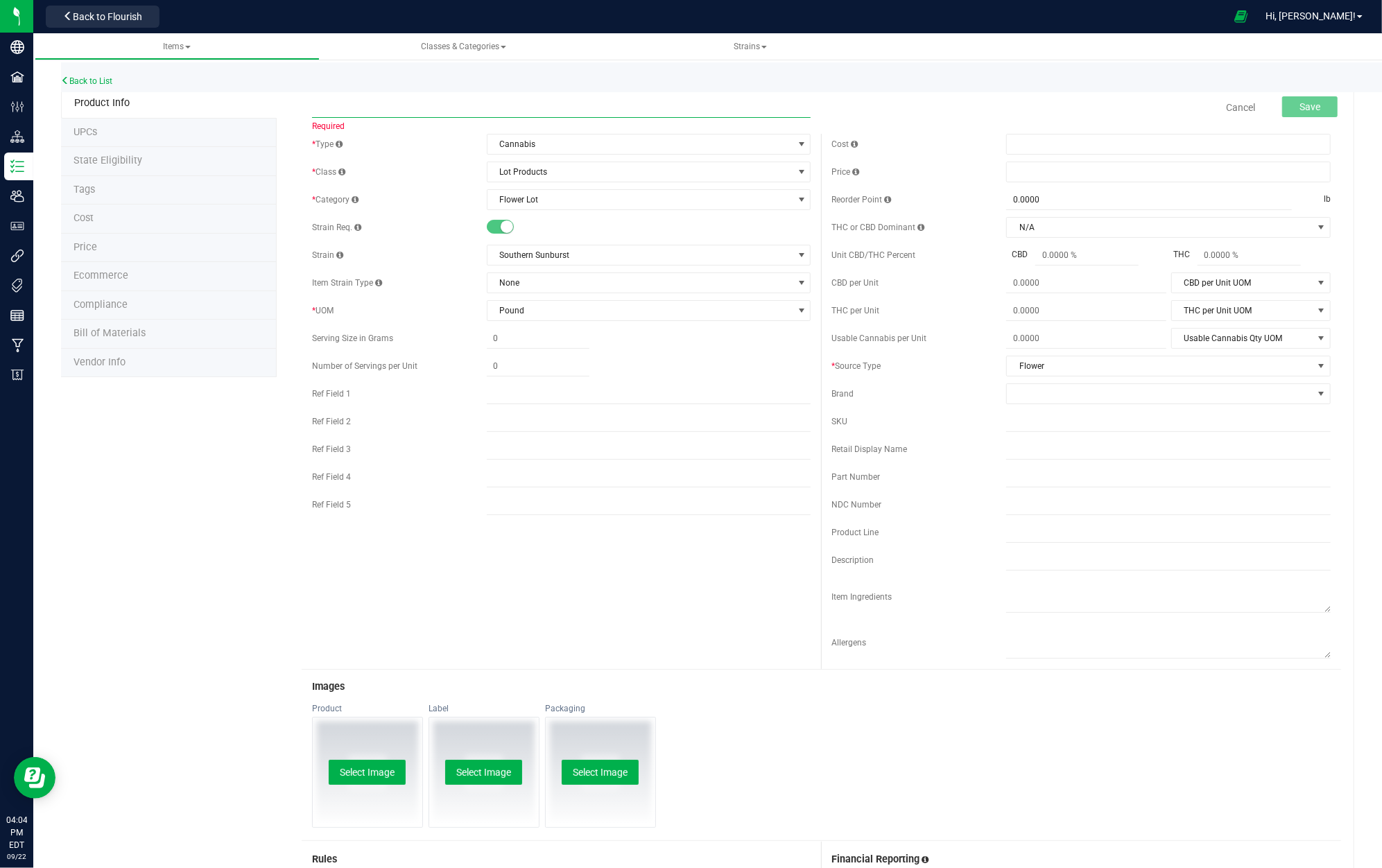
click at [357, 105] on input "text" at bounding box center [561, 107] width 499 height 21
type input "HFFF-S-SS-2509"
click at [1315, 103] on button "Save" at bounding box center [1309, 107] width 56 height 21
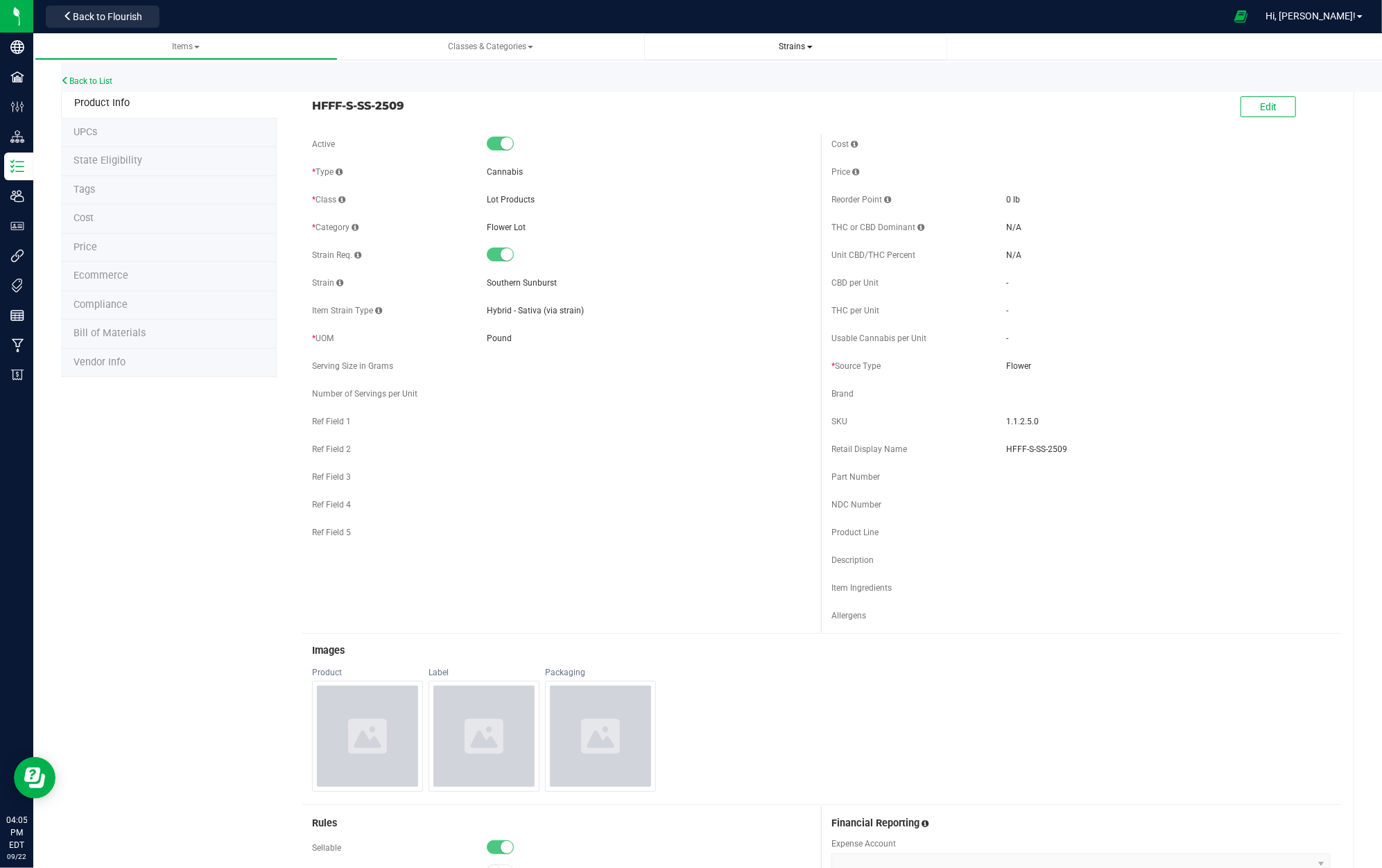
click at [818, 49] on span "Strains" at bounding box center [796, 47] width 282 height 11
click at [109, 20] on span "Back to Flourish" at bounding box center [107, 17] width 69 height 11
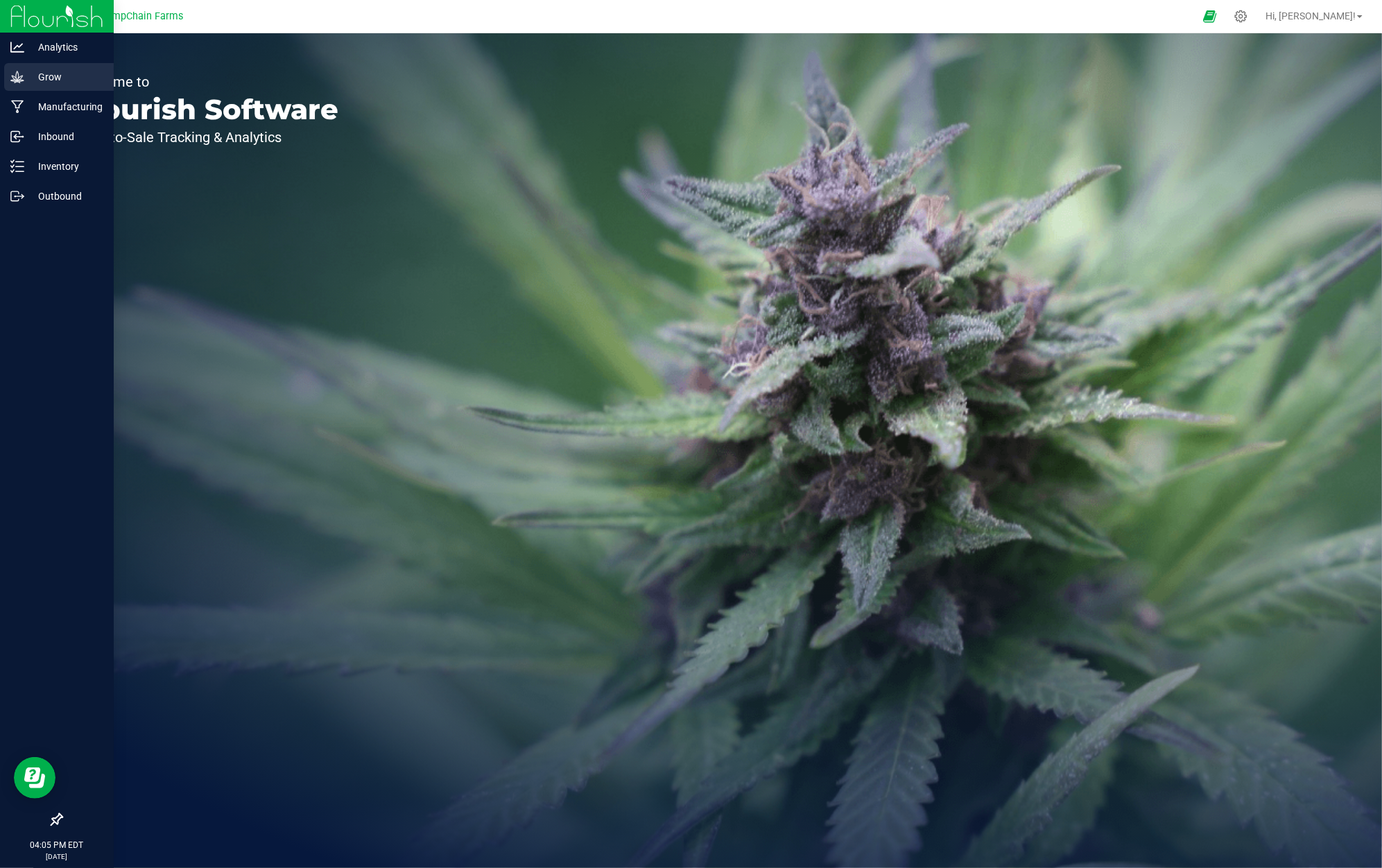
click at [61, 78] on p "Grow" at bounding box center [65, 77] width 83 height 16
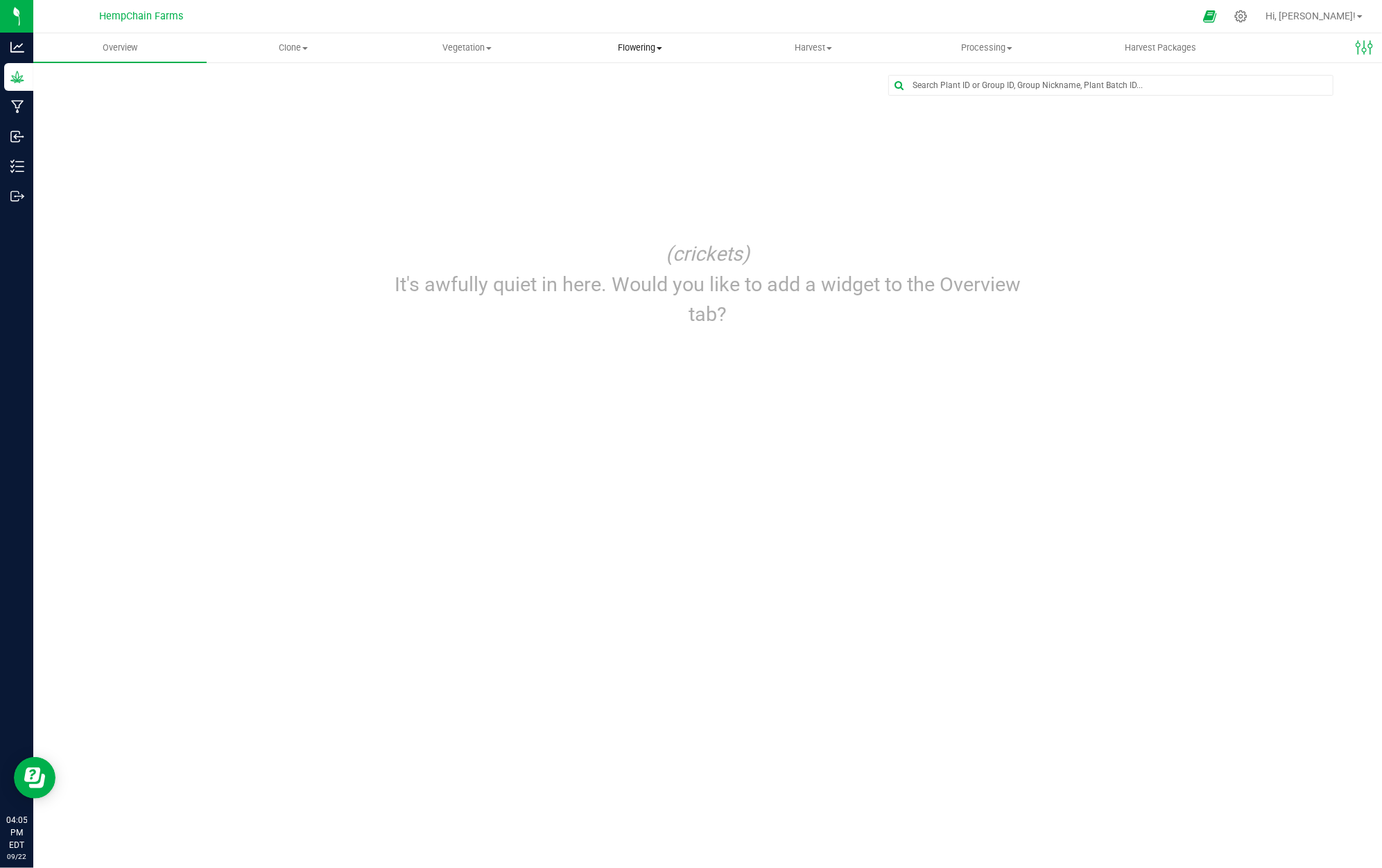
click at [642, 50] on span "Flowering" at bounding box center [639, 47] width 172 height 12
click at [643, 99] on span "Flowering groups" at bounding box center [610, 100] width 115 height 11
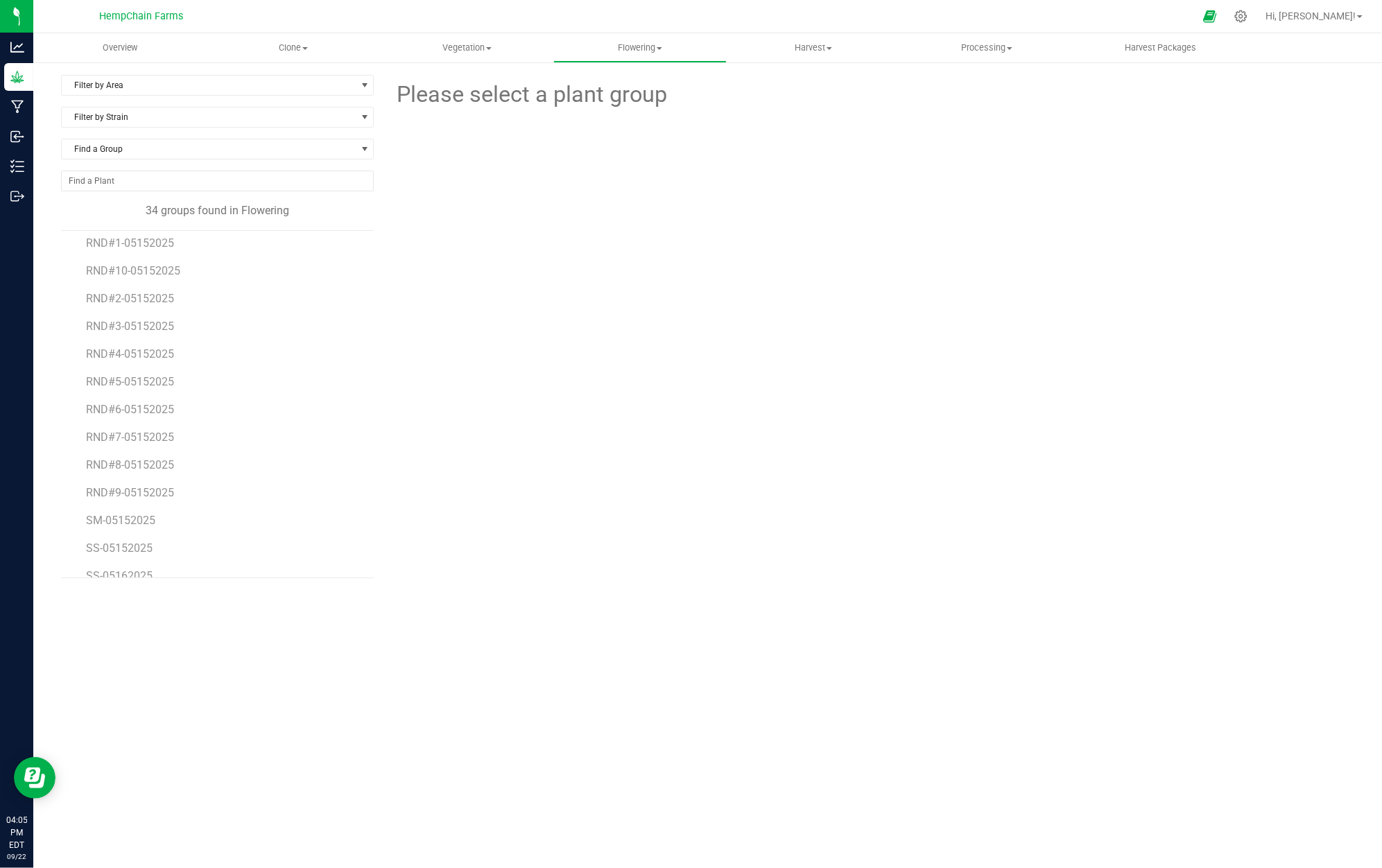
scroll to position [607, 0]
click at [143, 471] on span "SS-05152025" at bounding box center [120, 474] width 68 height 13
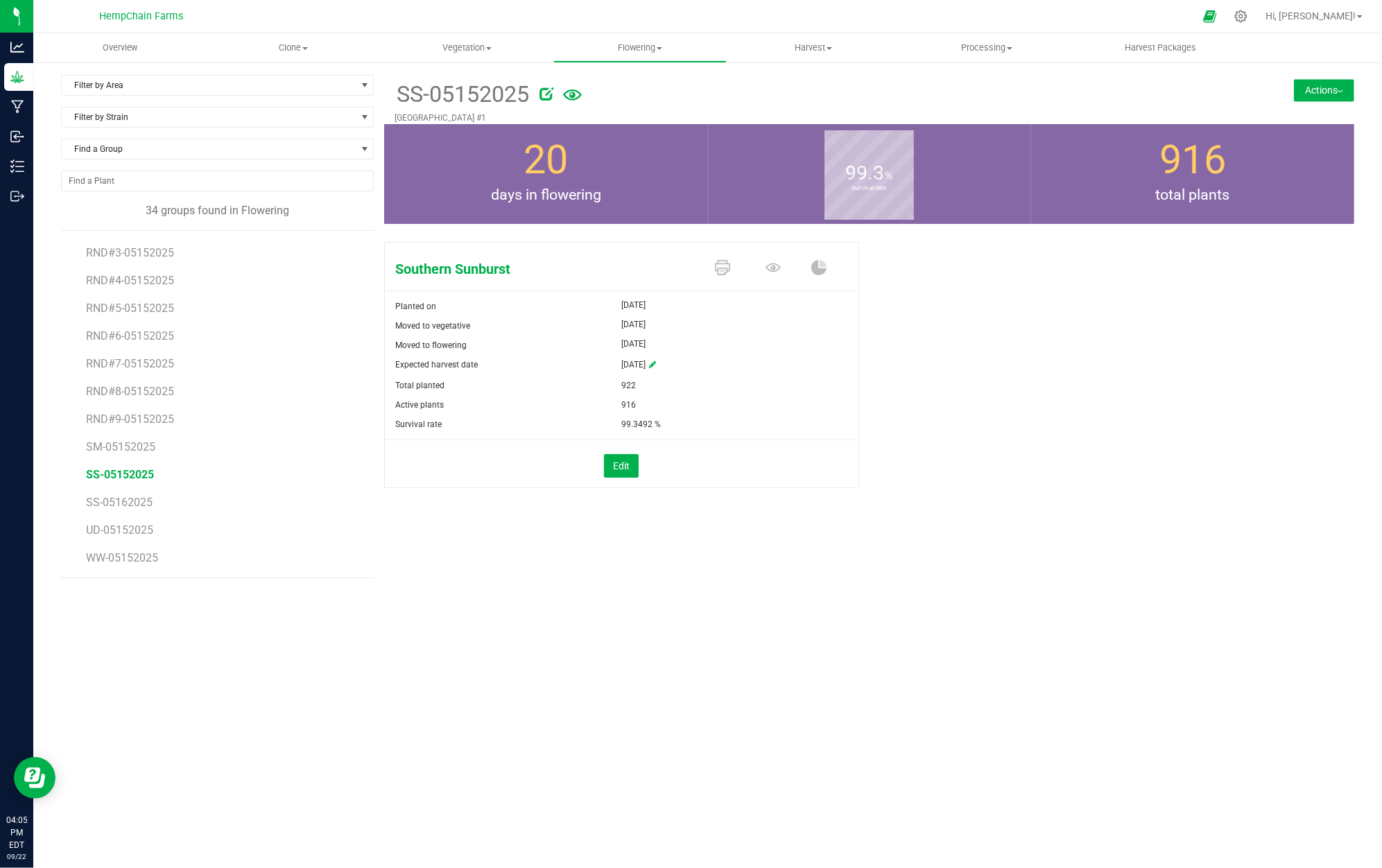
click at [1326, 86] on button "Actions" at bounding box center [1324, 89] width 60 height 22
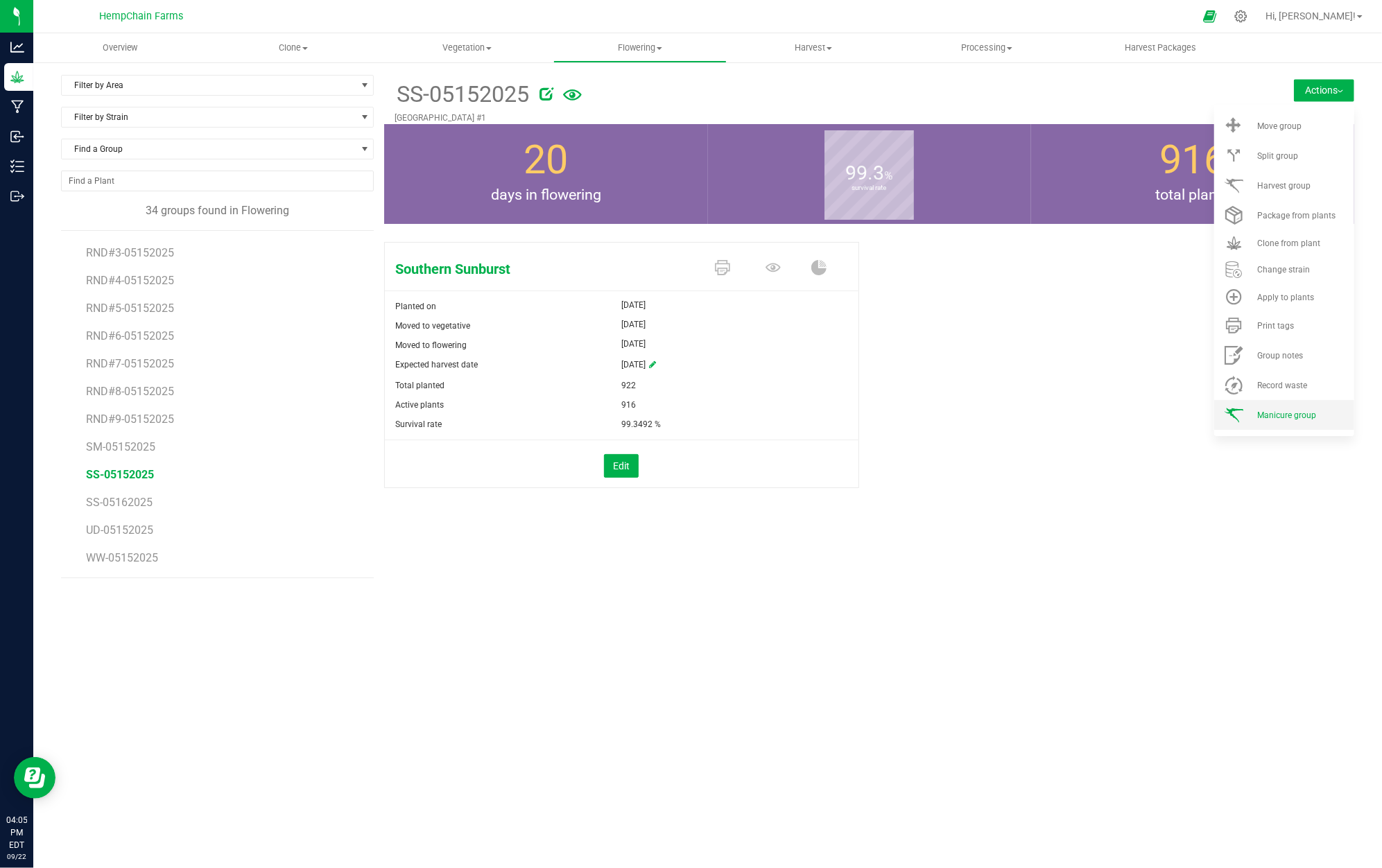
click at [1313, 420] on span "Manicure group" at bounding box center [1285, 415] width 58 height 10
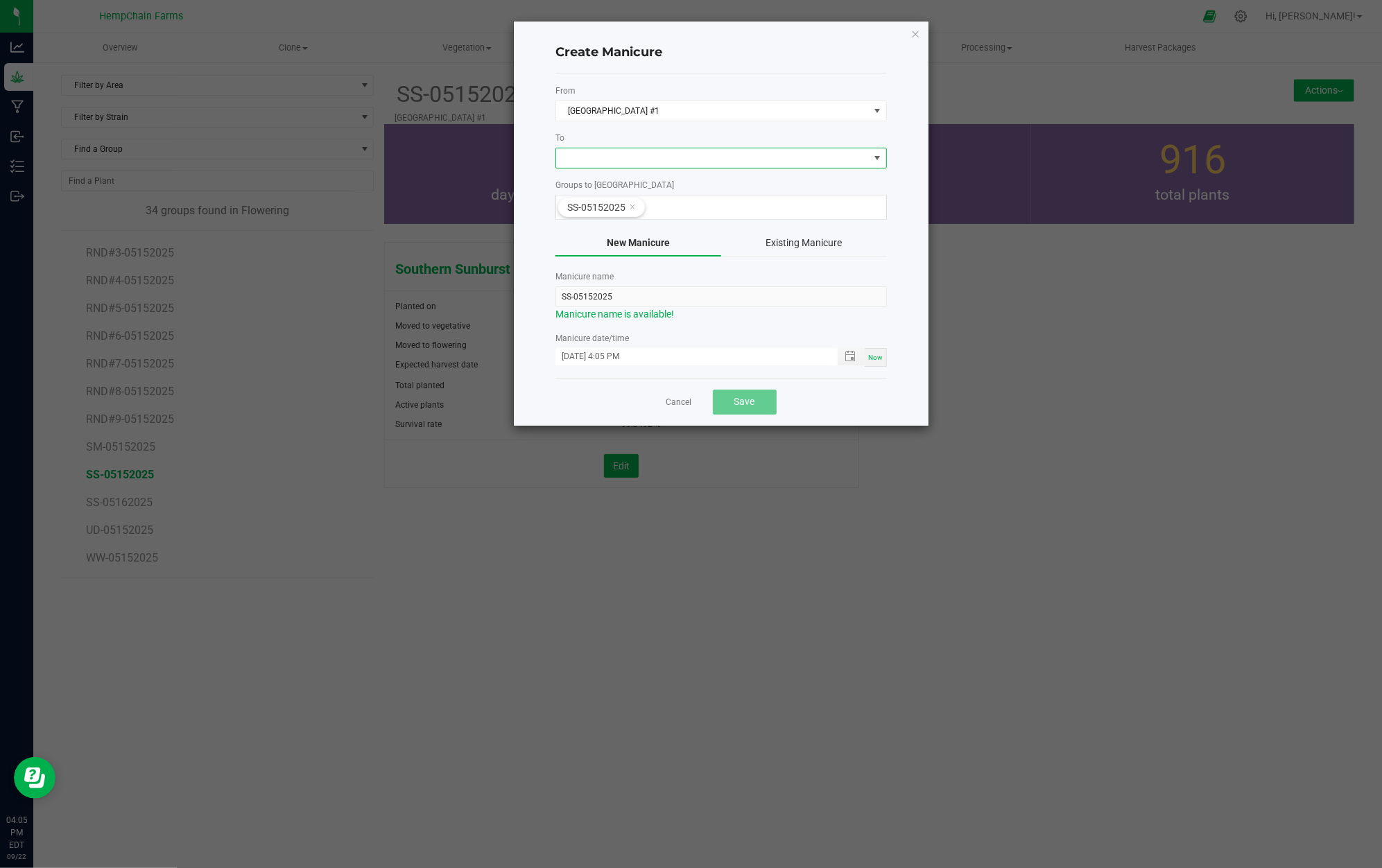
click at [630, 162] on span at bounding box center [712, 158] width 312 height 19
click at [637, 239] on li "Reefer #1 Cold Storage" at bounding box center [722, 241] width 330 height 24
click at [618, 297] on input "SS-05152025" at bounding box center [721, 297] width 332 height 21
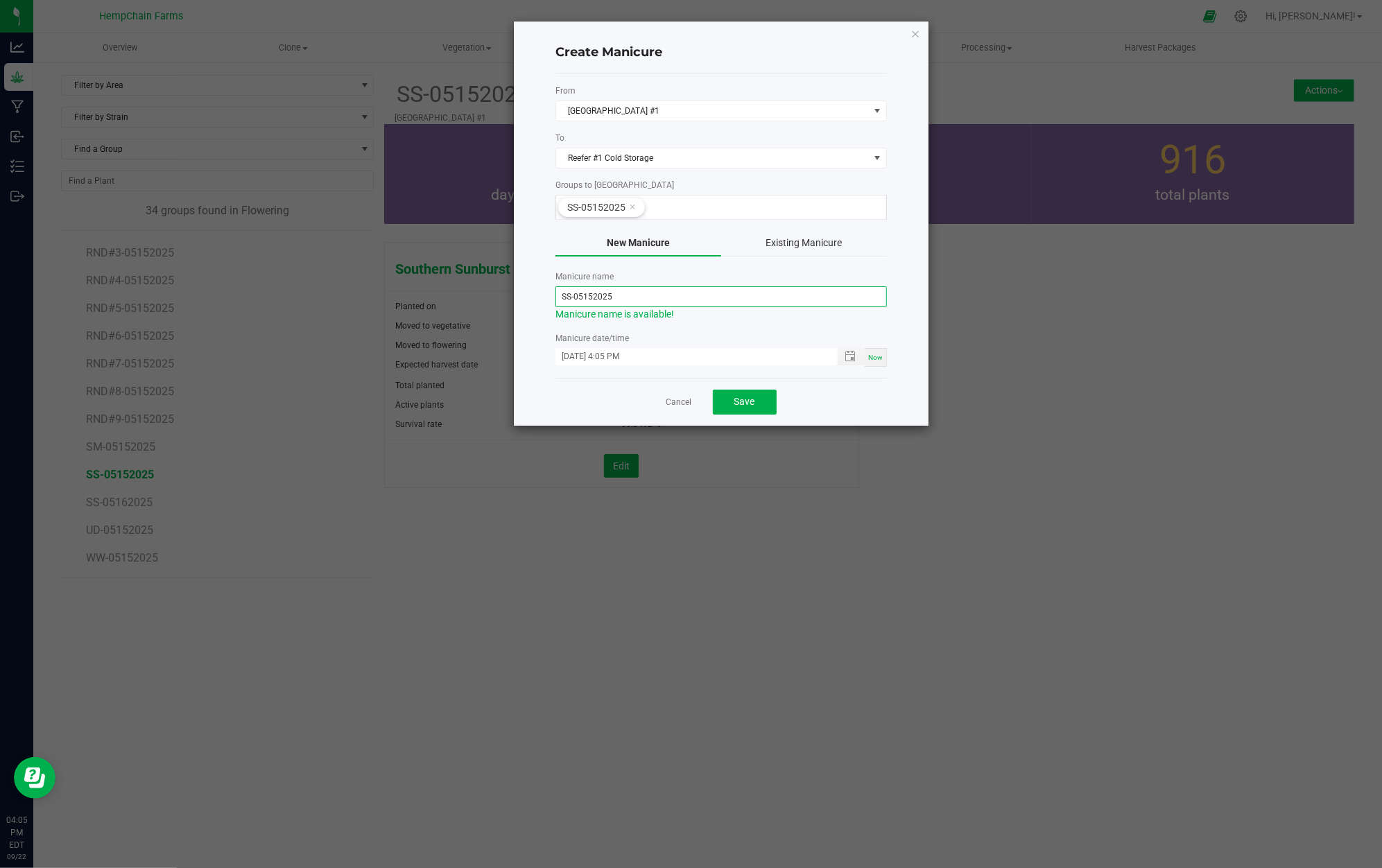
click at [618, 297] on input "SS-05152025" at bounding box center [721, 297] width 332 height 21
click at [915, 32] on icon "button" at bounding box center [915, 33] width 10 height 16
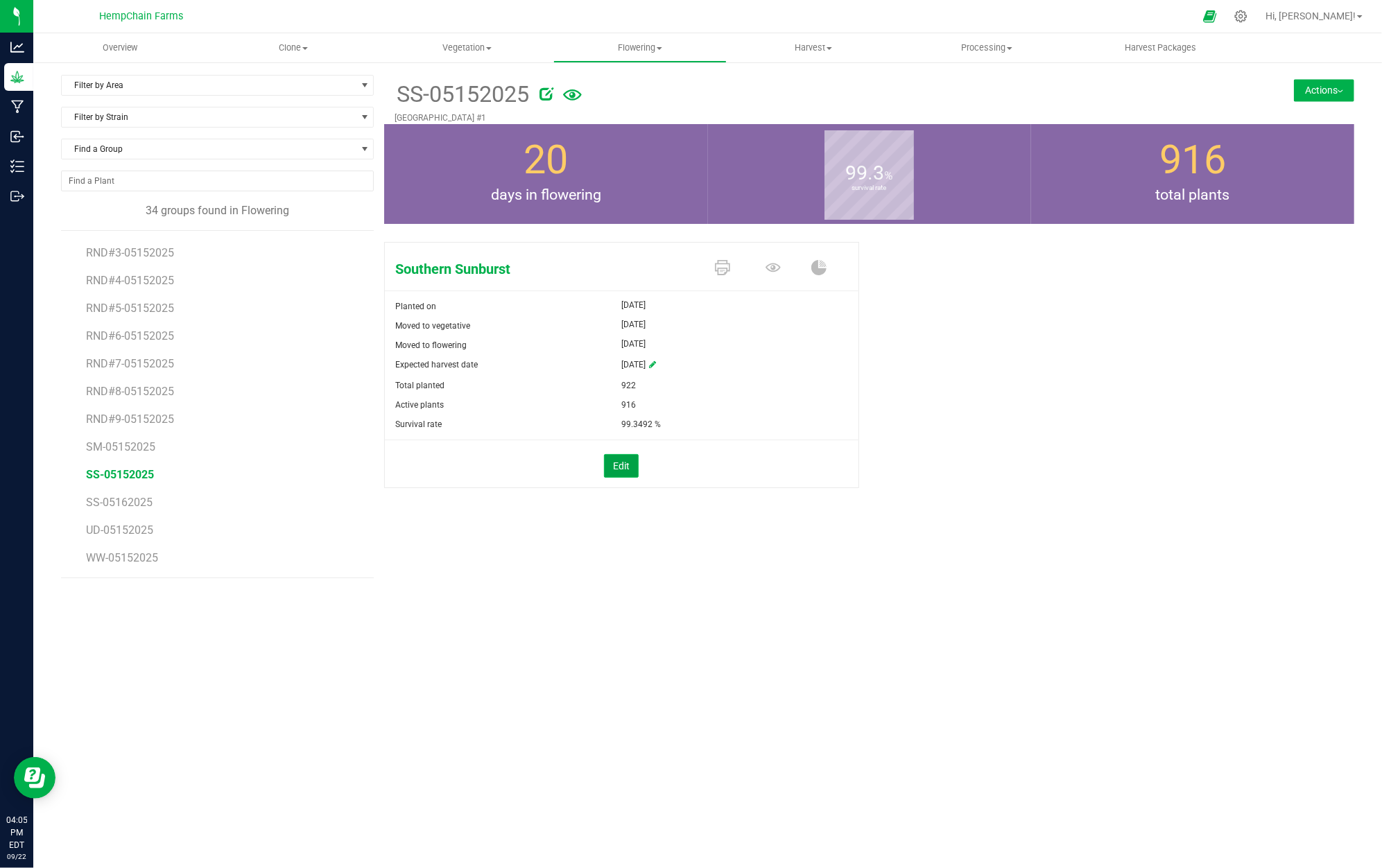
click at [624, 471] on button "Edit" at bounding box center [621, 466] width 35 height 24
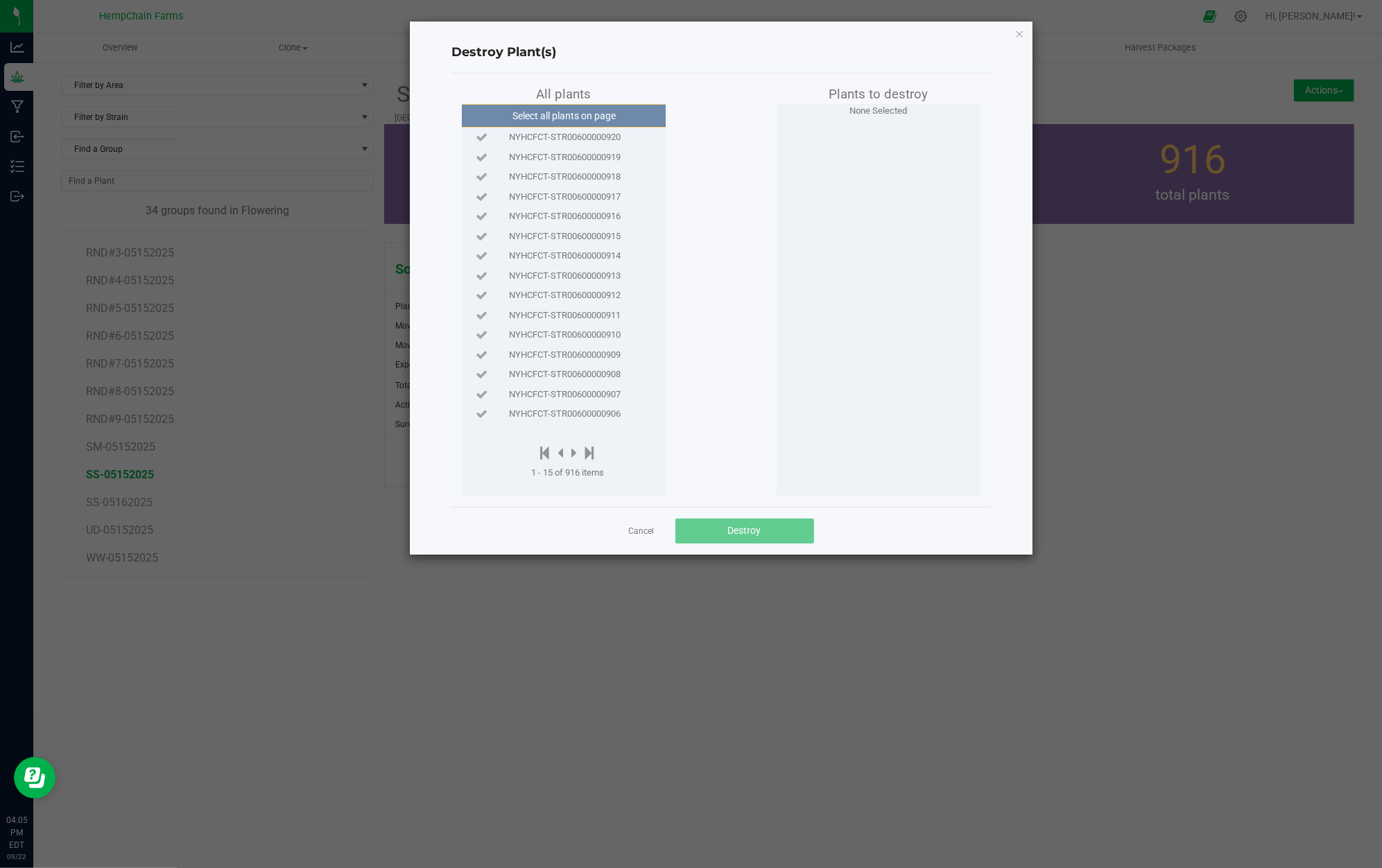
click at [643, 525] on app-cancel-button "Cancel" at bounding box center [641, 530] width 26 height 14
click at [643, 527] on link "Cancel" at bounding box center [641, 531] width 26 height 11
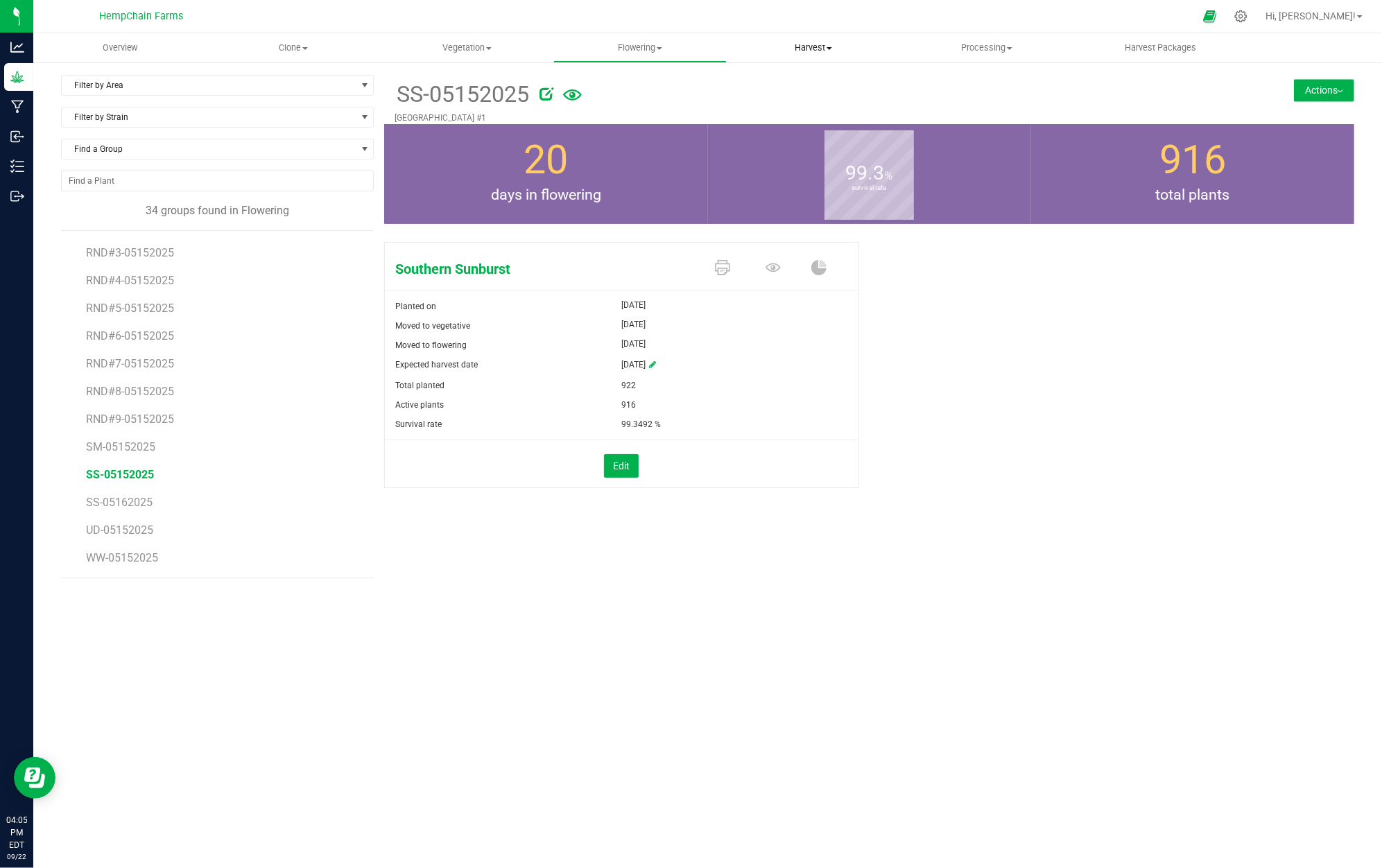
click at [806, 42] on span "Harvest" at bounding box center [813, 47] width 172 height 12
click at [990, 45] on span "Processing" at bounding box center [986, 47] width 172 height 12
click at [1003, 97] on span "Processing harvests" at bounding box center [964, 100] width 128 height 11
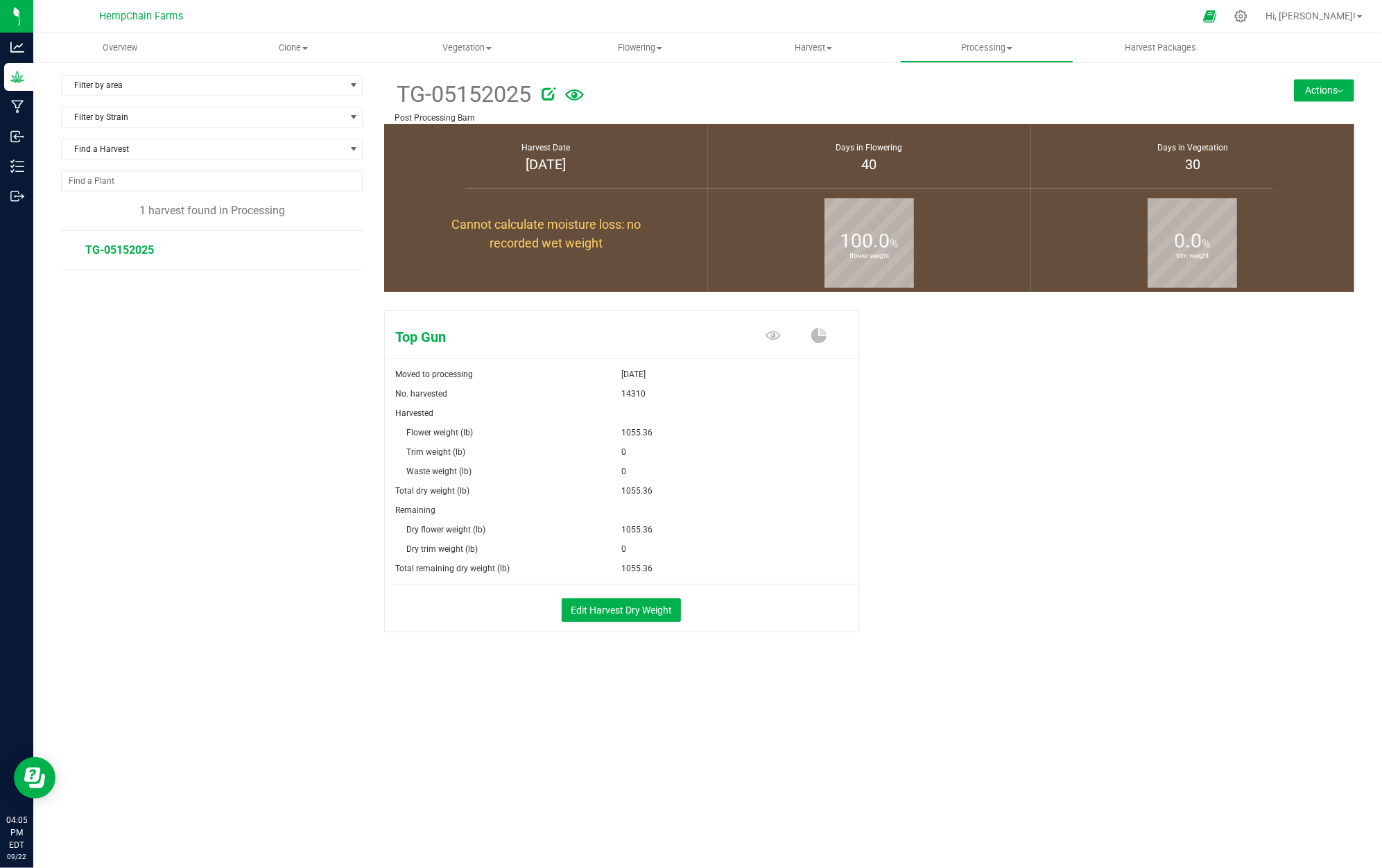
click at [1337, 90] on img at bounding box center [1340, 91] width 6 height 3
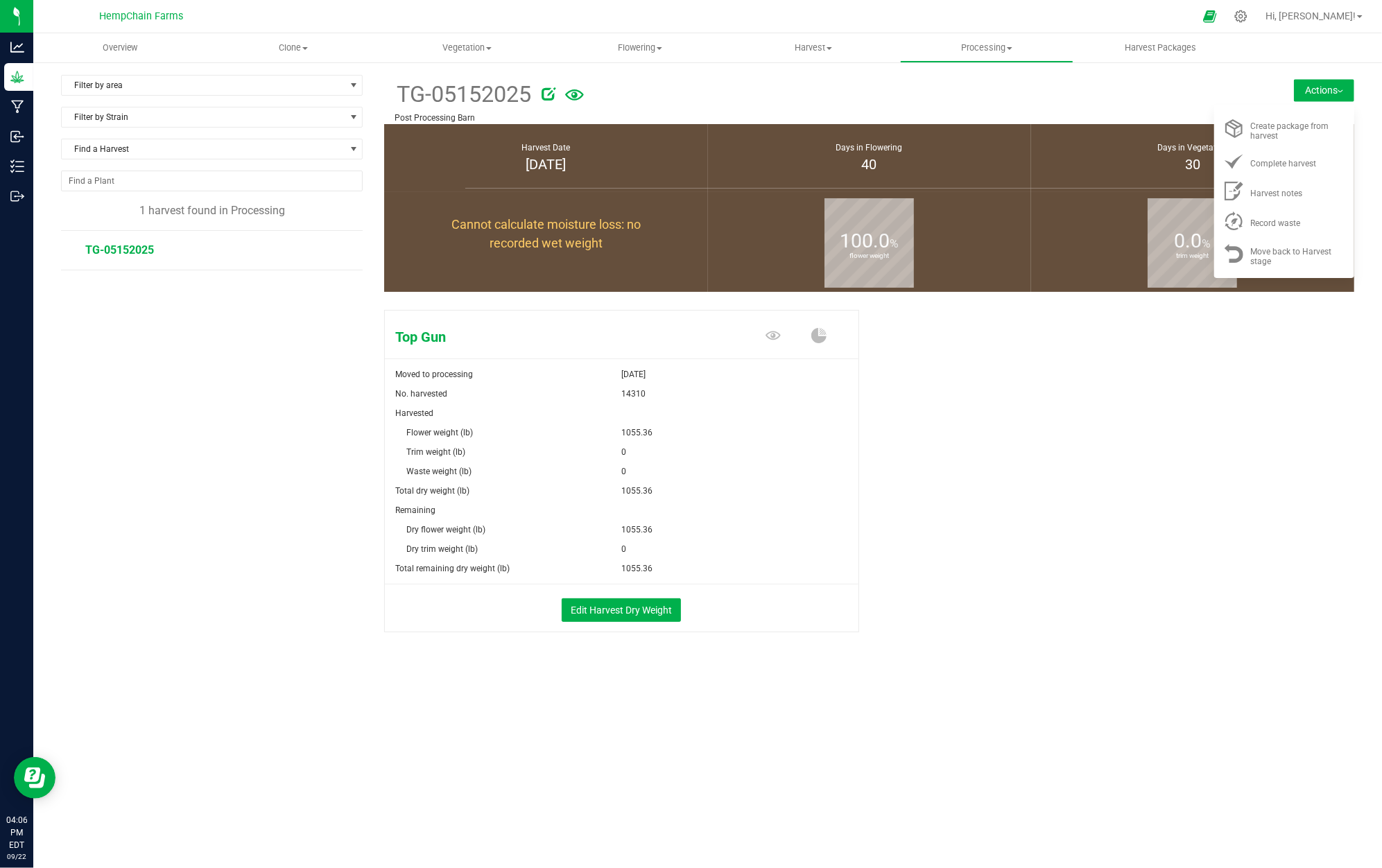
click at [1337, 90] on img at bounding box center [1340, 91] width 6 height 3
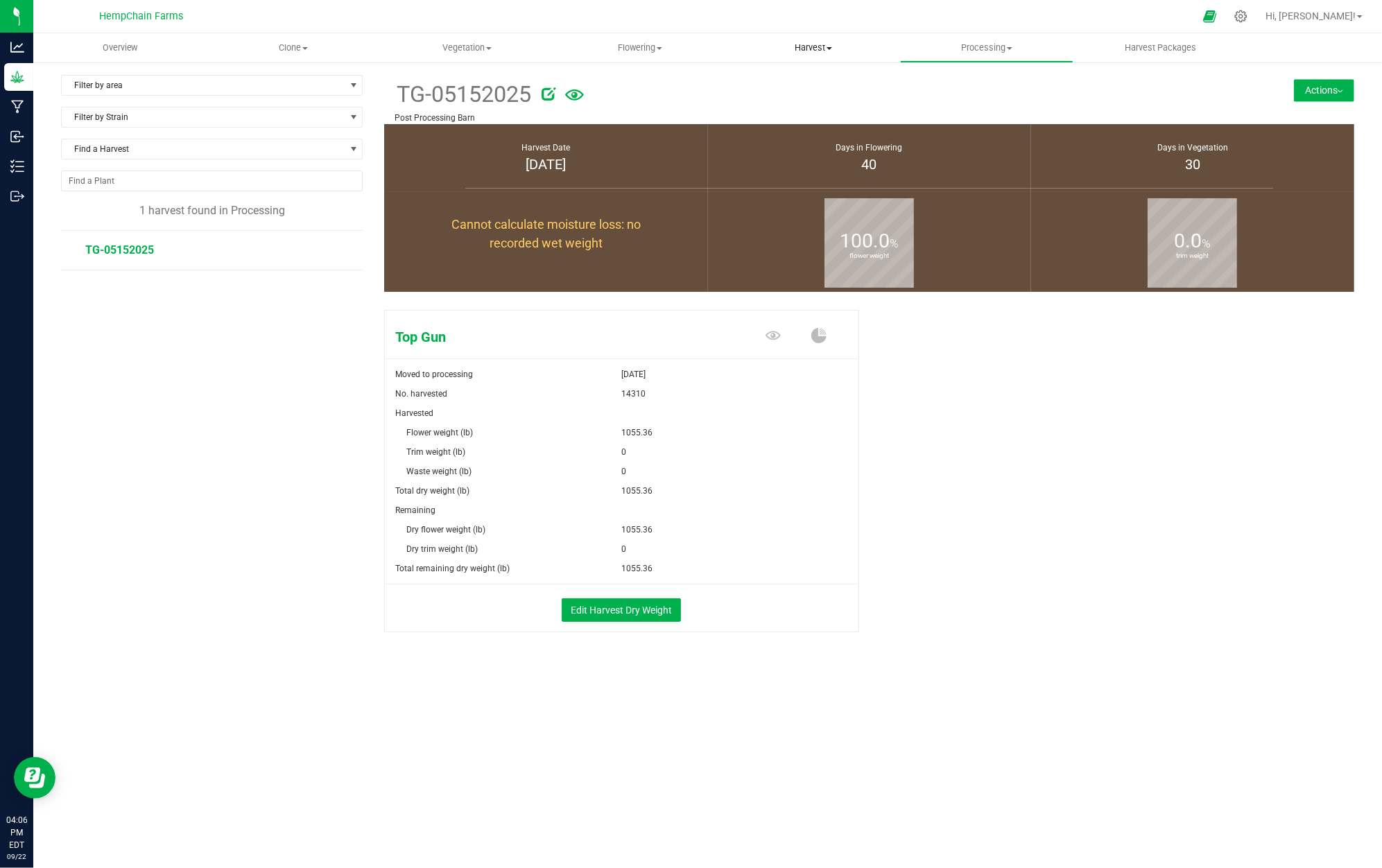
click at [791, 39] on uib-tab-heading "Harvest Harvests Harvested plants" at bounding box center [813, 47] width 172 height 28
click at [665, 42] on span "Flowering" at bounding box center [639, 47] width 172 height 12
click at [650, 103] on span "Flowering groups" at bounding box center [610, 100] width 115 height 11
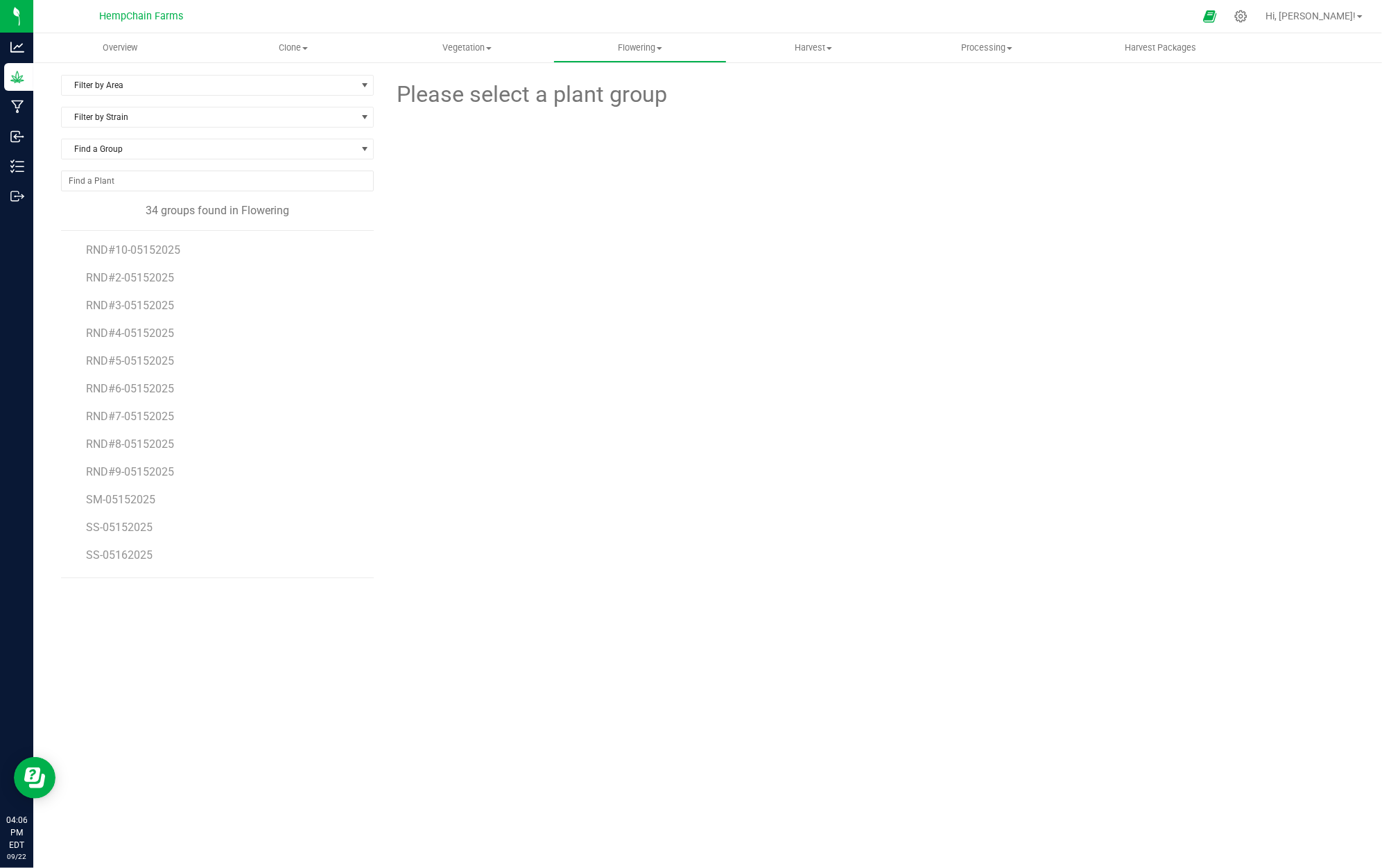
scroll to position [607, 0]
click at [127, 471] on span "SS-05152025" at bounding box center [120, 474] width 68 height 13
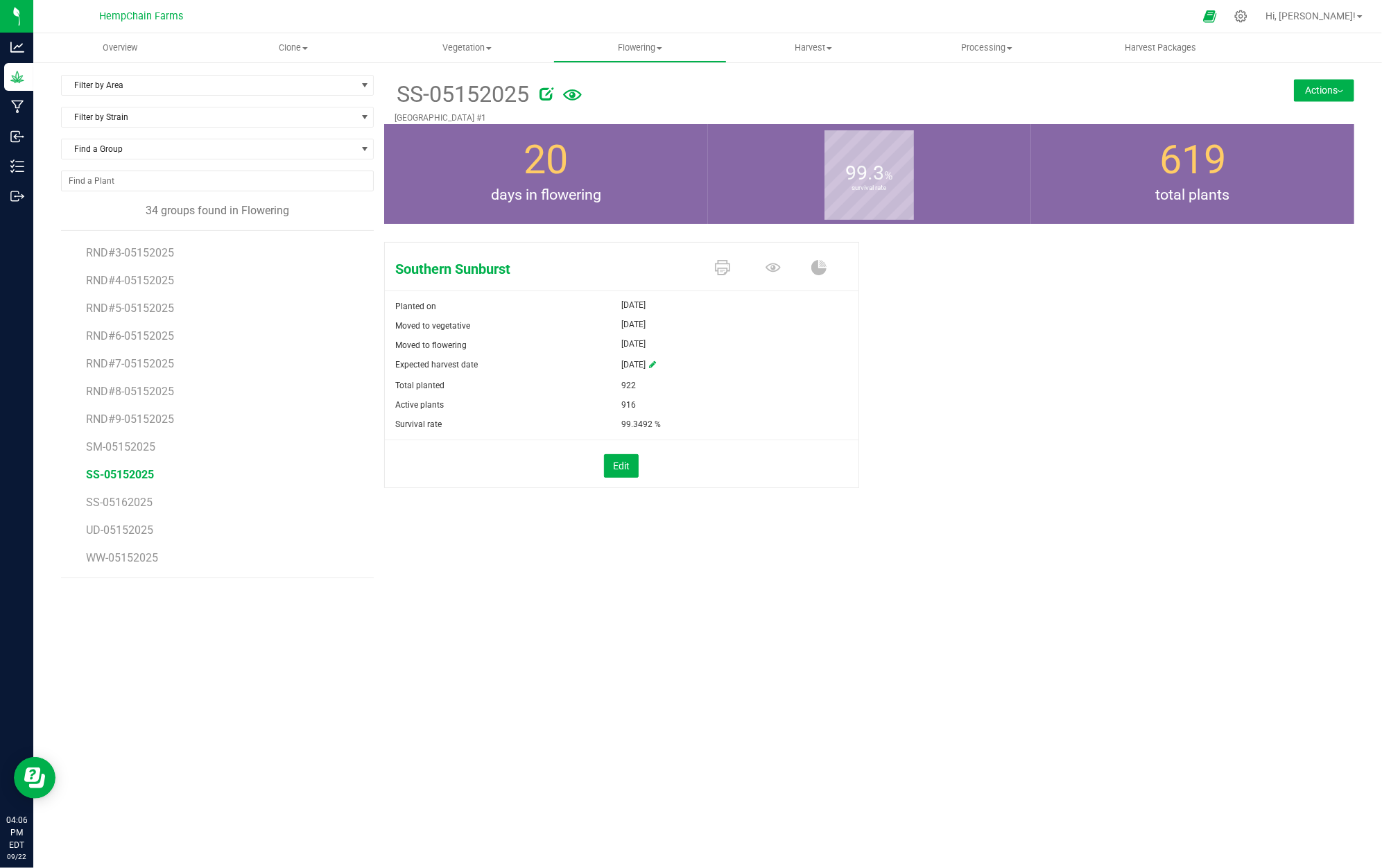
click at [1306, 98] on button "Actions" at bounding box center [1324, 89] width 60 height 22
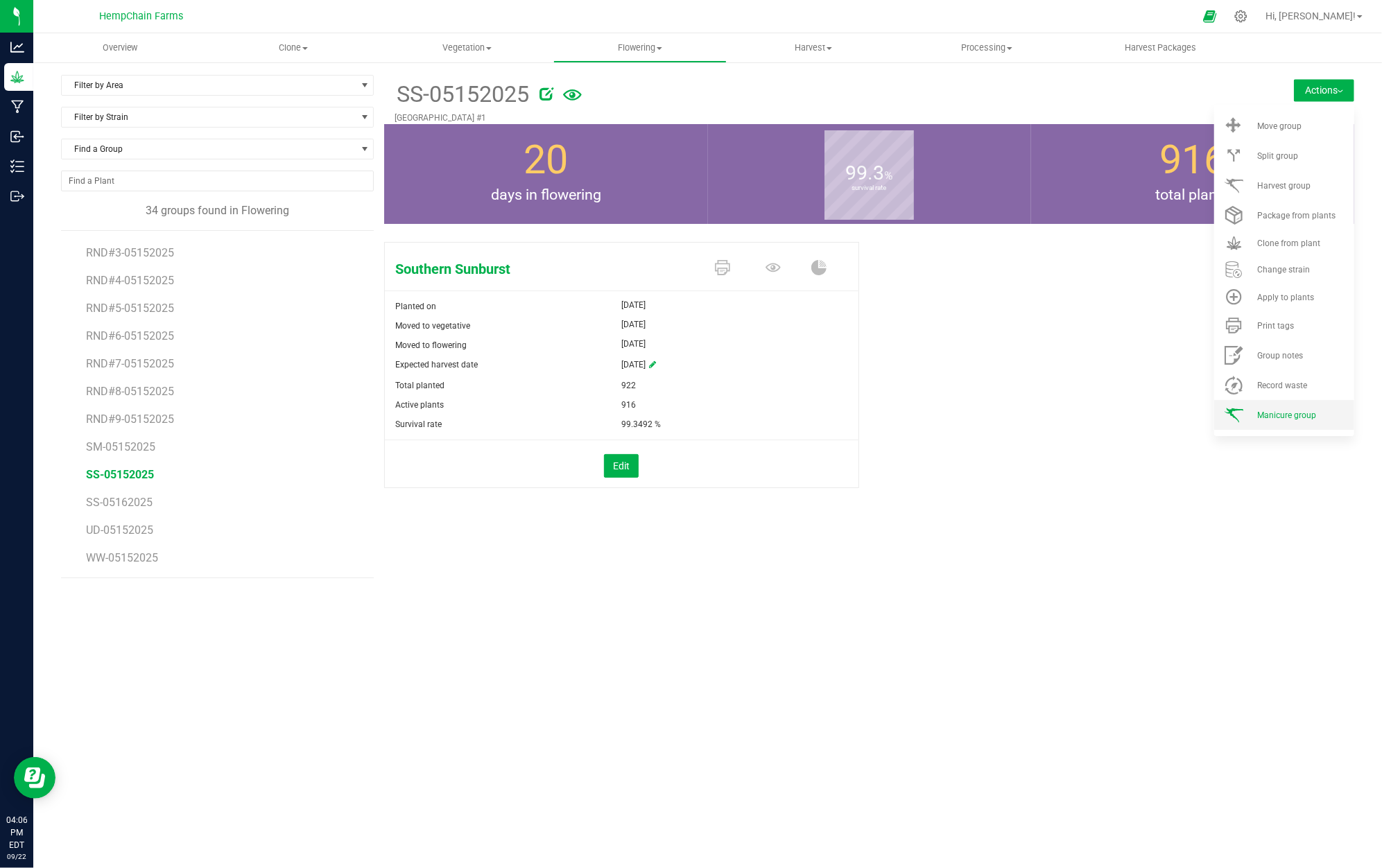
click at [1291, 422] on li "Manicure group" at bounding box center [1284, 414] width 140 height 30
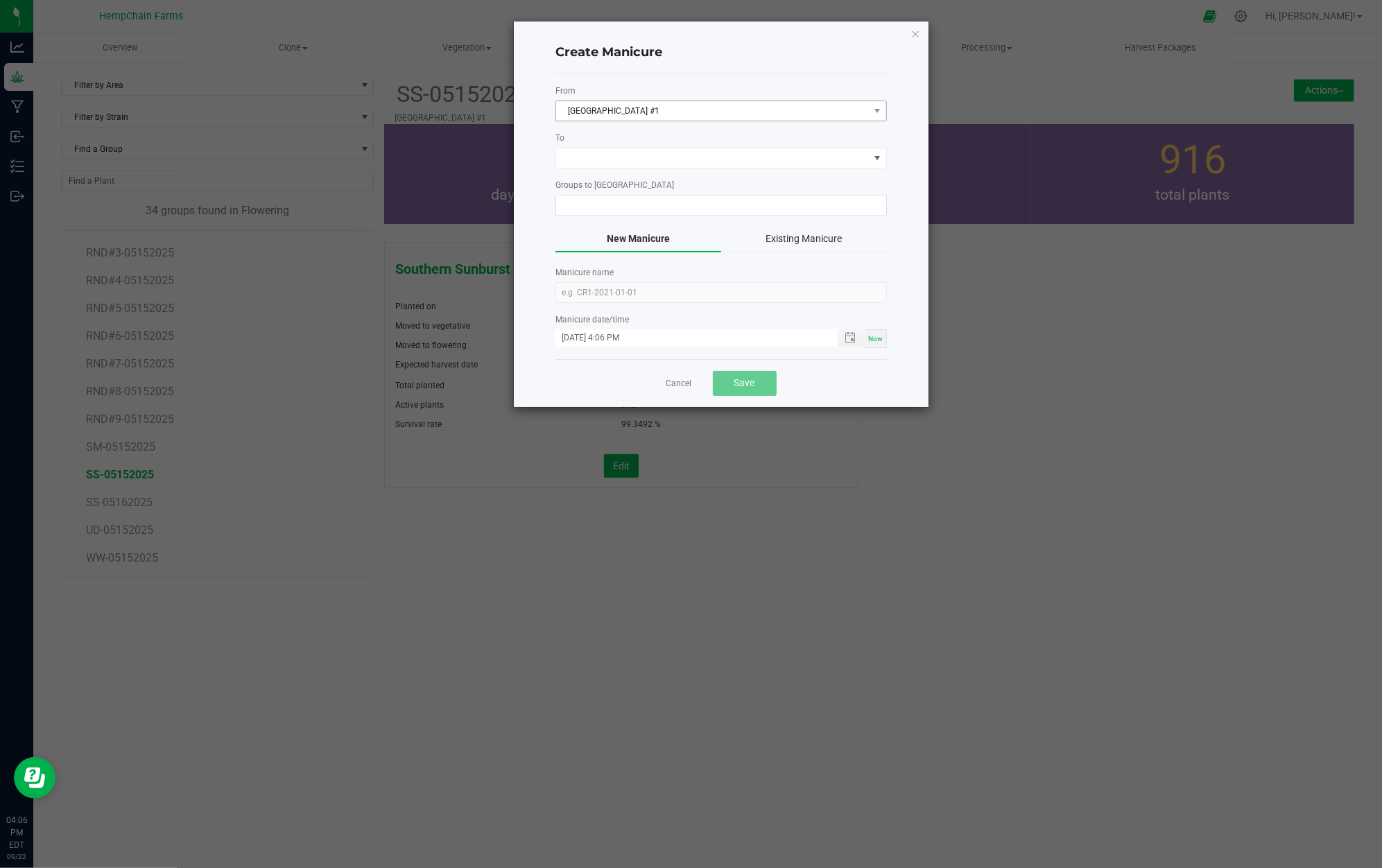
type input "SS-05152025"
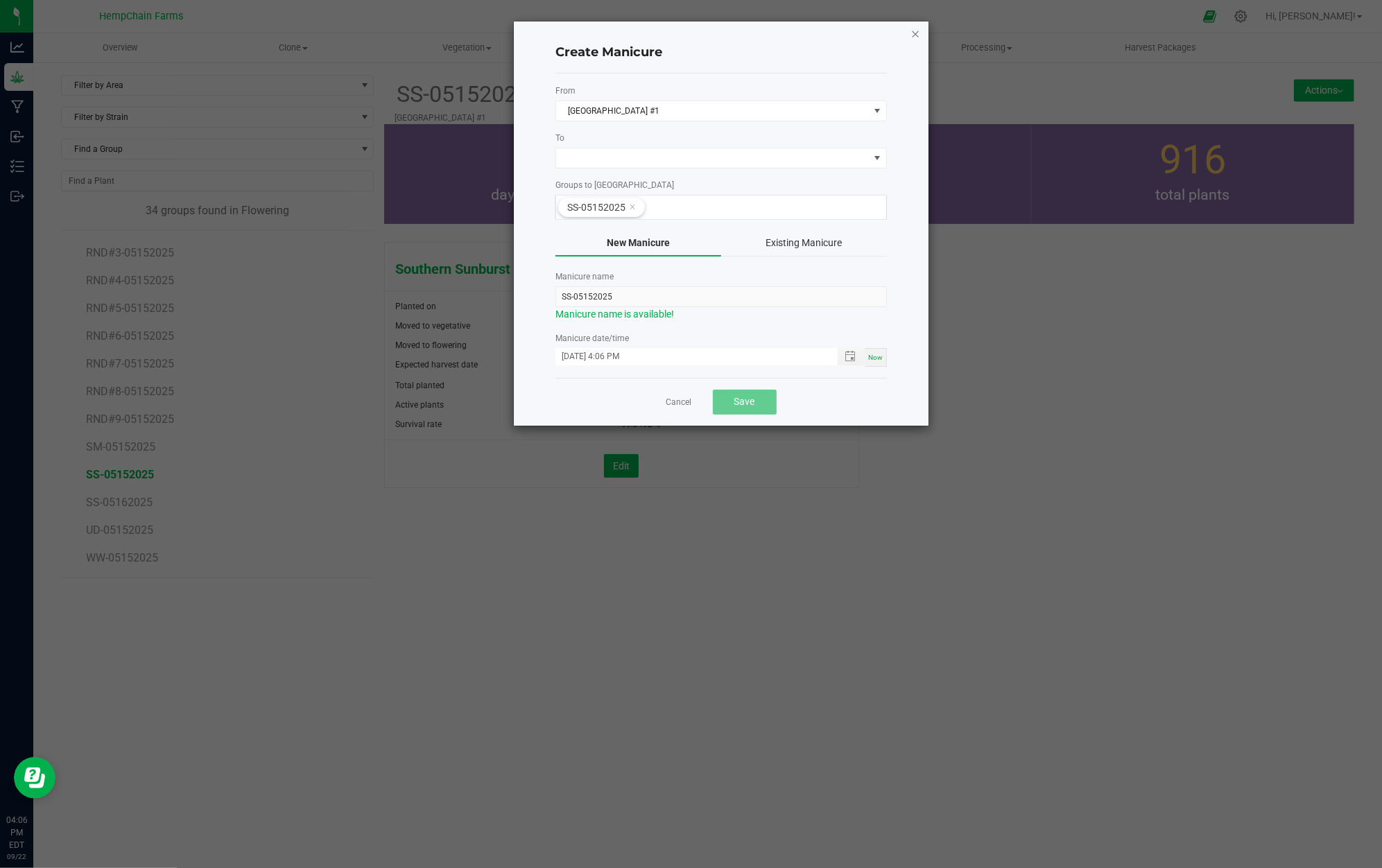
click at [918, 37] on icon "button" at bounding box center [915, 33] width 10 height 16
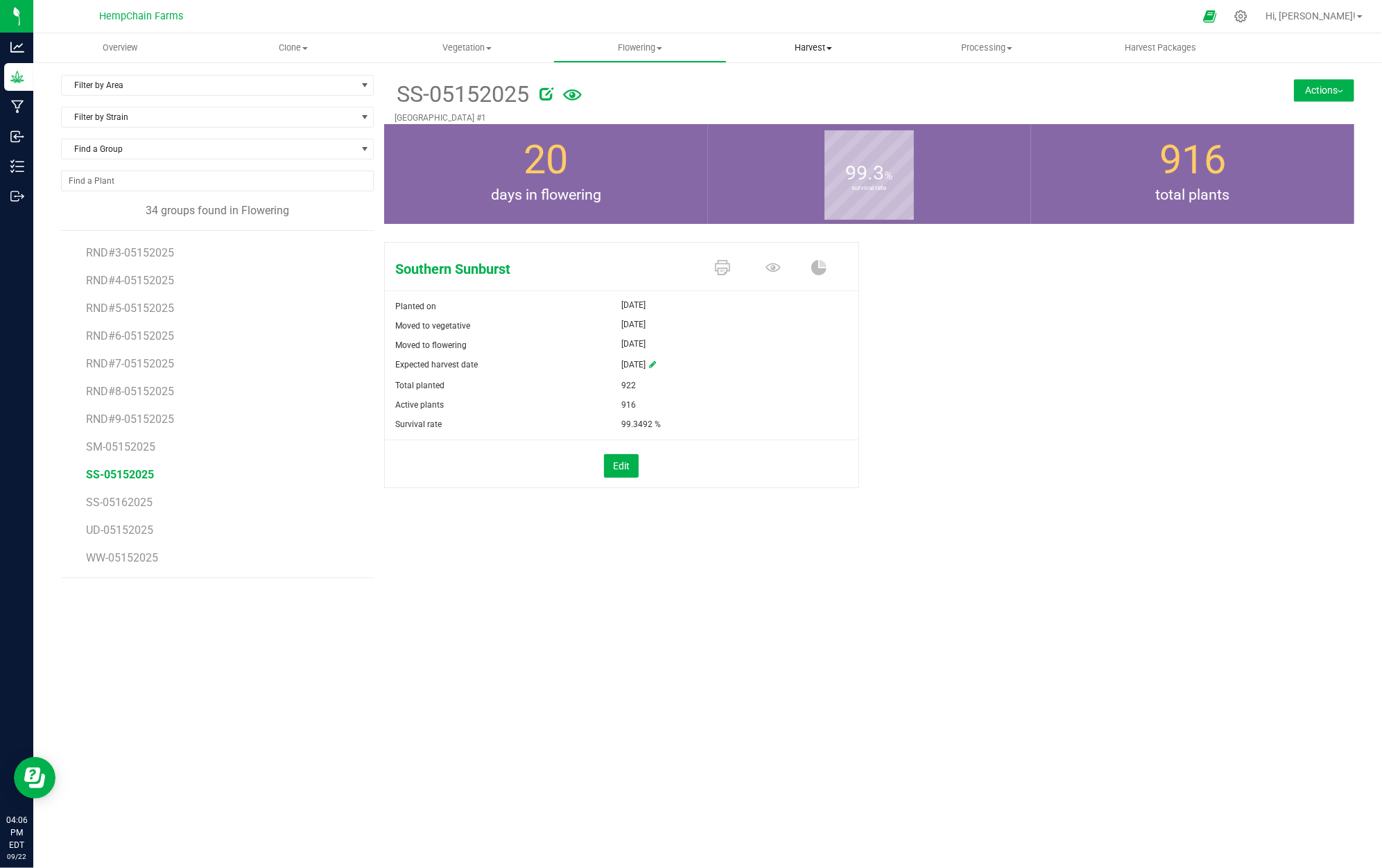
click at [816, 46] on span "Harvest" at bounding box center [813, 47] width 172 height 12
click at [814, 81] on li "Harvests" at bounding box center [813, 83] width 173 height 16
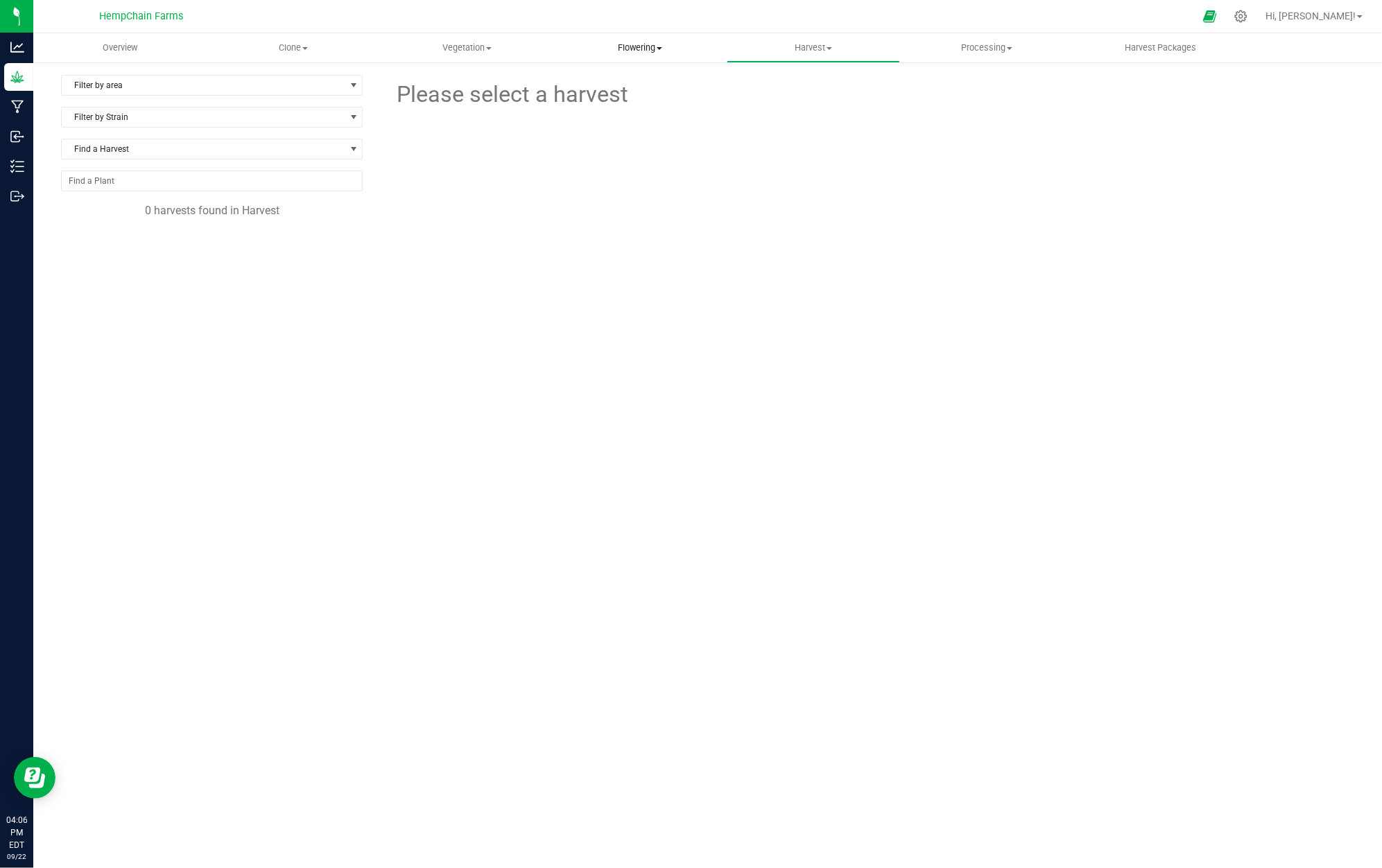
click at [661, 47] on span at bounding box center [659, 48] width 6 height 3
click at [1334, 11] on span "Hi, [PERSON_NAME]!" at bounding box center [1310, 16] width 90 height 11
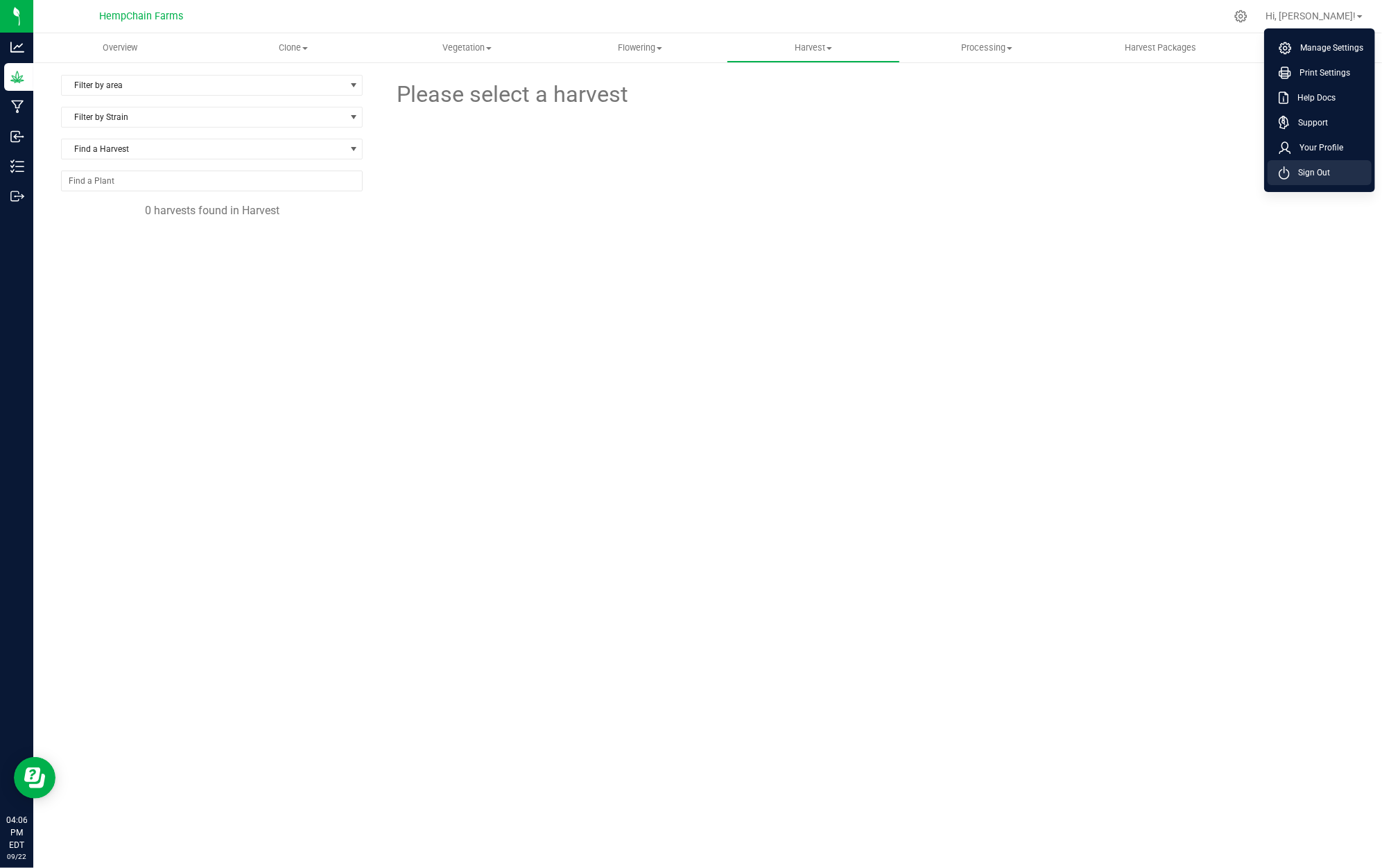
click at [1325, 164] on li "Sign Out" at bounding box center [1319, 172] width 104 height 25
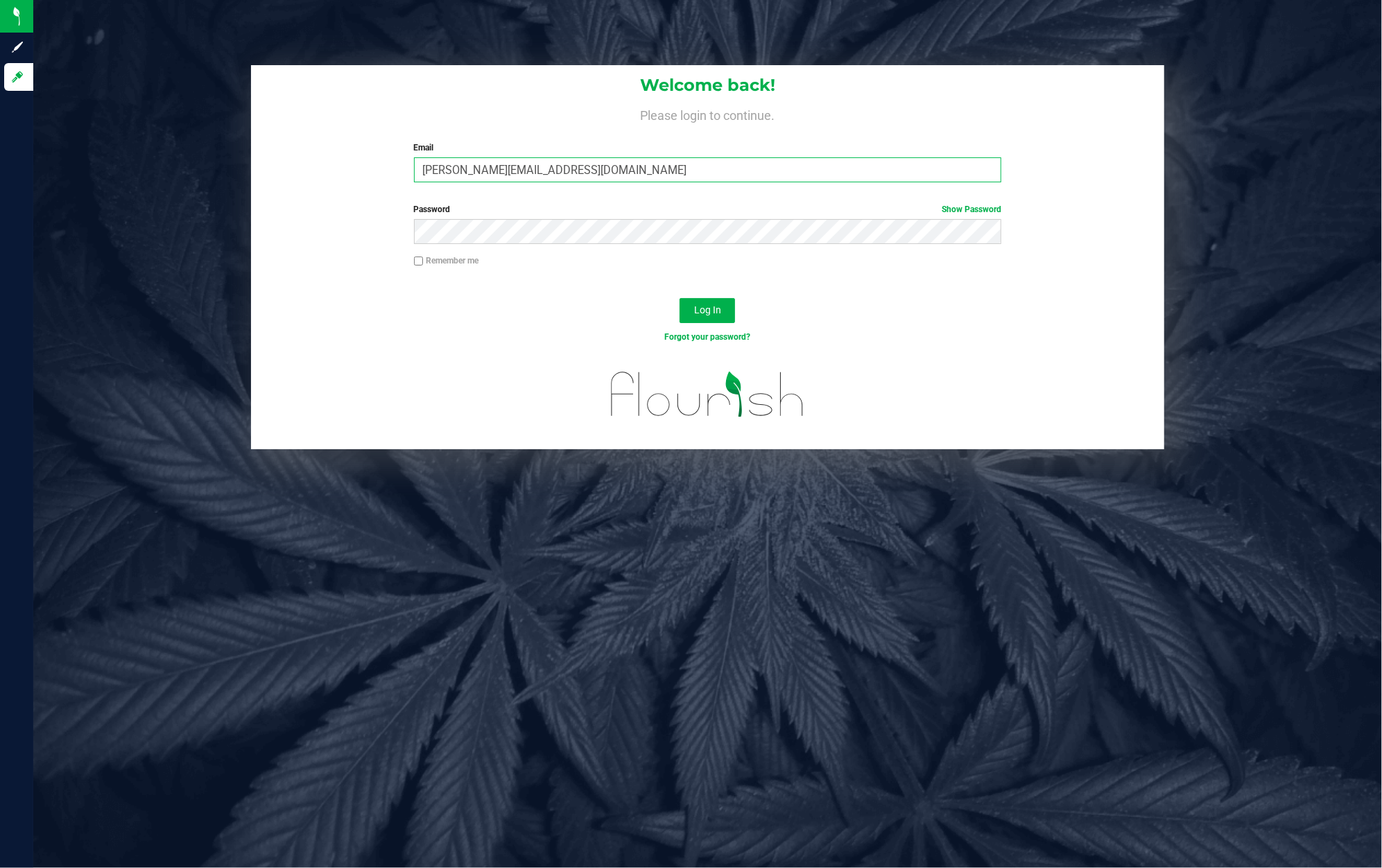
click at [494, 164] on input "[PERSON_NAME][EMAIL_ADDRESS][DOMAIN_NAME]" at bounding box center [707, 170] width 587 height 25
click at [510, 171] on input "[PERSON_NAME][EMAIL_ADDRESS][DOMAIN_NAME]" at bounding box center [707, 170] width 587 height 25
type input "maxson+khs@jaunty.com"
click at [711, 298] on button "Log In" at bounding box center [707, 310] width 56 height 25
